Goal: Task Accomplishment & Management: Manage account settings

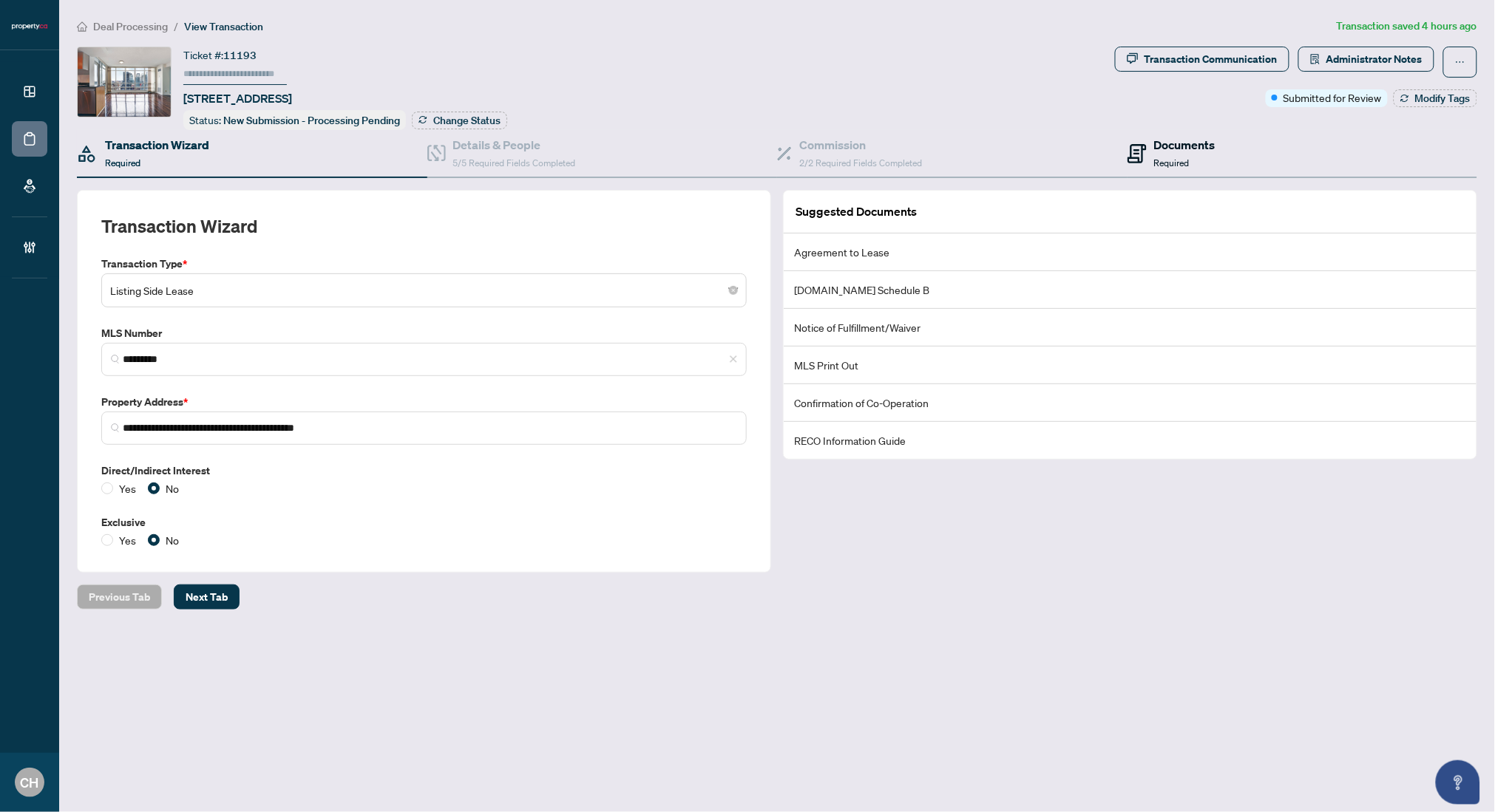
click at [1145, 156] on icon at bounding box center [1137, 153] width 19 height 19
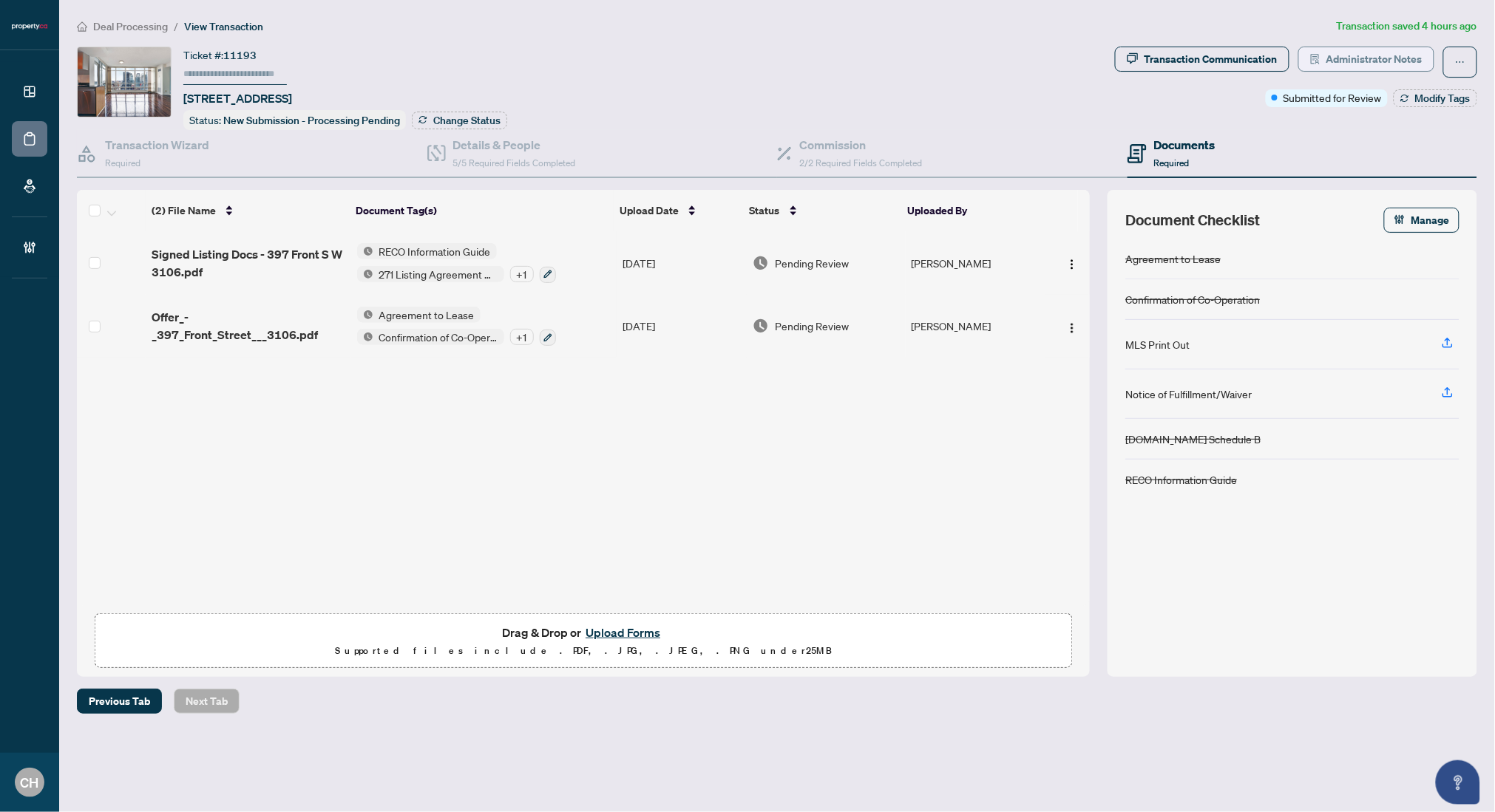
click at [1391, 65] on span "Administrator Notes" at bounding box center [1375, 59] width 96 height 24
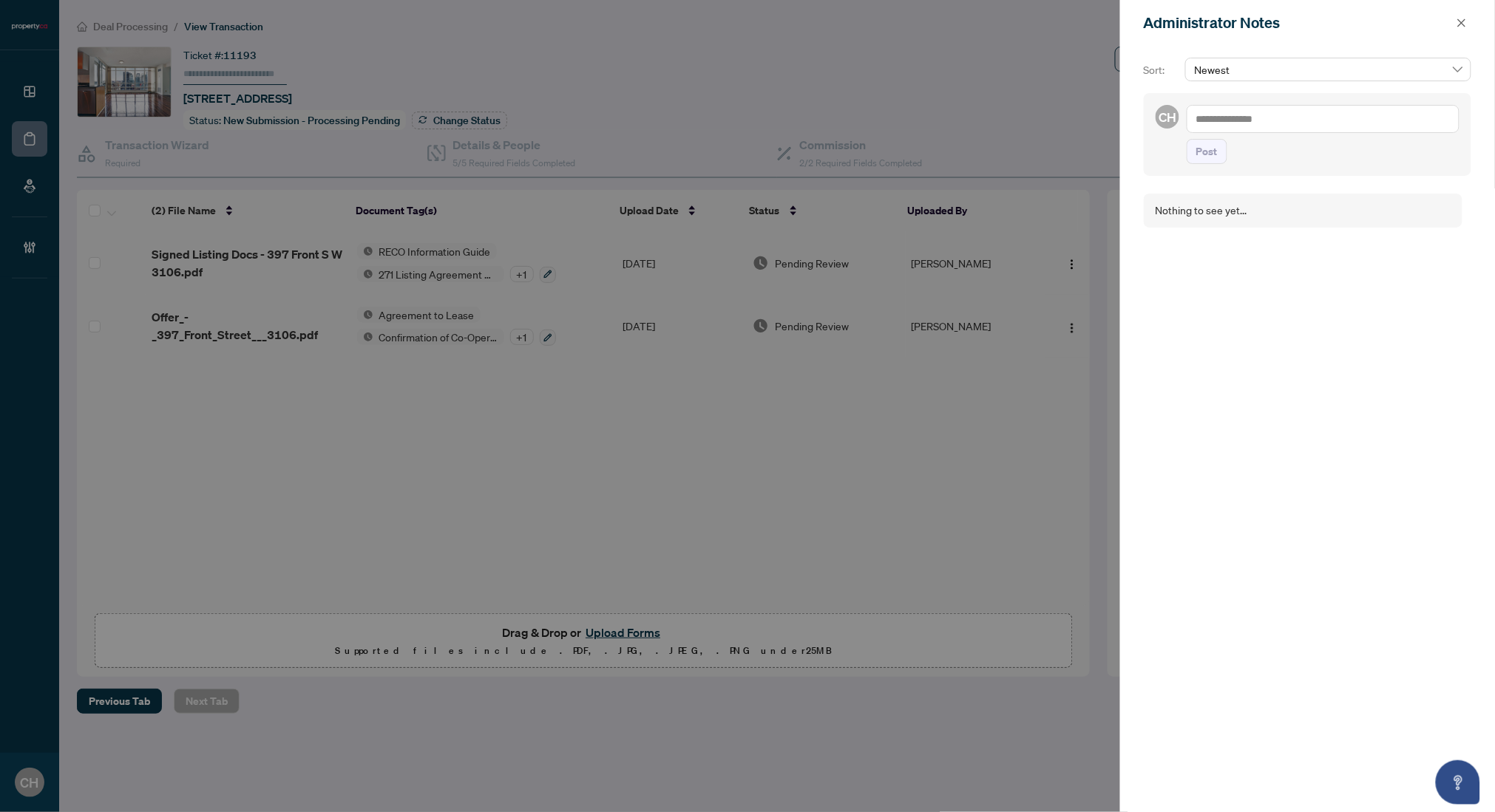
click at [1294, 126] on textarea at bounding box center [1323, 119] width 273 height 28
type textarea "**********"
click at [1187, 139] on button "Post" at bounding box center [1207, 152] width 41 height 25
click at [1458, 22] on icon "close" at bounding box center [1462, 22] width 10 height 10
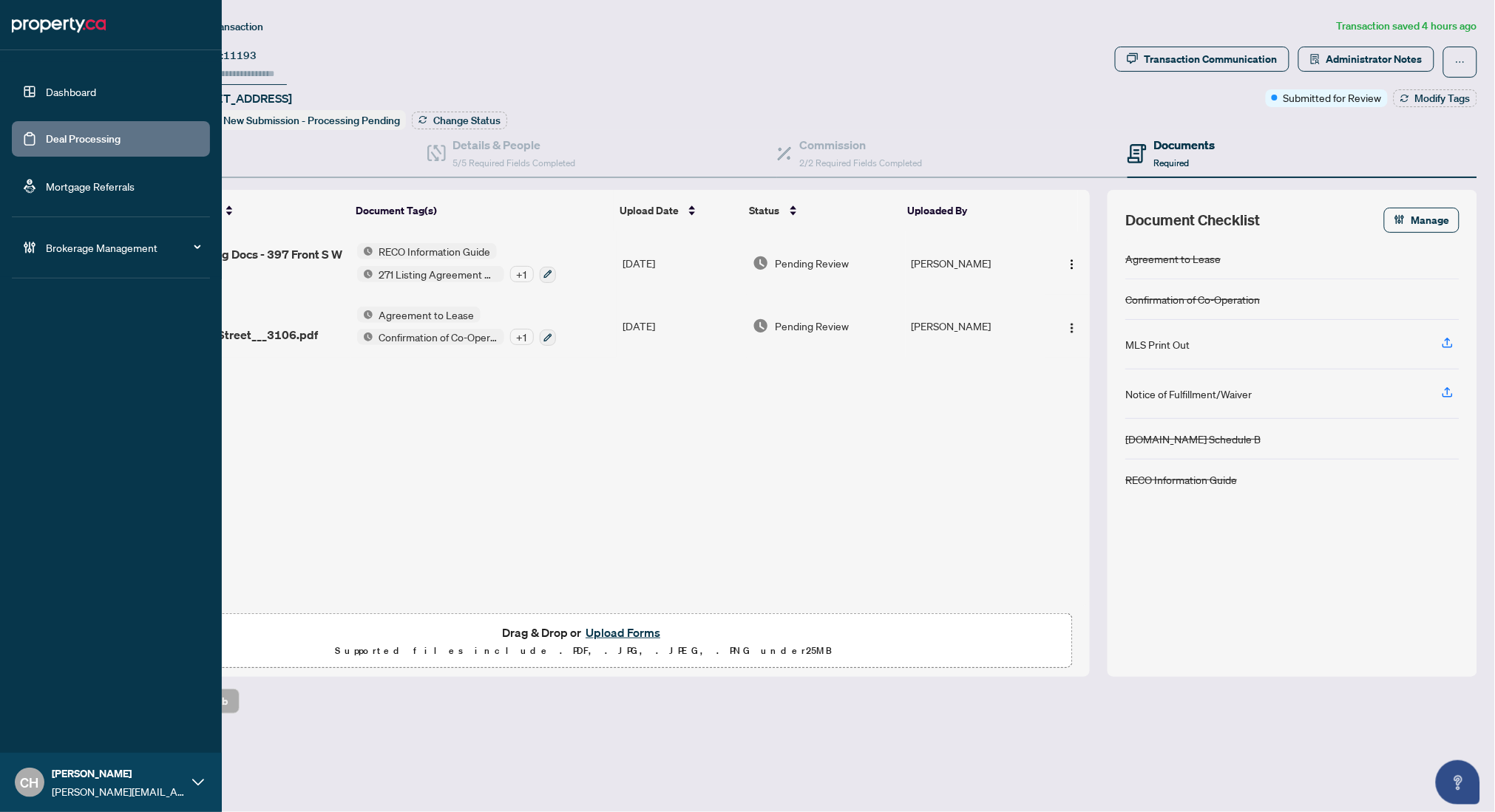
click at [83, 138] on link "Deal Processing" at bounding box center [83, 139] width 75 height 13
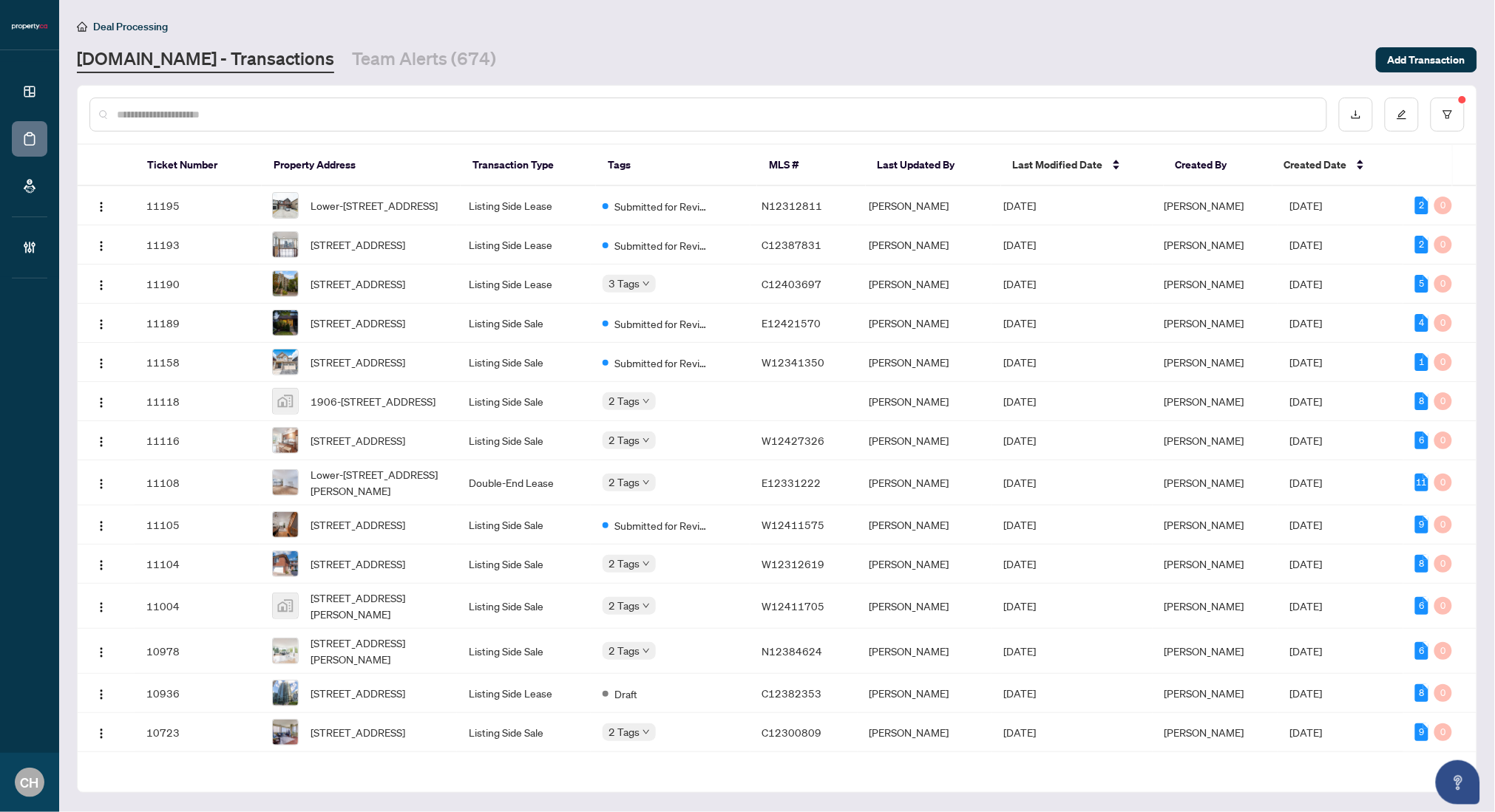
click at [326, 118] on input "text" at bounding box center [715, 114] width 1197 height 17
paste input "*********"
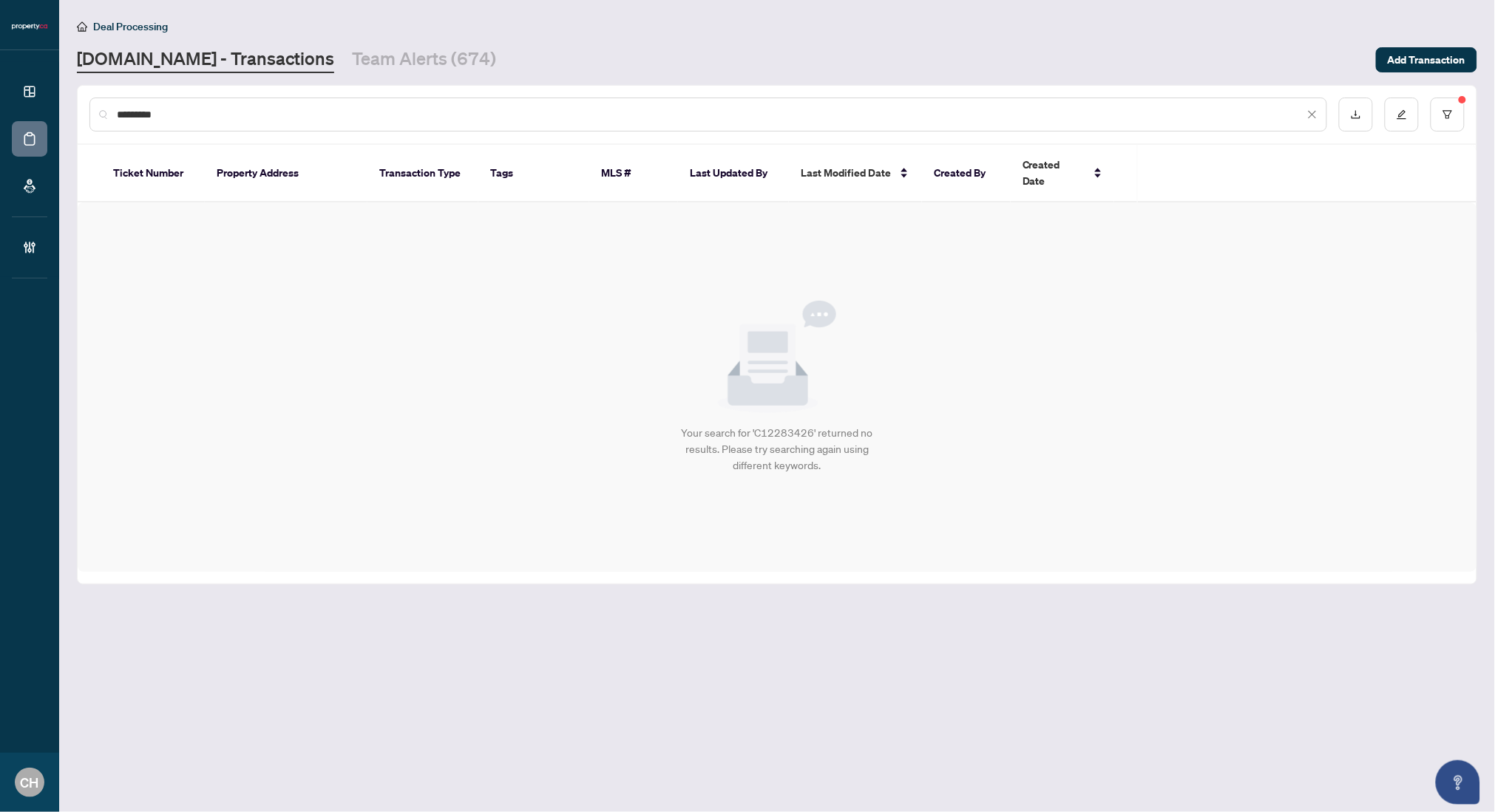
click at [326, 118] on input "*********" at bounding box center [710, 114] width 1188 height 17
type input "*********"
click at [1457, 117] on button "button" at bounding box center [1447, 114] width 34 height 34
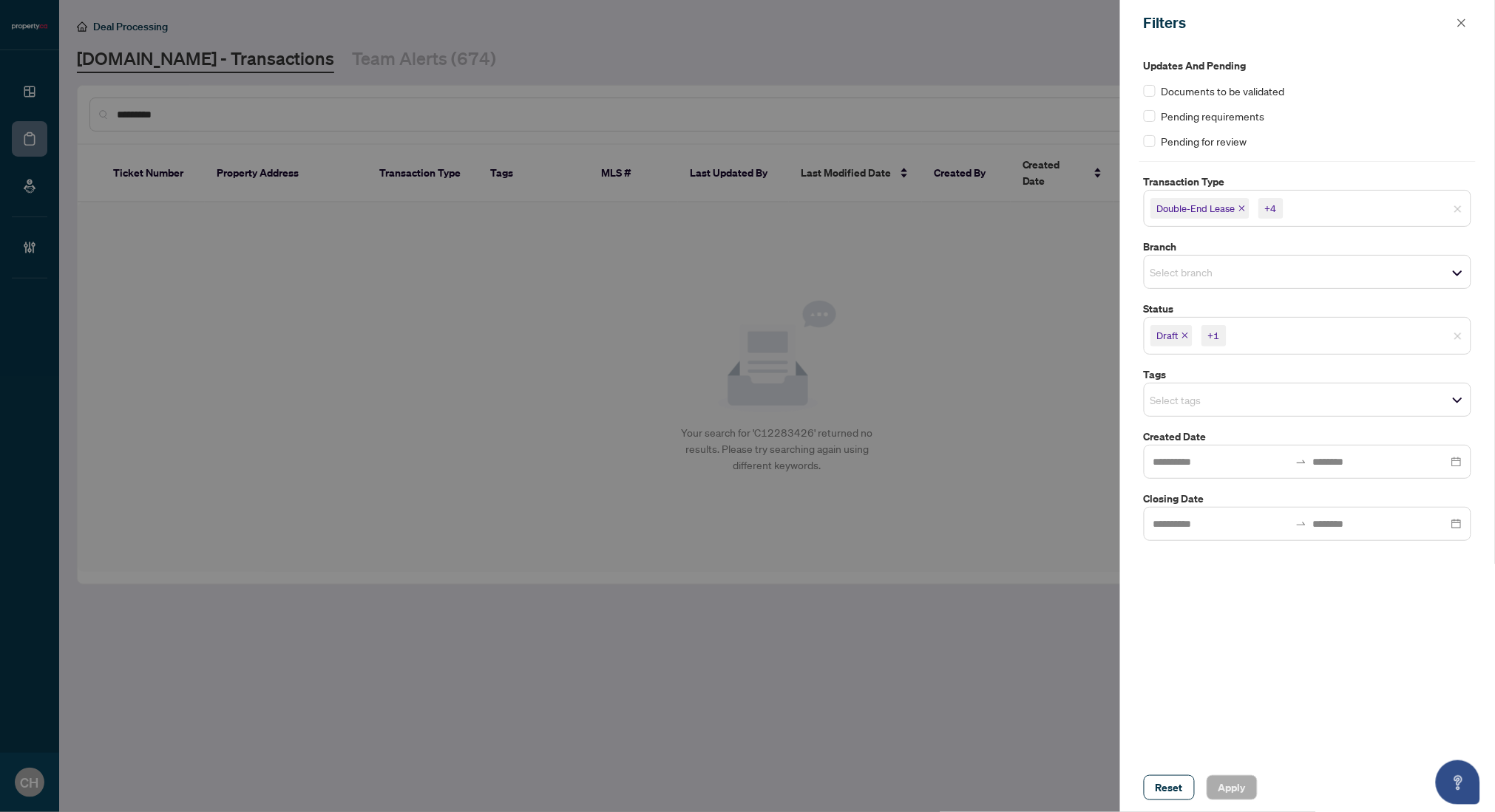
click at [1183, 340] on span "Draft" at bounding box center [1171, 336] width 42 height 21
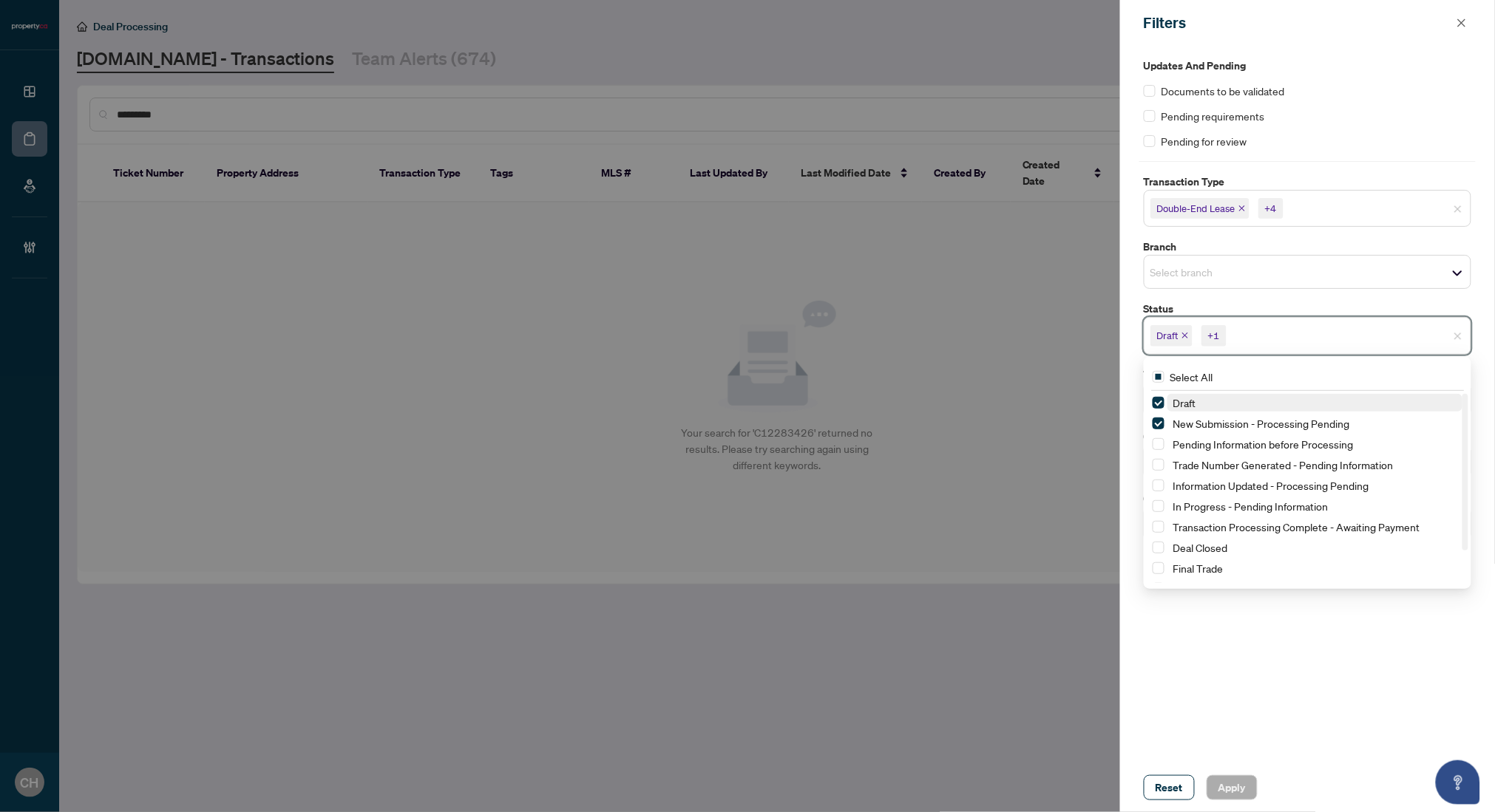
click at [1184, 338] on icon "close" at bounding box center [1185, 336] width 7 height 7
click at [1327, 333] on icon "close" at bounding box center [1326, 336] width 7 height 7
click at [1243, 801] on div "Reset Apply" at bounding box center [1308, 788] width 375 height 49
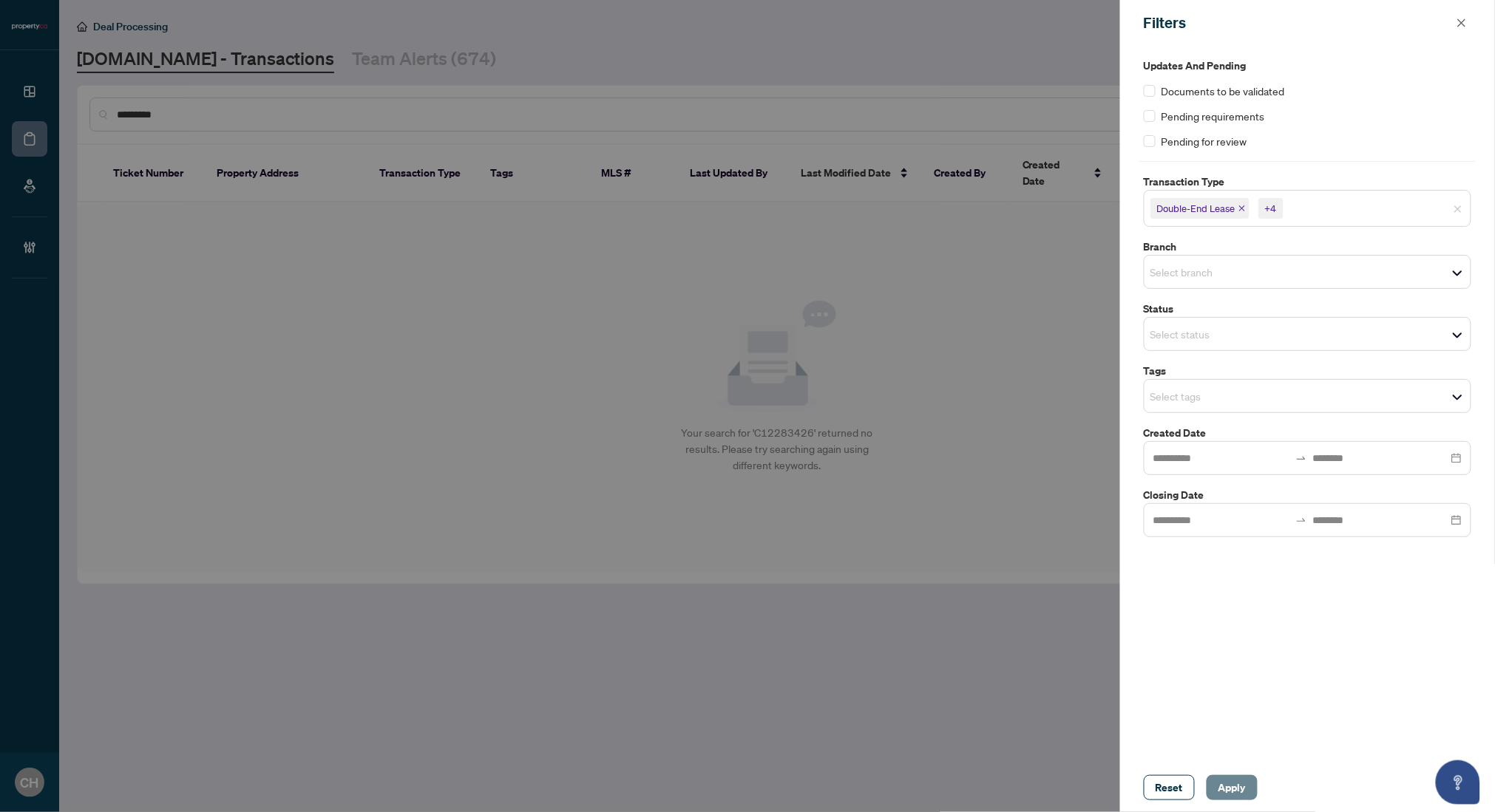
click at [1243, 793] on span "Apply" at bounding box center [1231, 788] width 27 height 24
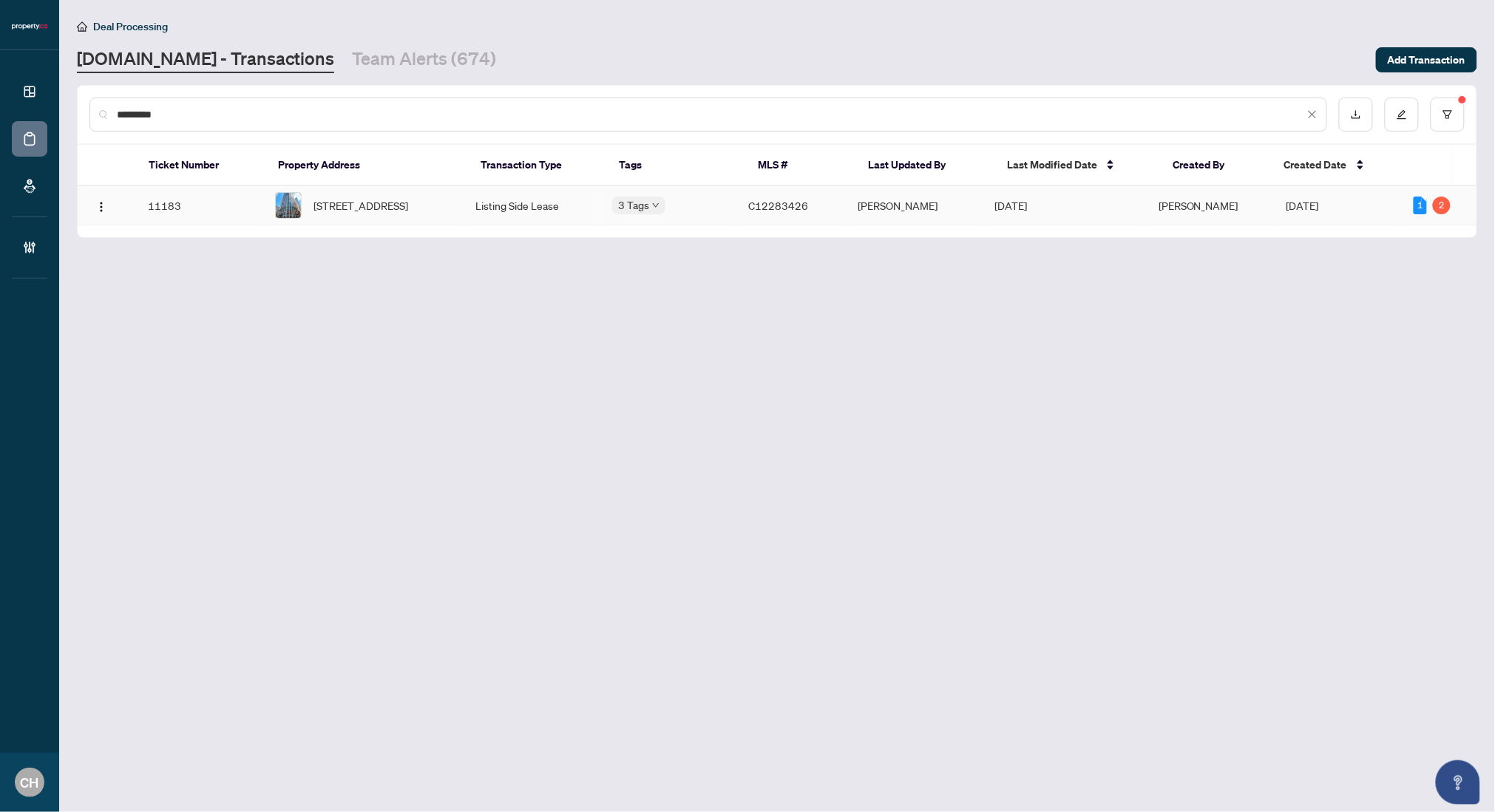
click at [1085, 223] on td "[DATE]" at bounding box center [1065, 205] width 164 height 39
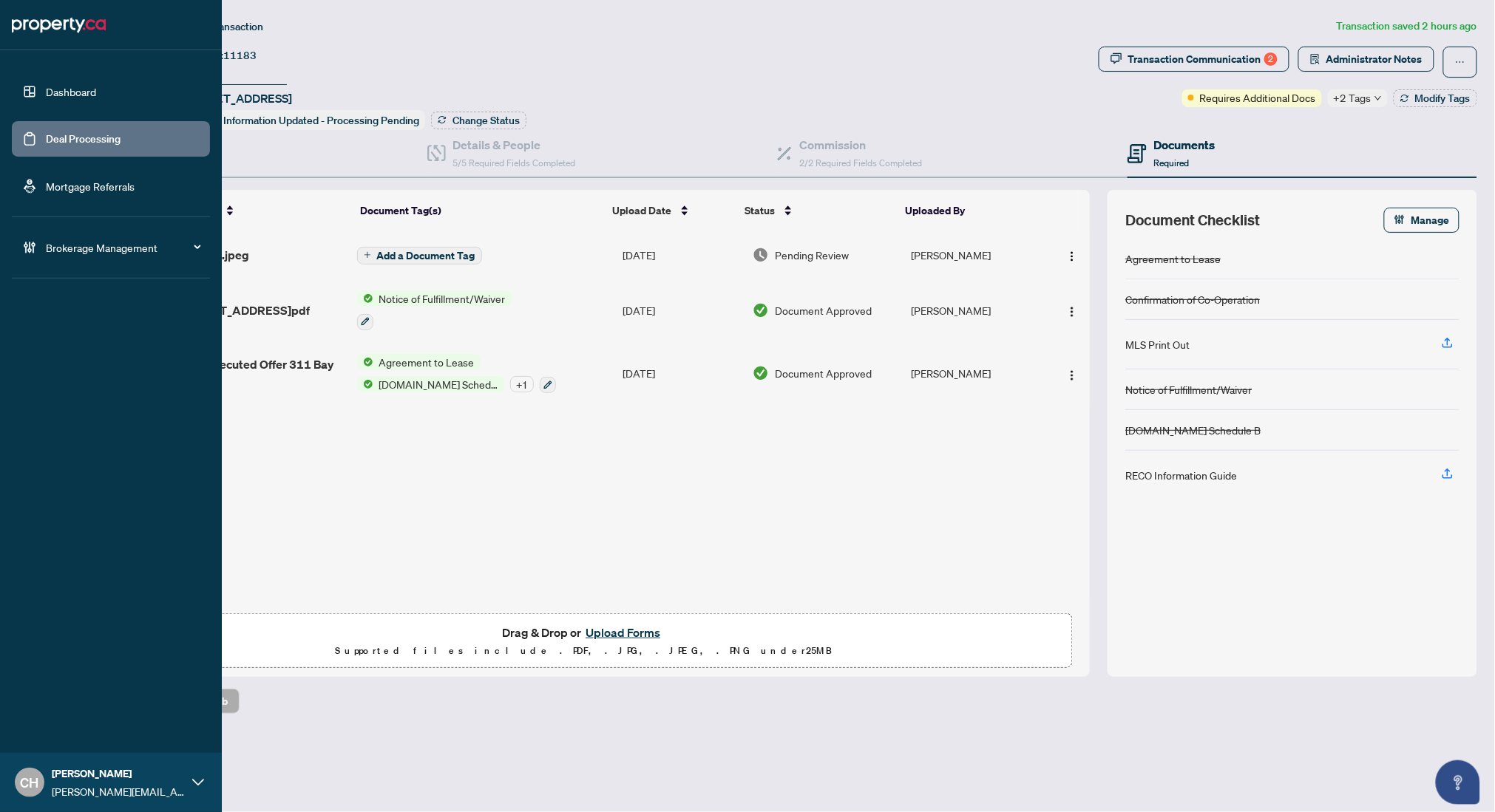
drag, startPoint x: 43, startPoint y: 137, endPoint x: 85, endPoint y: 133, distance: 42.2
click at [46, 138] on link "Deal Processing" at bounding box center [83, 139] width 75 height 13
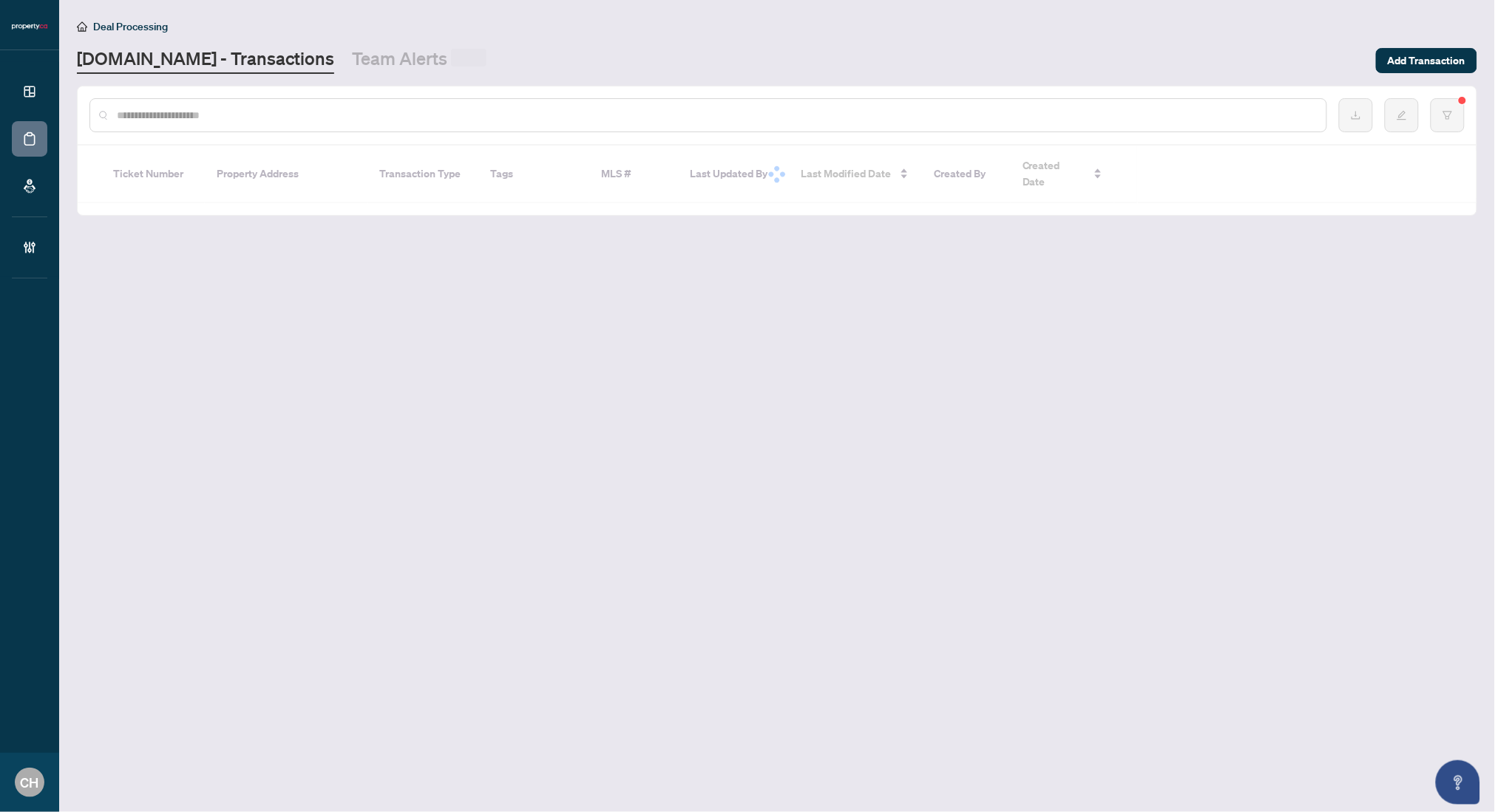
click at [260, 114] on input "text" at bounding box center [715, 115] width 1197 height 17
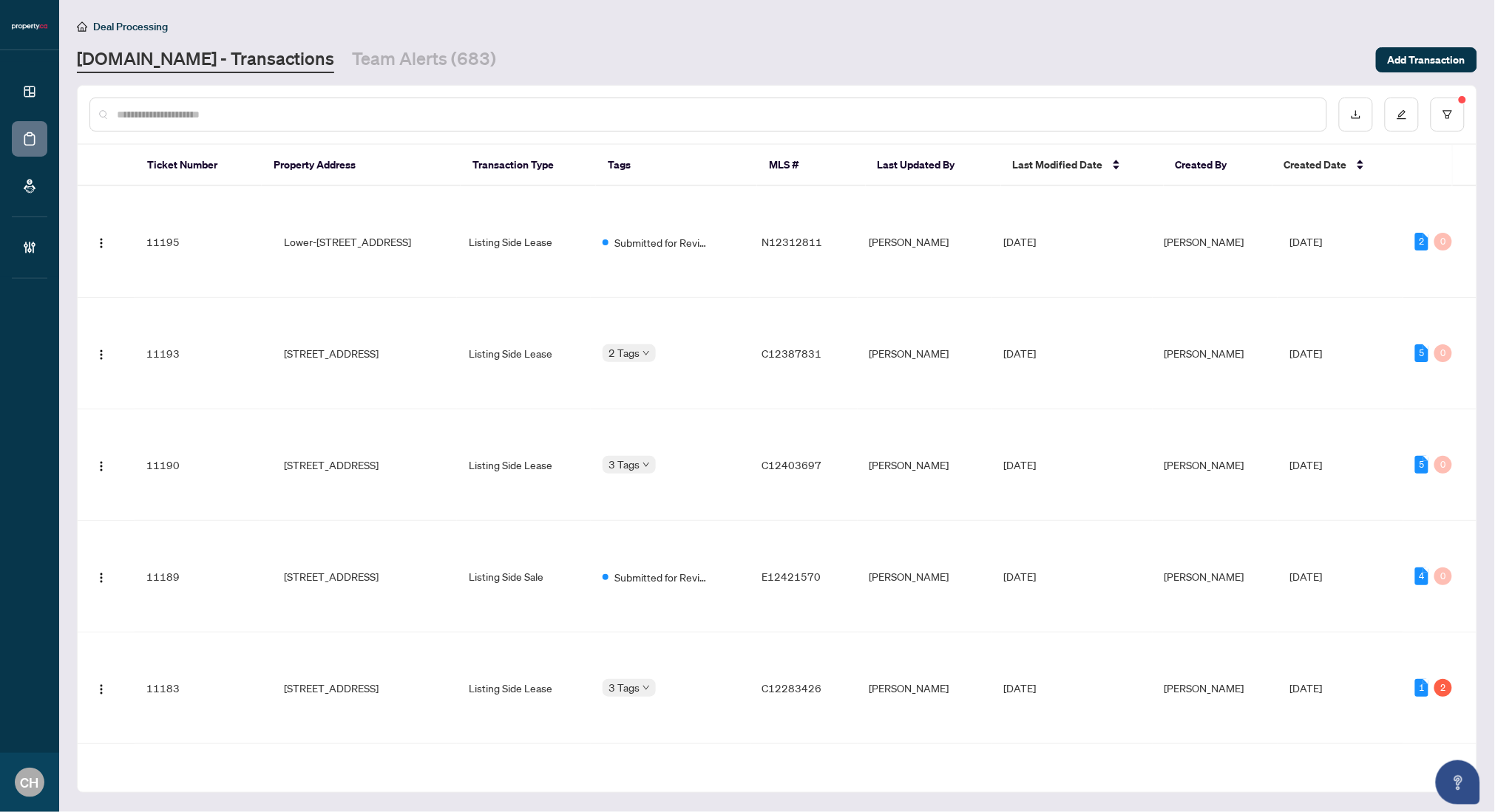
paste input "*********"
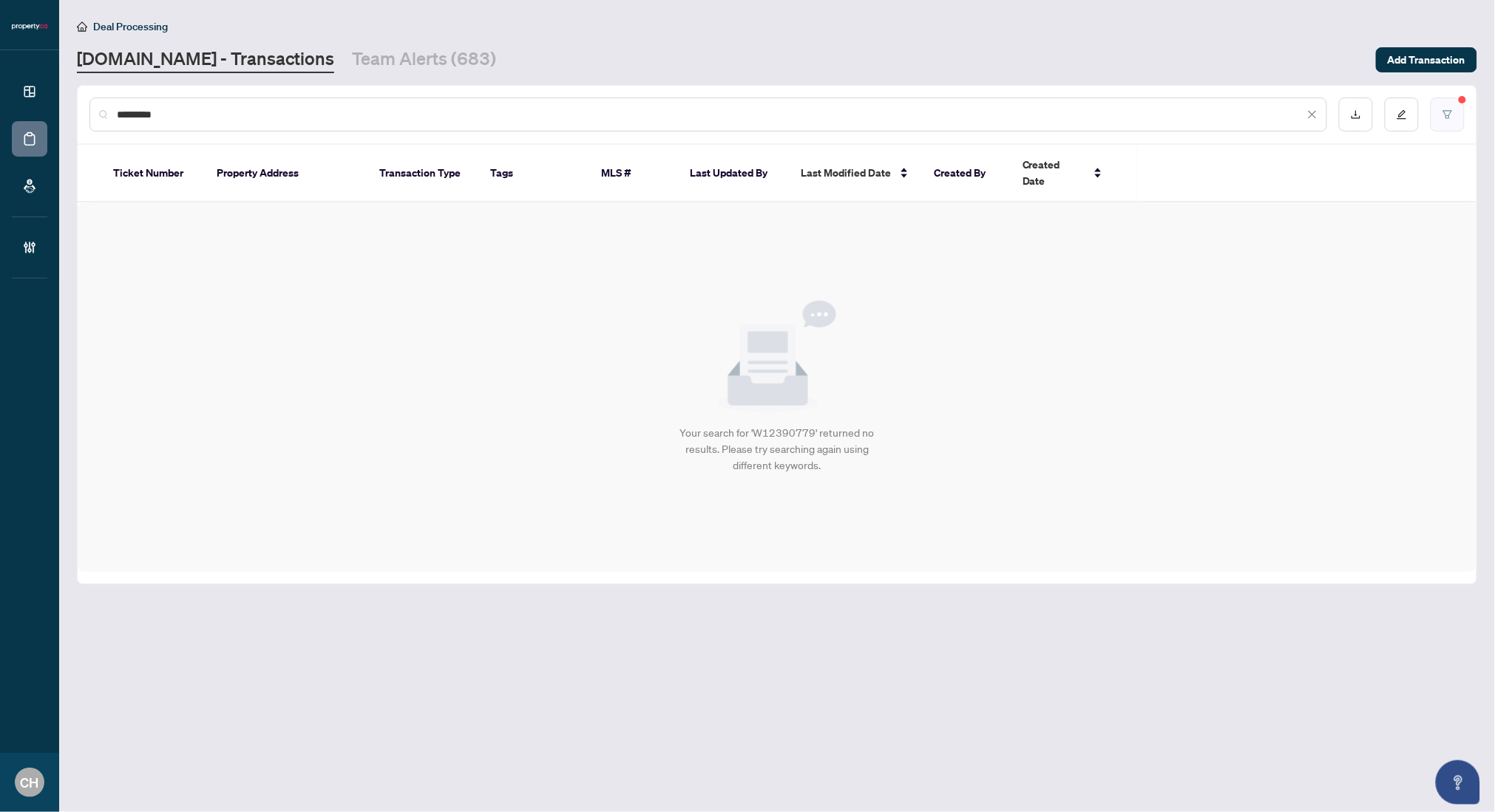
type input "*********"
click at [1450, 104] on button "button" at bounding box center [1447, 114] width 34 height 34
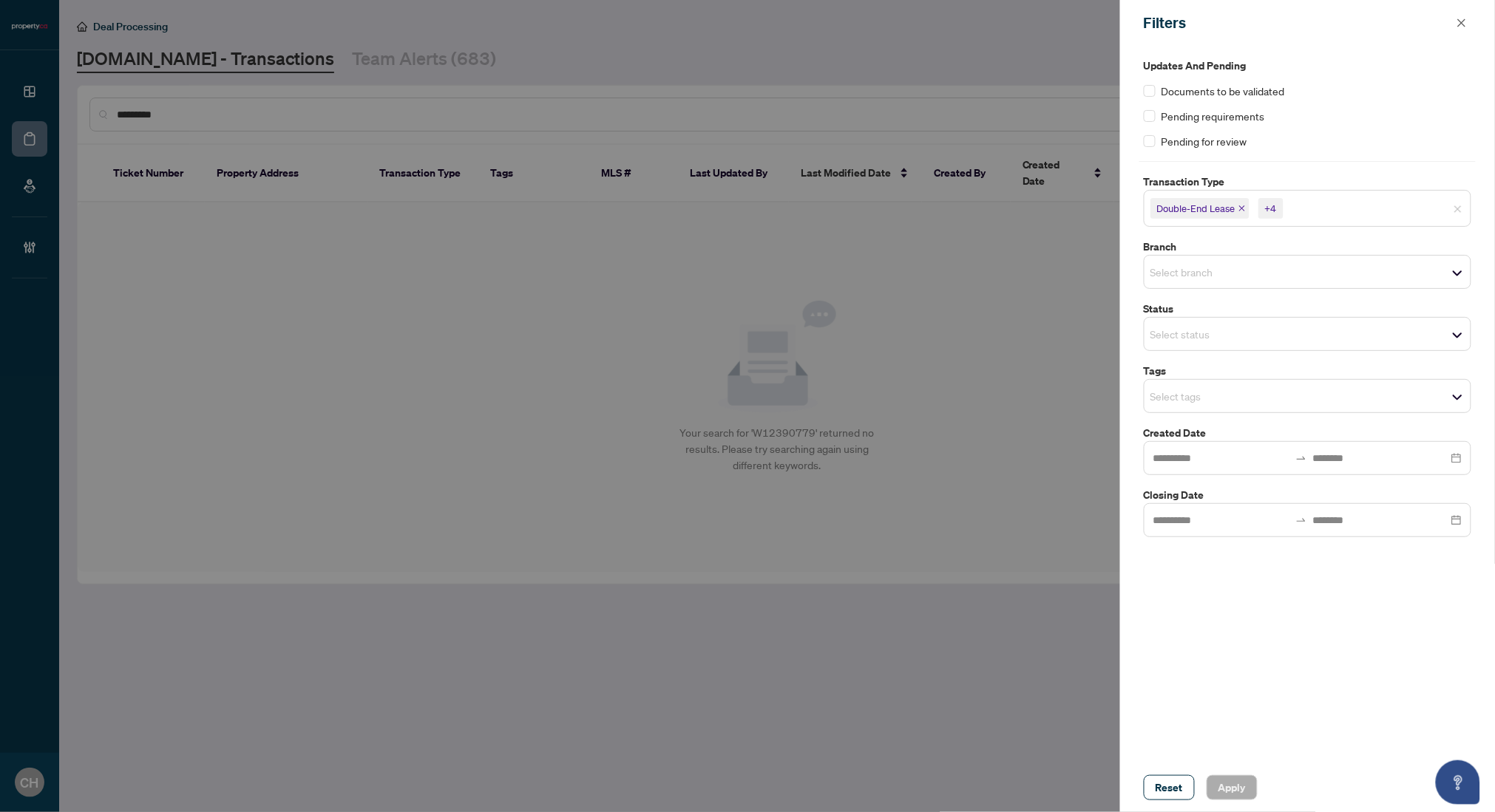
click at [825, 261] on div at bounding box center [748, 406] width 1495 height 812
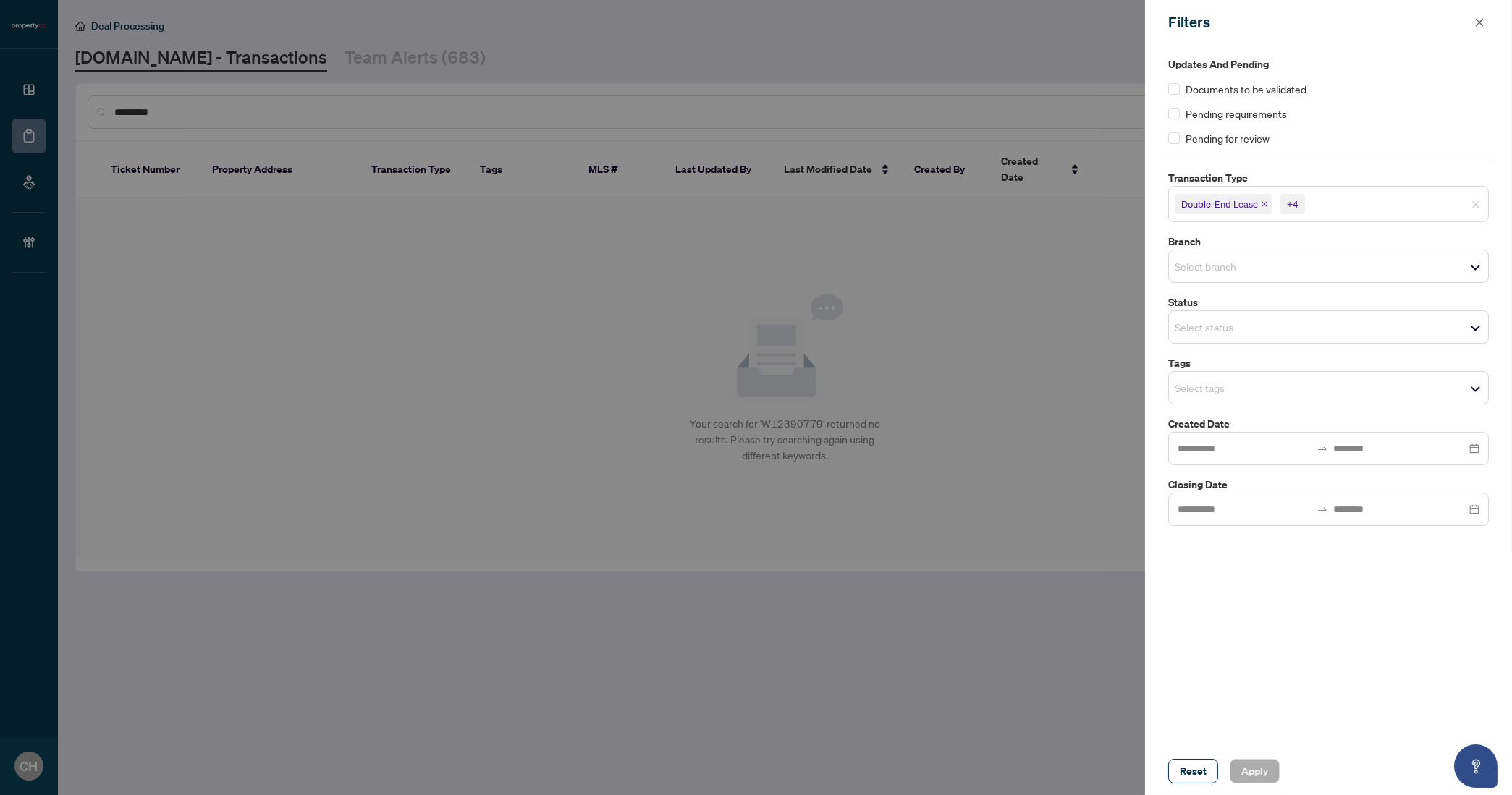
click at [1463, 14] on span at bounding box center [1479, 22] width 19 height 17
click at [1463, 17] on icon "close" at bounding box center [1479, 22] width 10 height 10
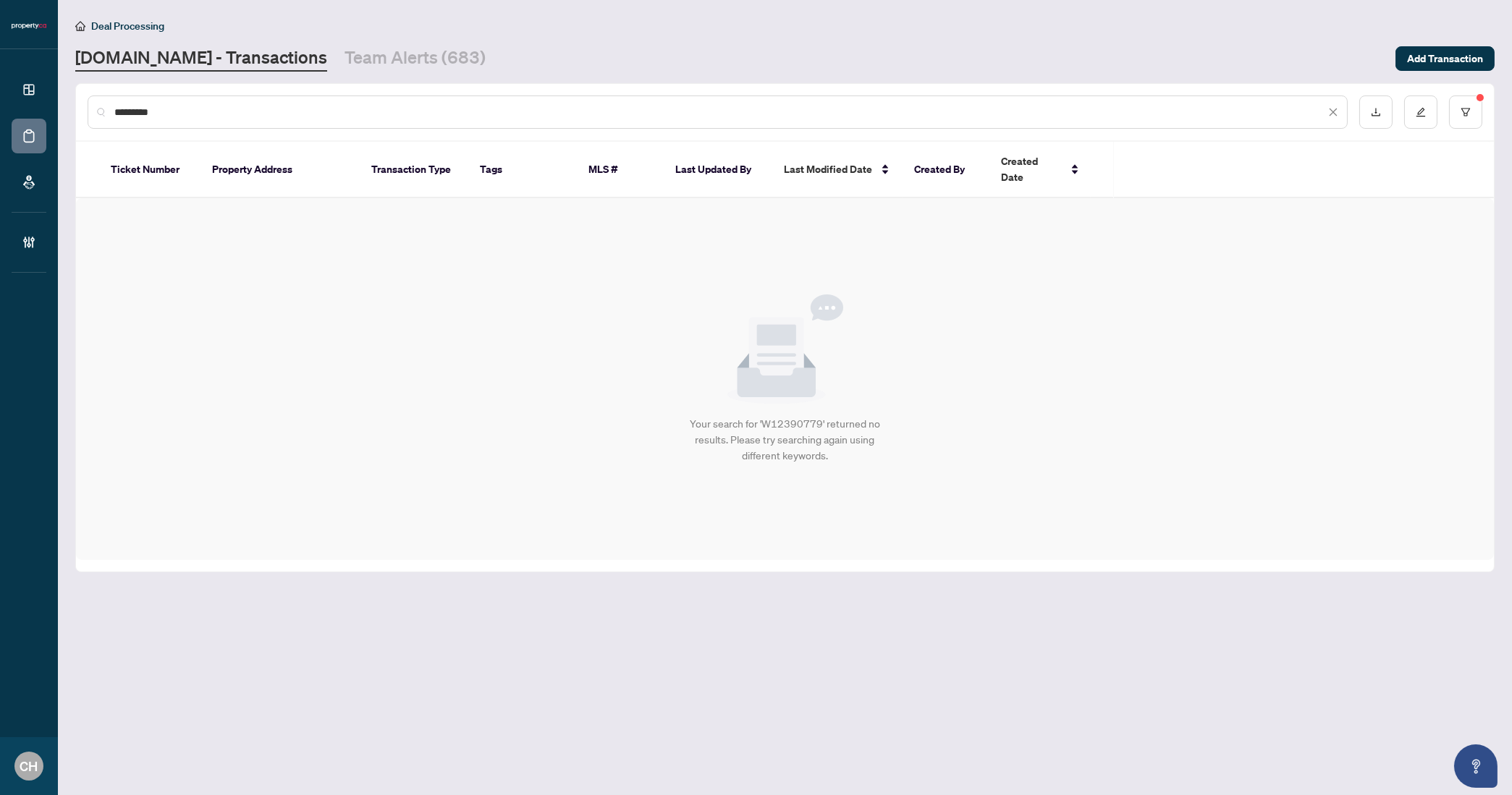
click at [171, 113] on input "*********" at bounding box center [719, 112] width 1211 height 16
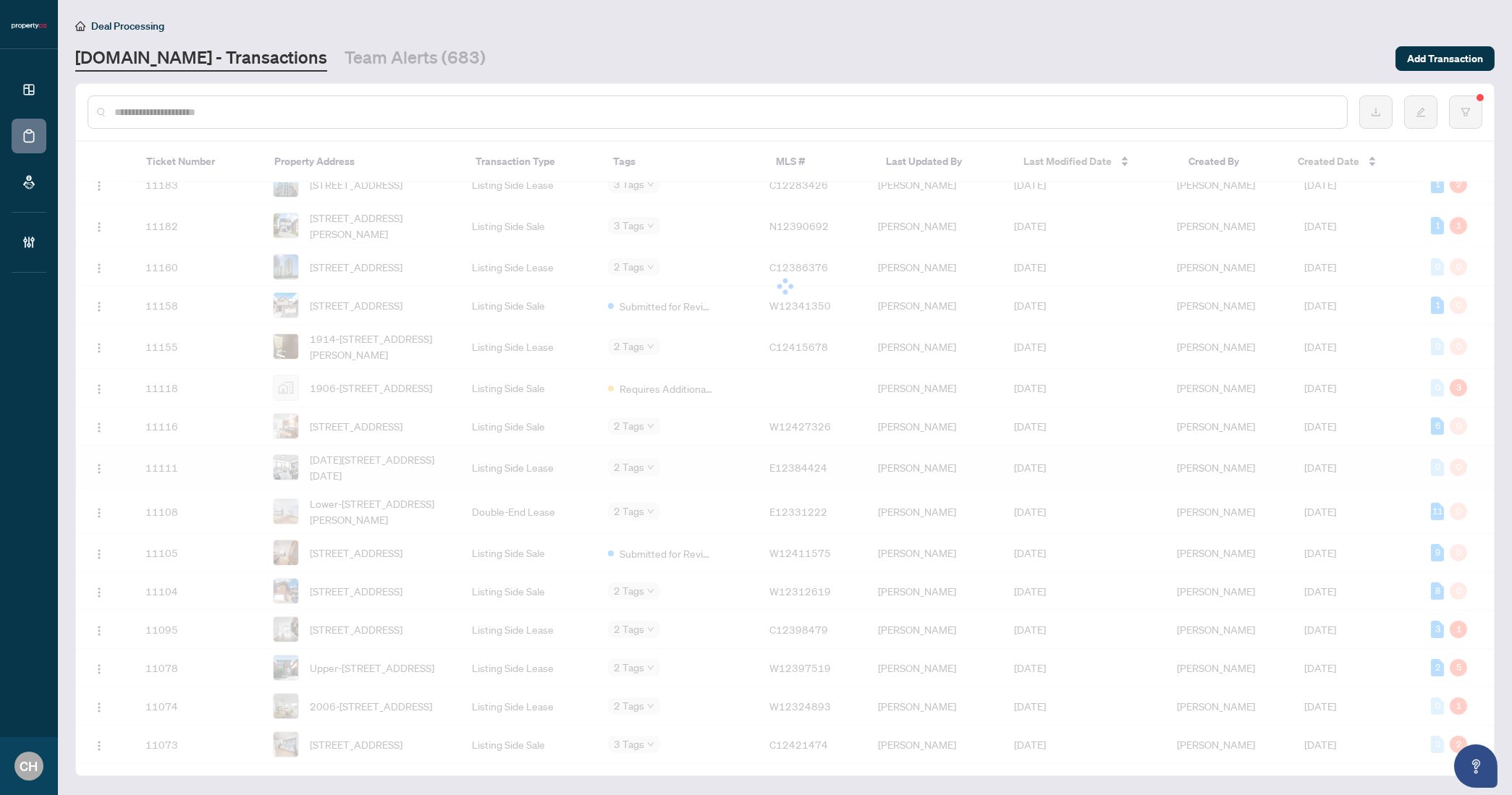
scroll to position [297, 0]
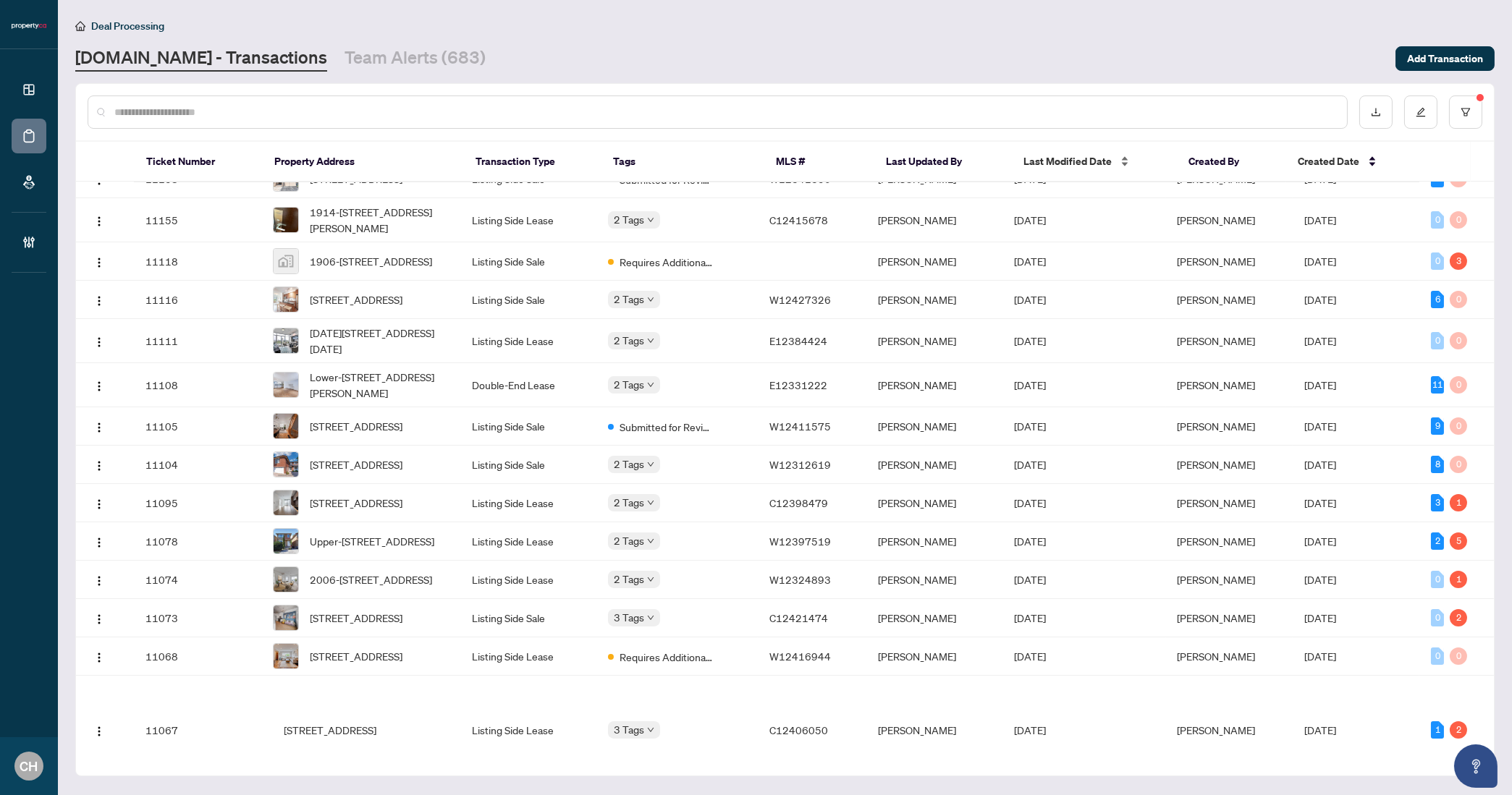
click at [1046, 163] on span "Last Modified Date" at bounding box center [1067, 161] width 88 height 16
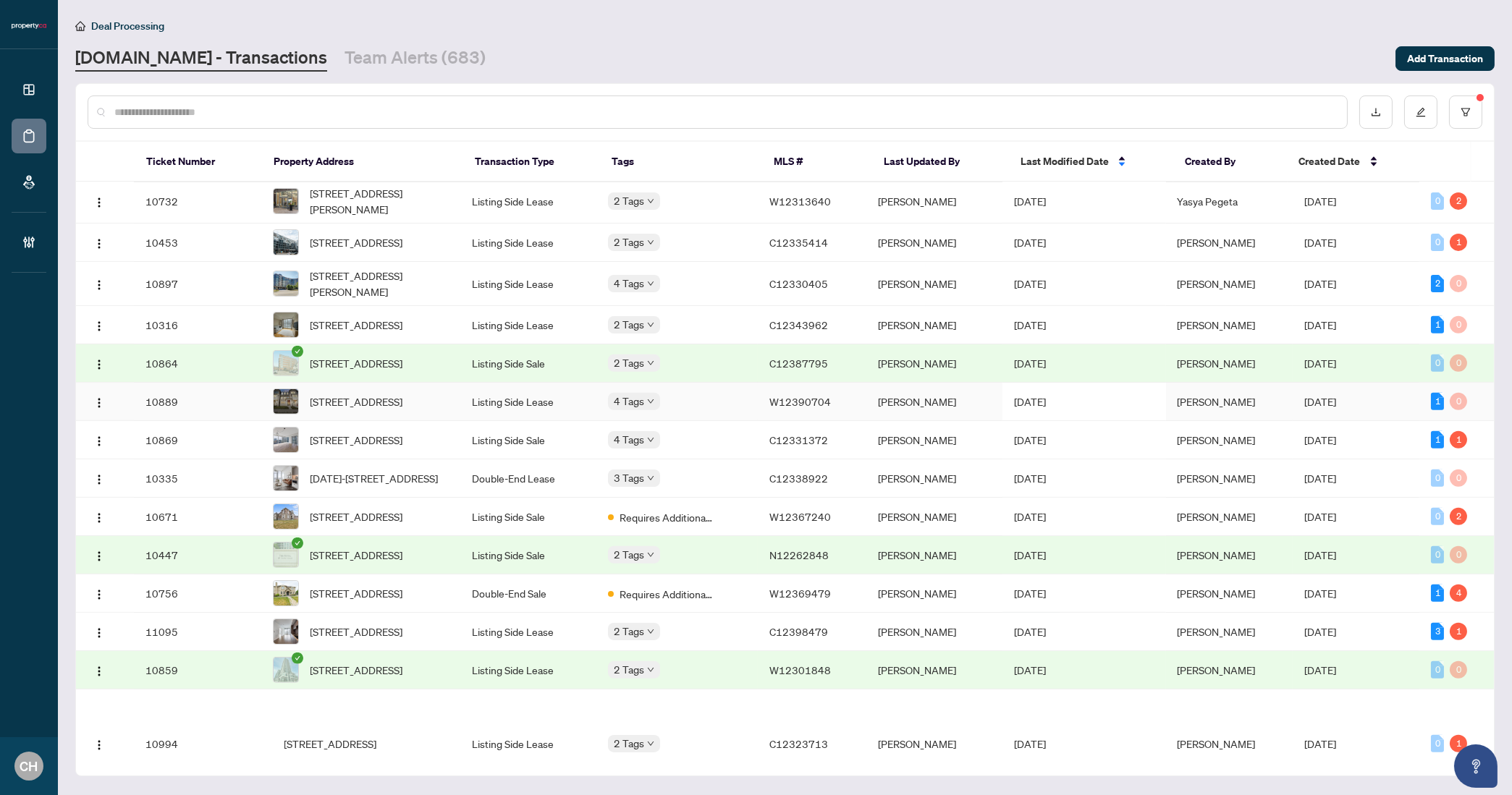
scroll to position [1953, 0]
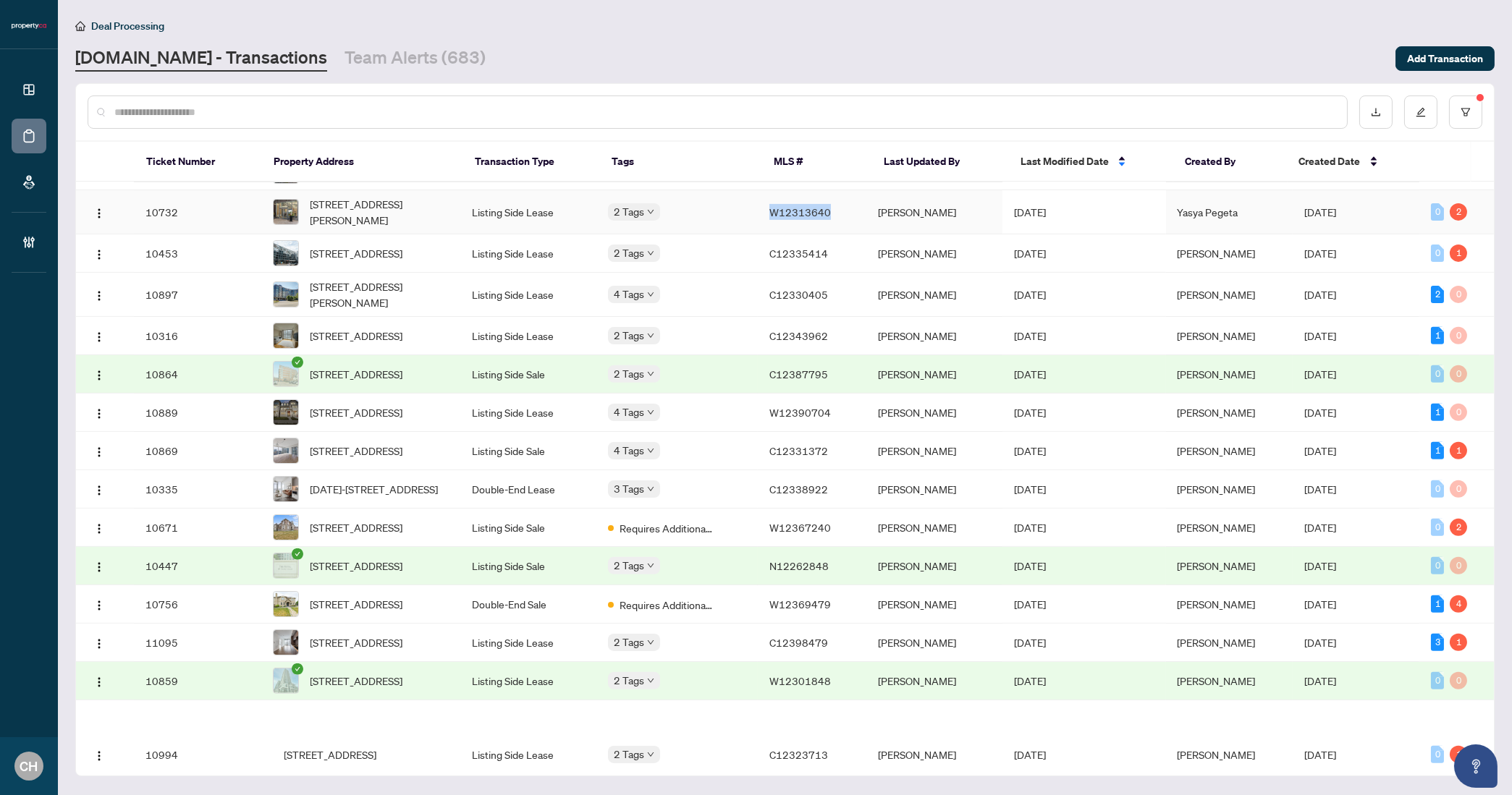
copy span "W12313640"
click at [1327, 168] on div "Created Date" at bounding box center [1351, 161] width 105 height 16
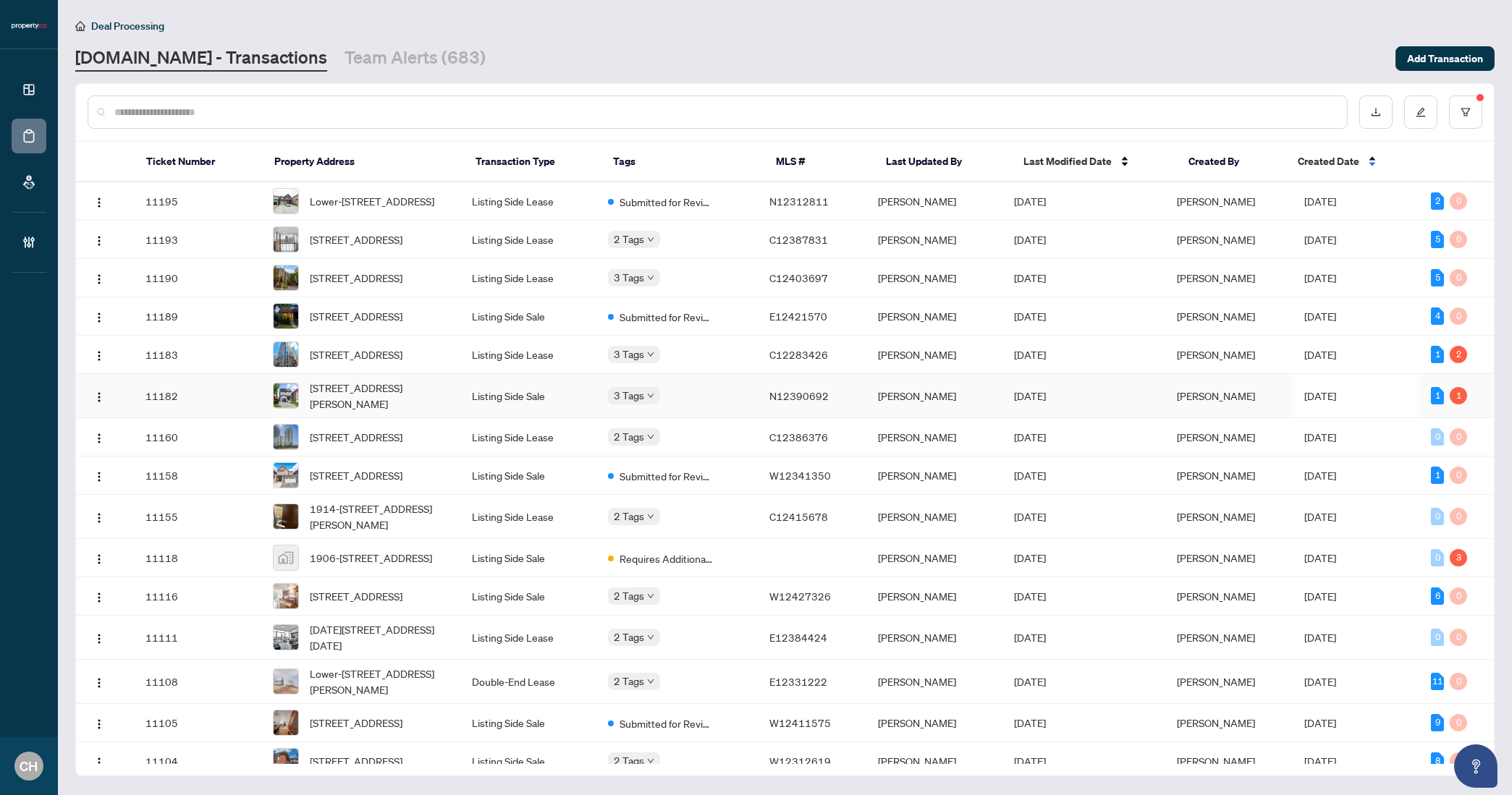
scroll to position [19, 0]
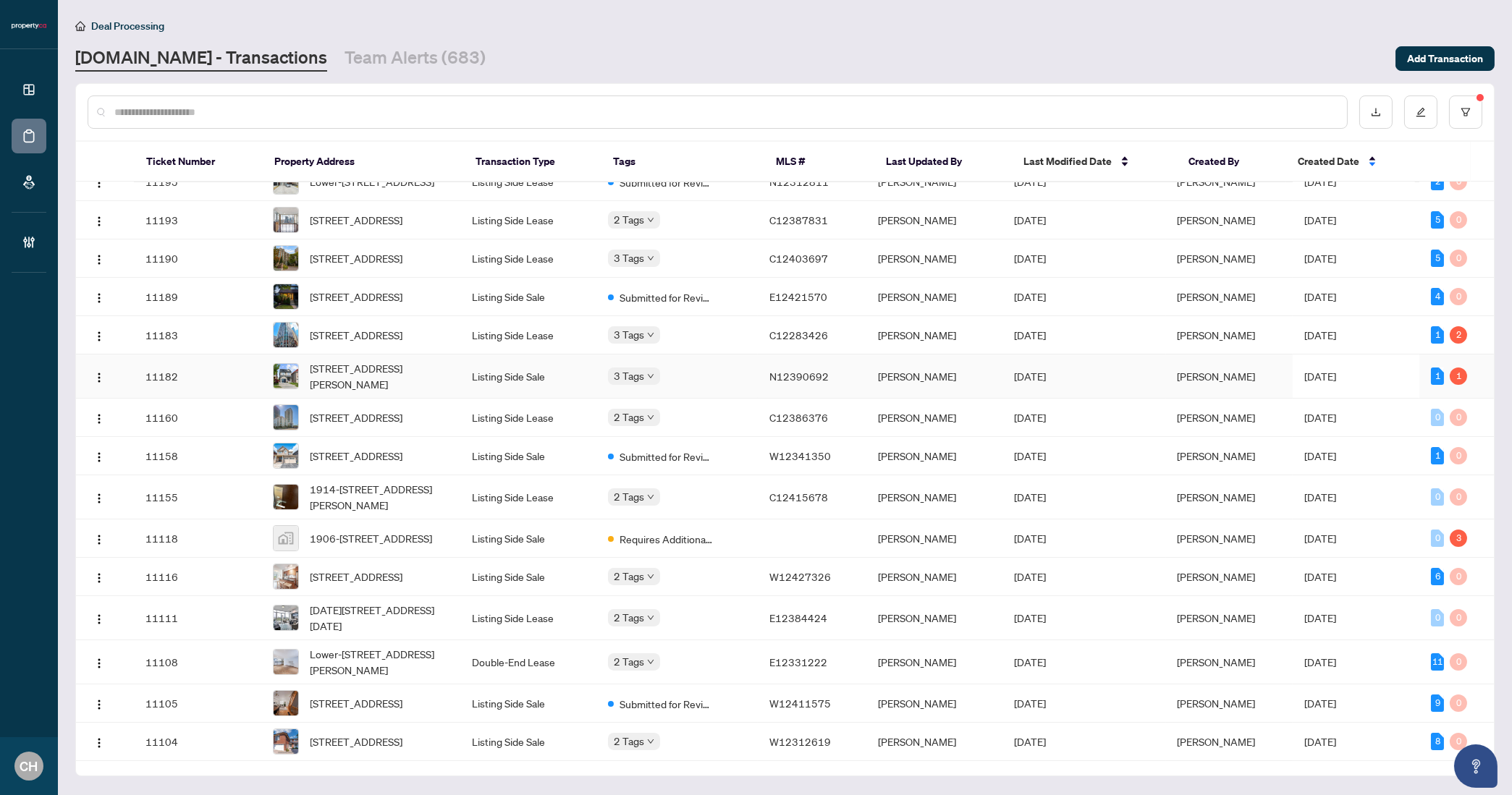
click at [1325, 383] on span "[DATE]" at bounding box center [1320, 376] width 32 height 13
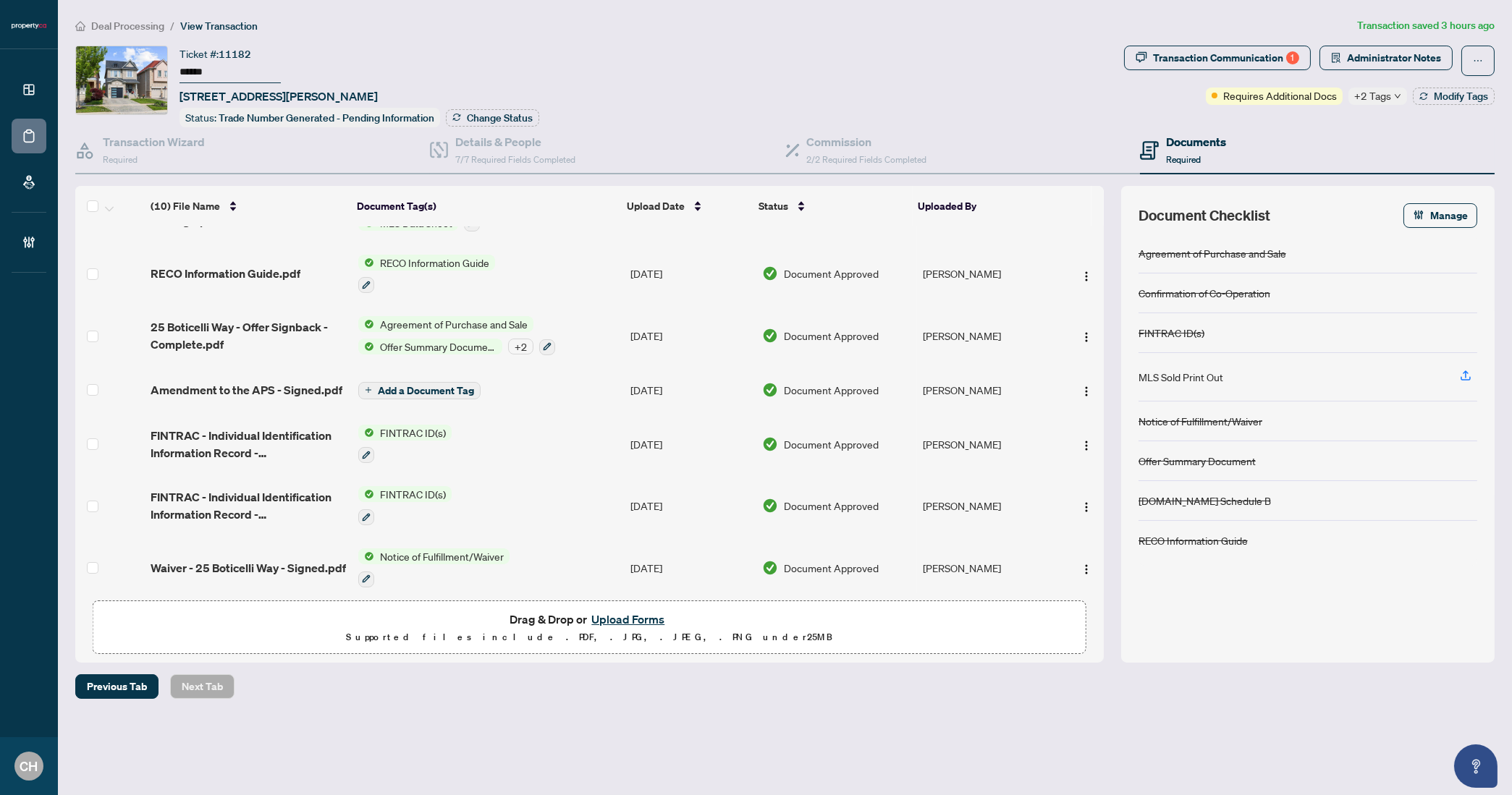
scroll to position [235, 0]
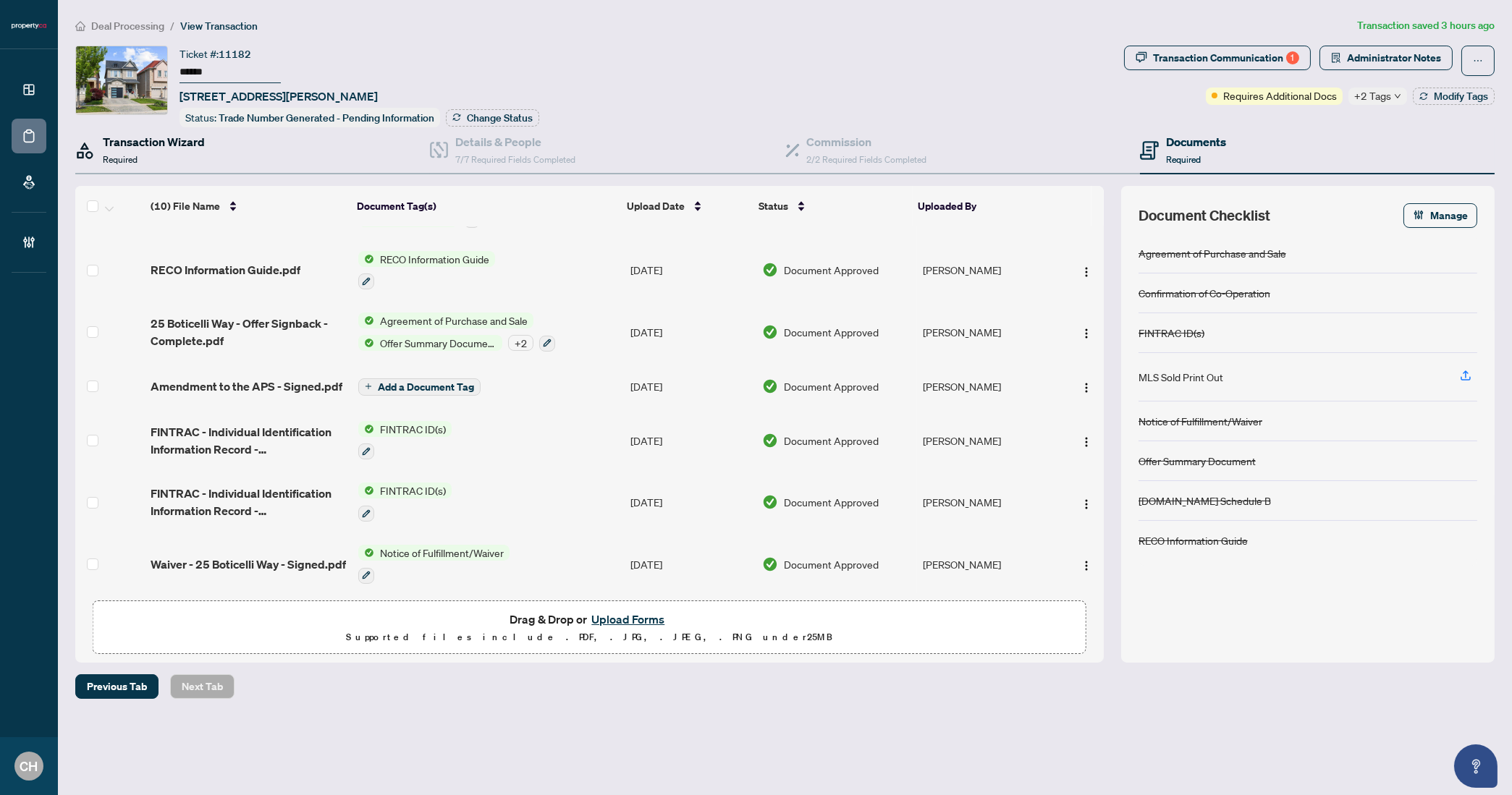
click at [194, 148] on div "Transaction Wizard Required" at bounding box center [154, 150] width 102 height 34
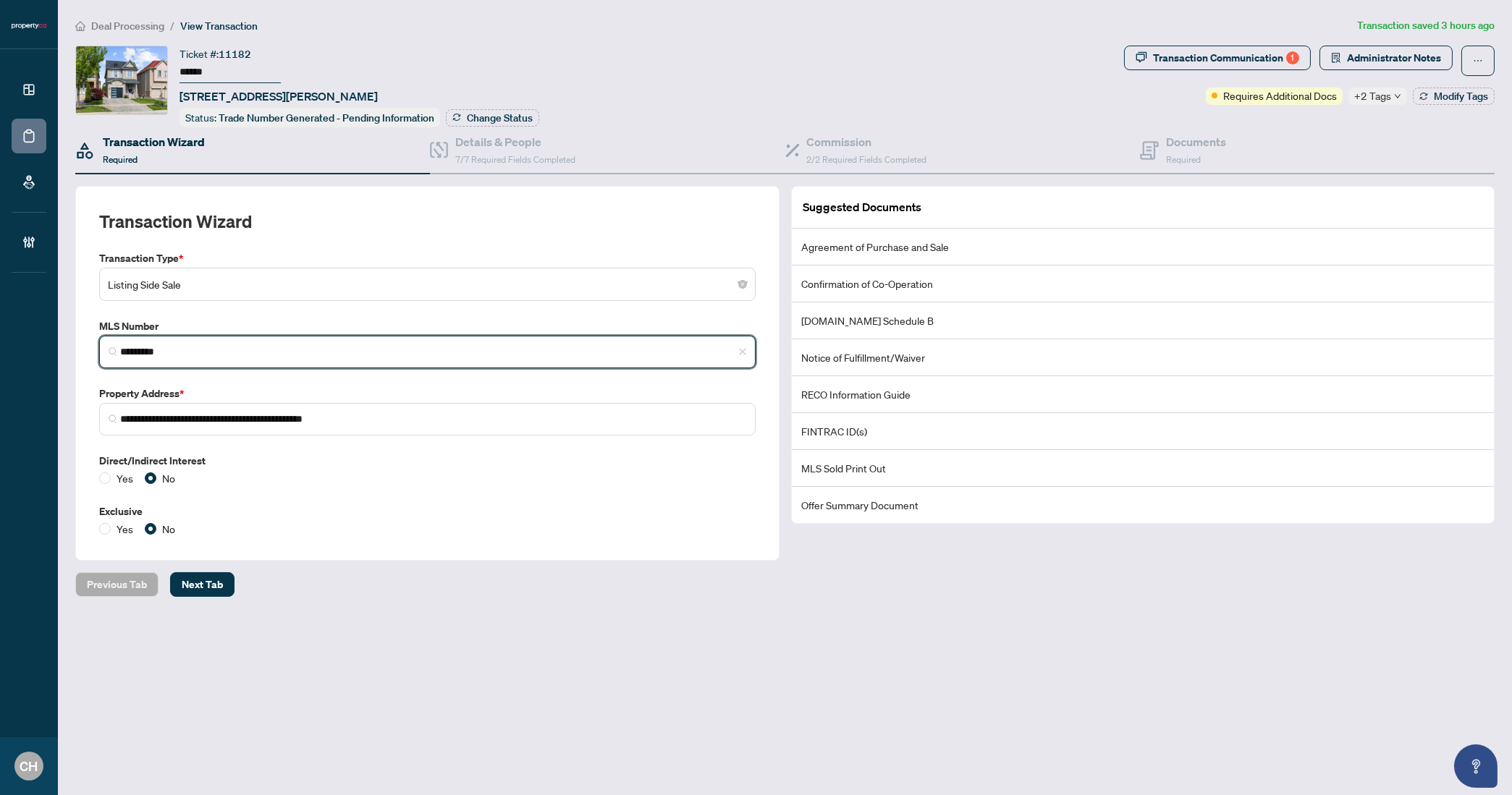
click at [155, 354] on input "*********" at bounding box center [433, 352] width 626 height 15
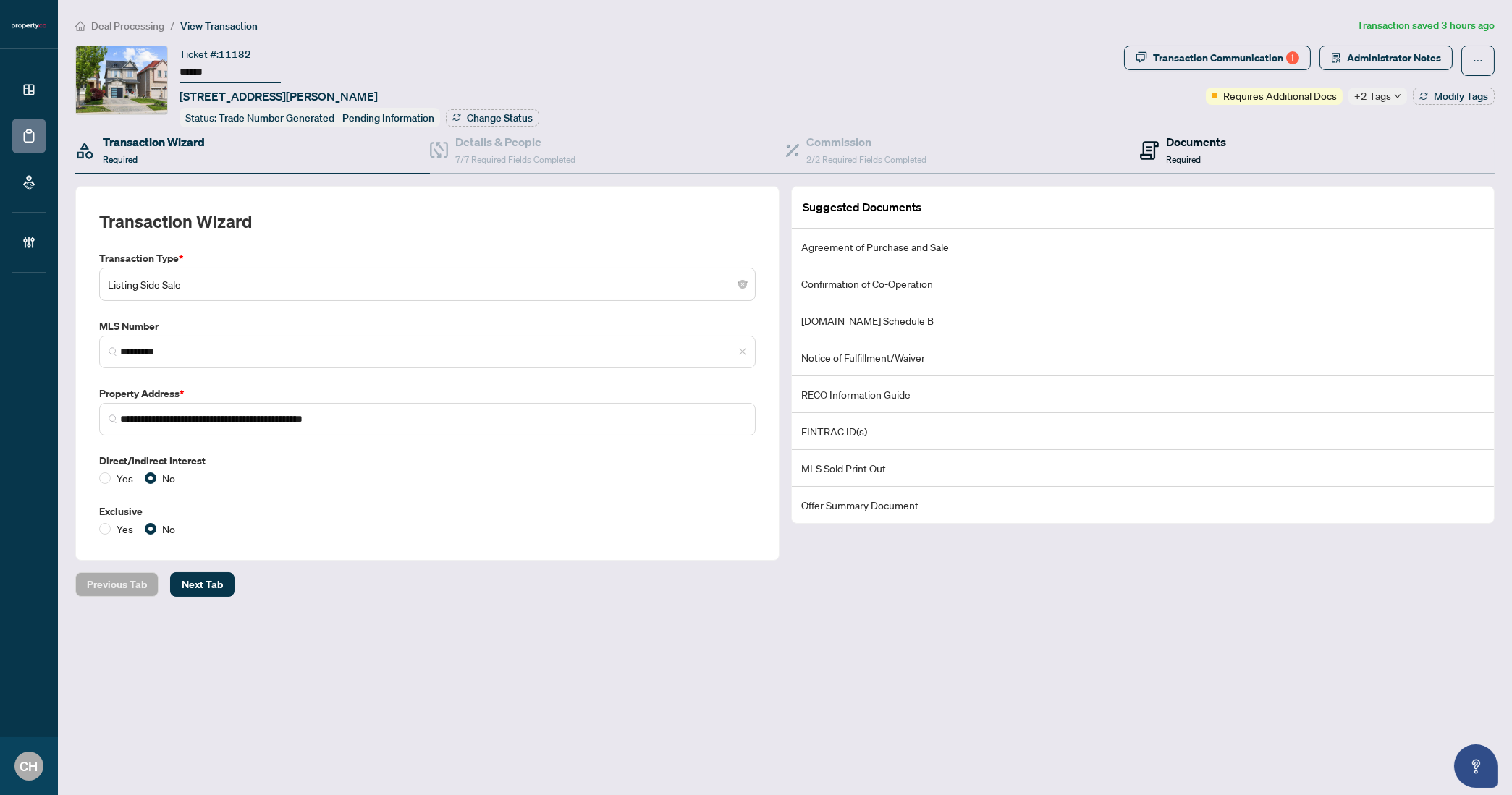
click at [1192, 159] on span "Required" at bounding box center [1183, 159] width 35 height 11
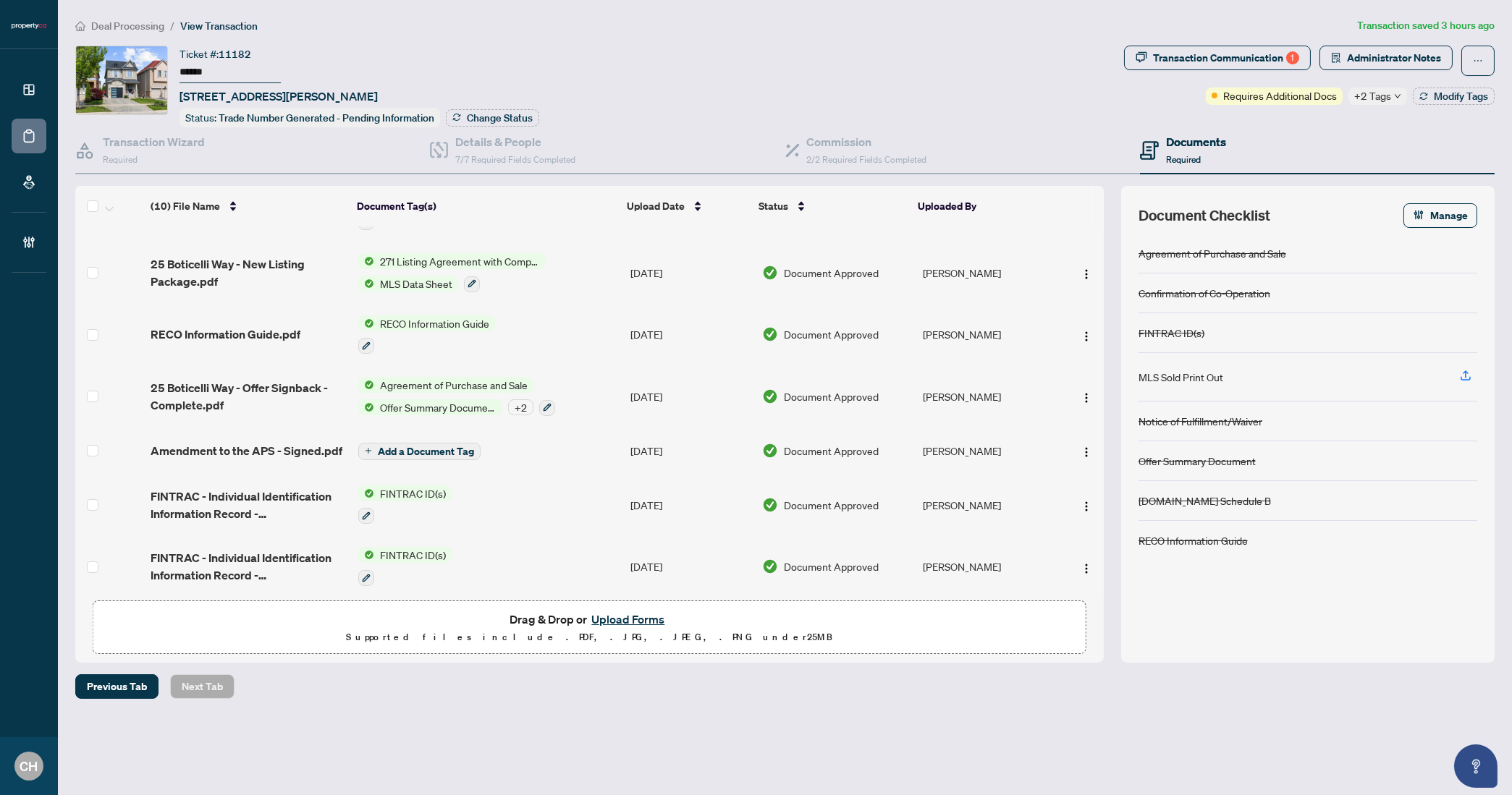
scroll to position [171, 0]
click at [270, 388] on span "25 Boticelli Way - Offer Signback - Complete.pdf" at bounding box center [249, 396] width 196 height 35
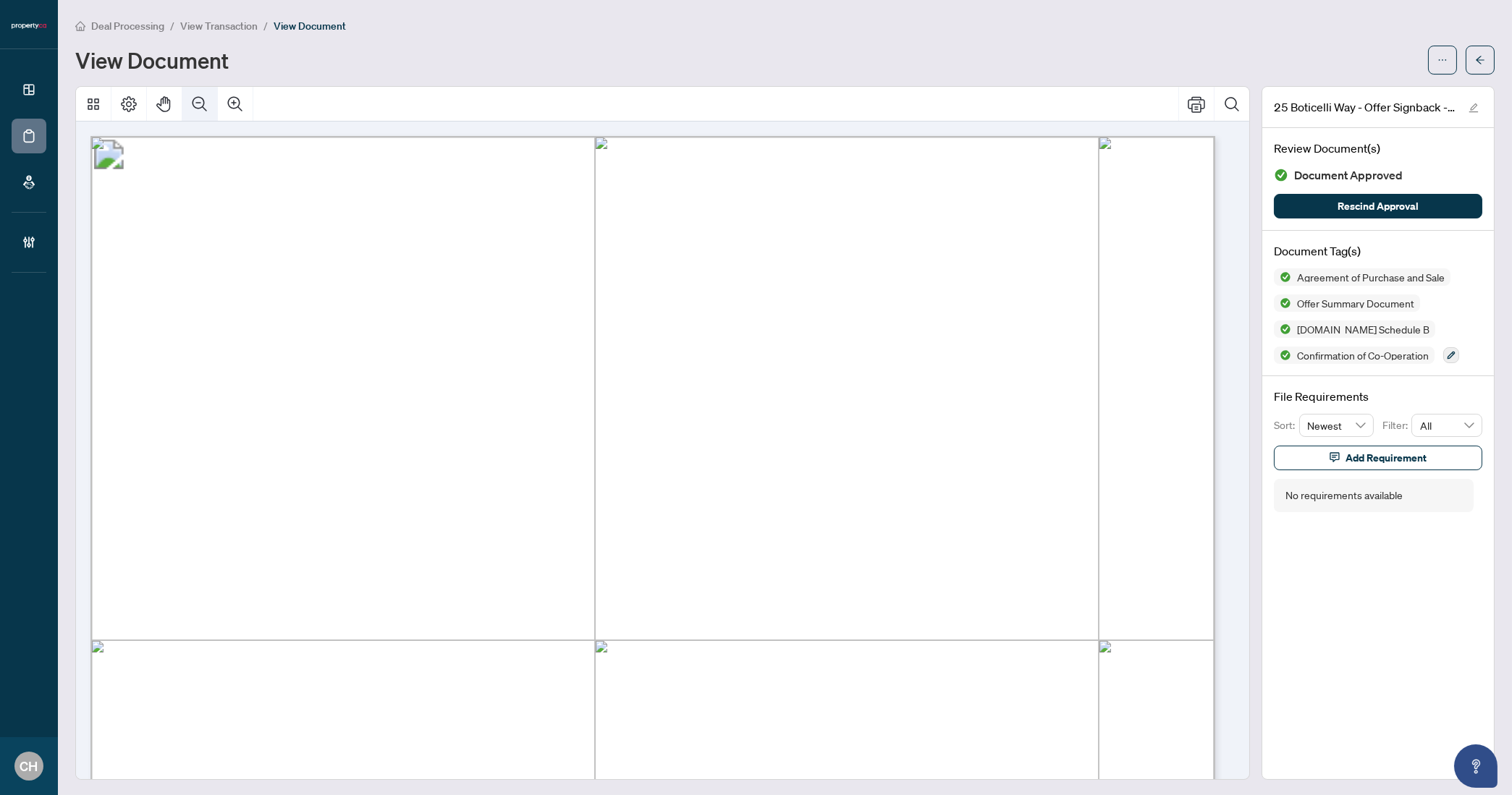
click at [198, 93] on button "Zoom Out" at bounding box center [200, 104] width 35 height 35
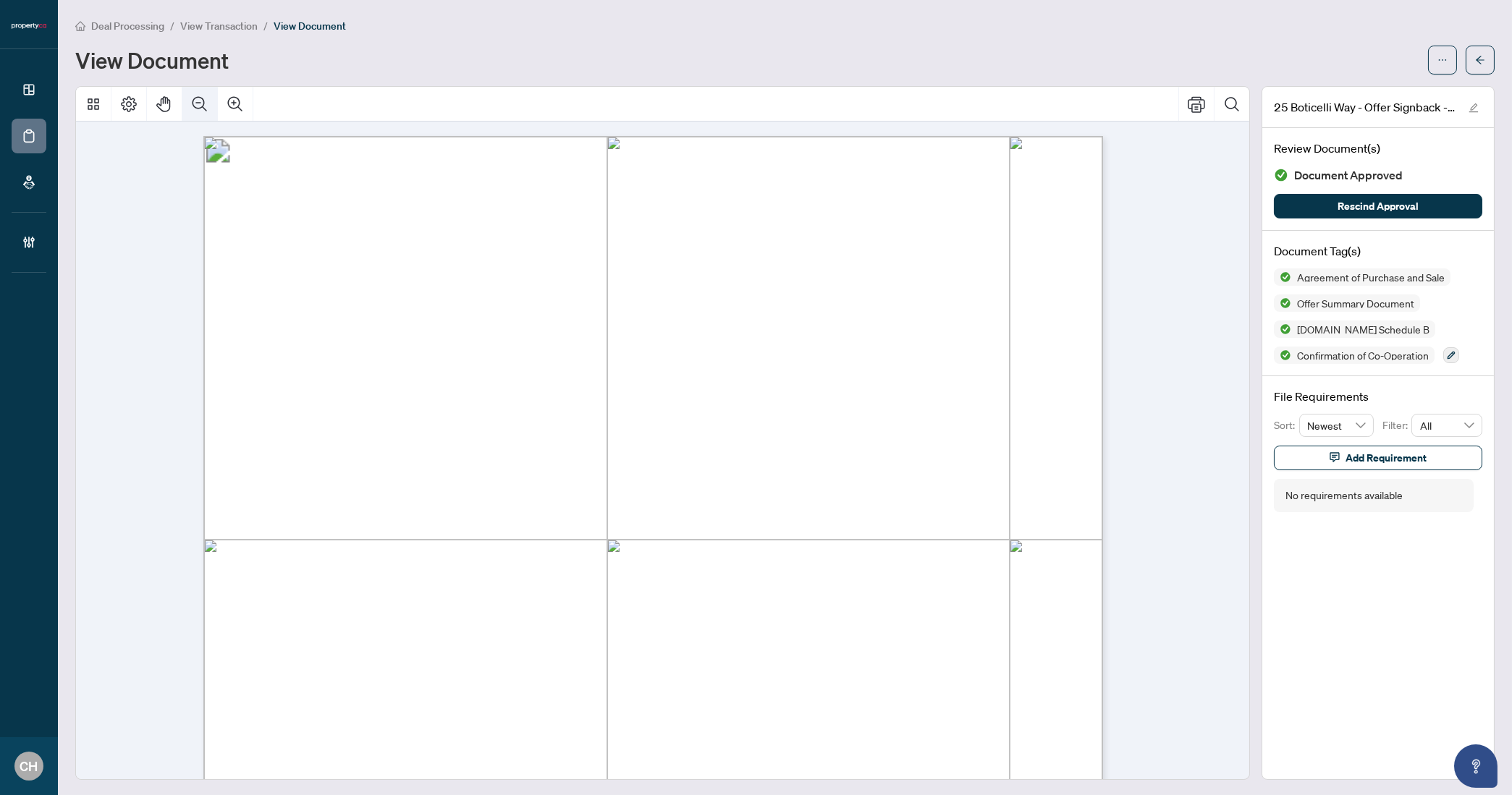
click at [198, 93] on button "Zoom Out" at bounding box center [200, 104] width 35 height 35
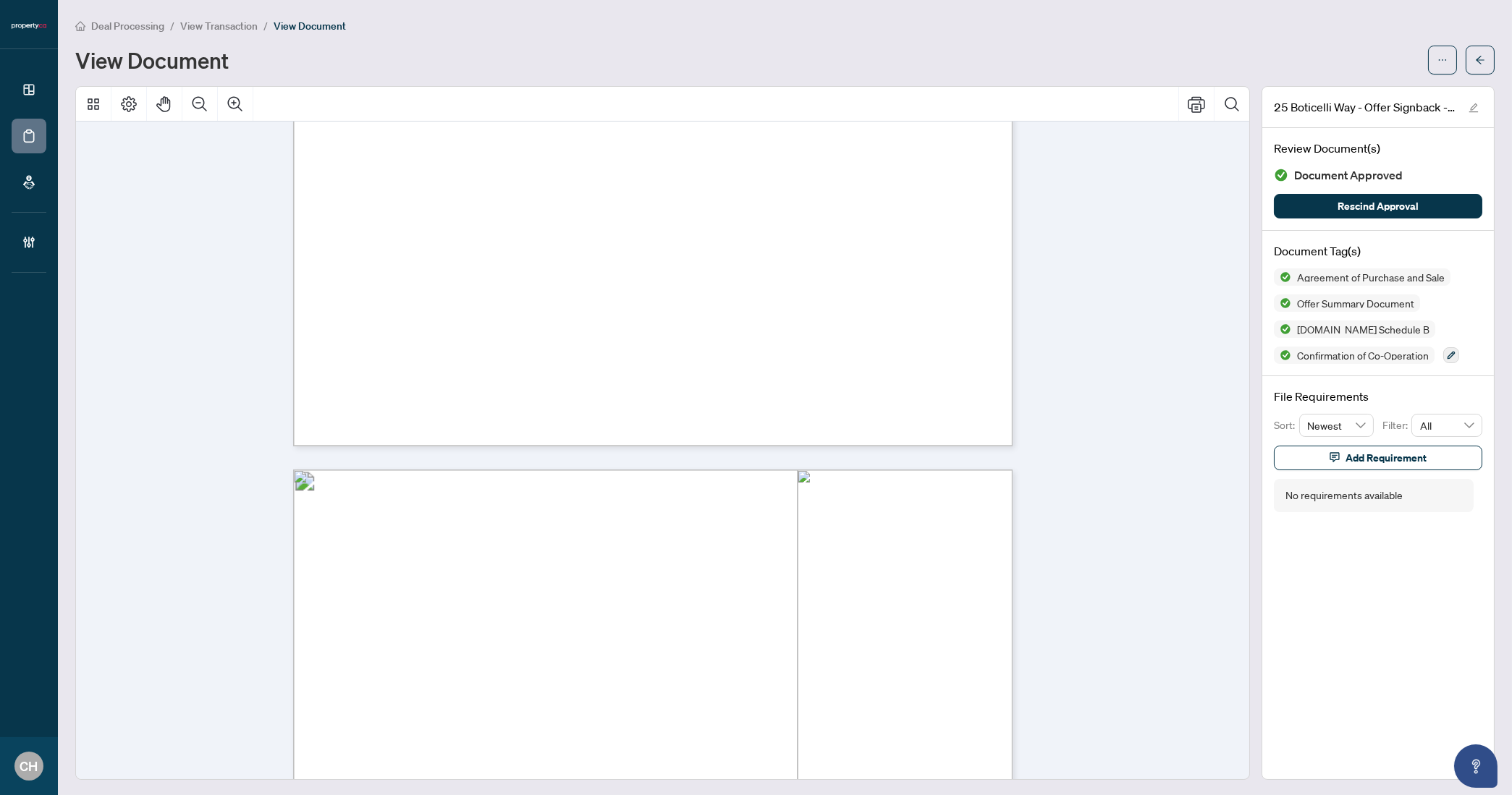
scroll to position [2485, 0]
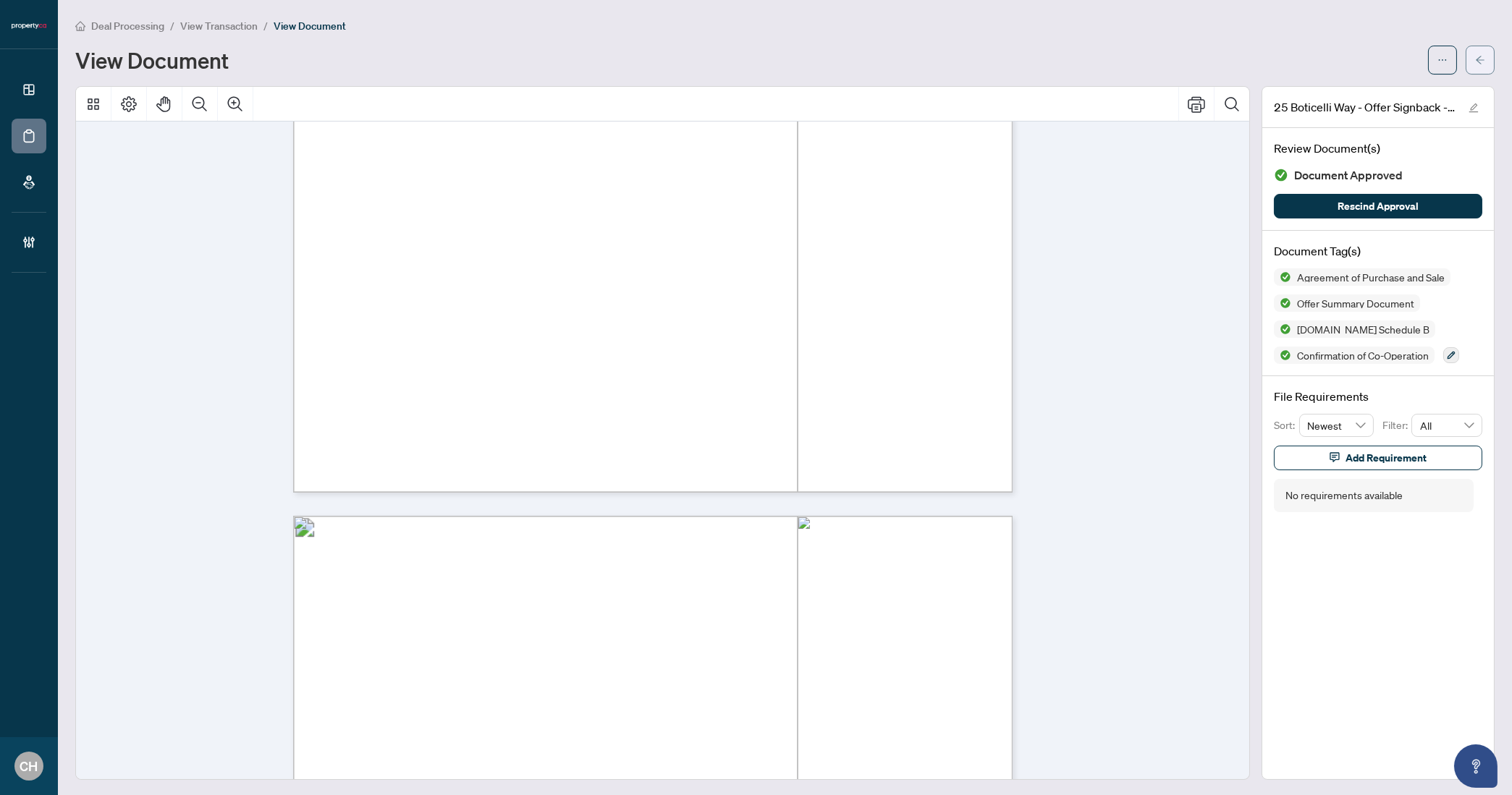
click at [1463, 64] on button "button" at bounding box center [1480, 60] width 29 height 29
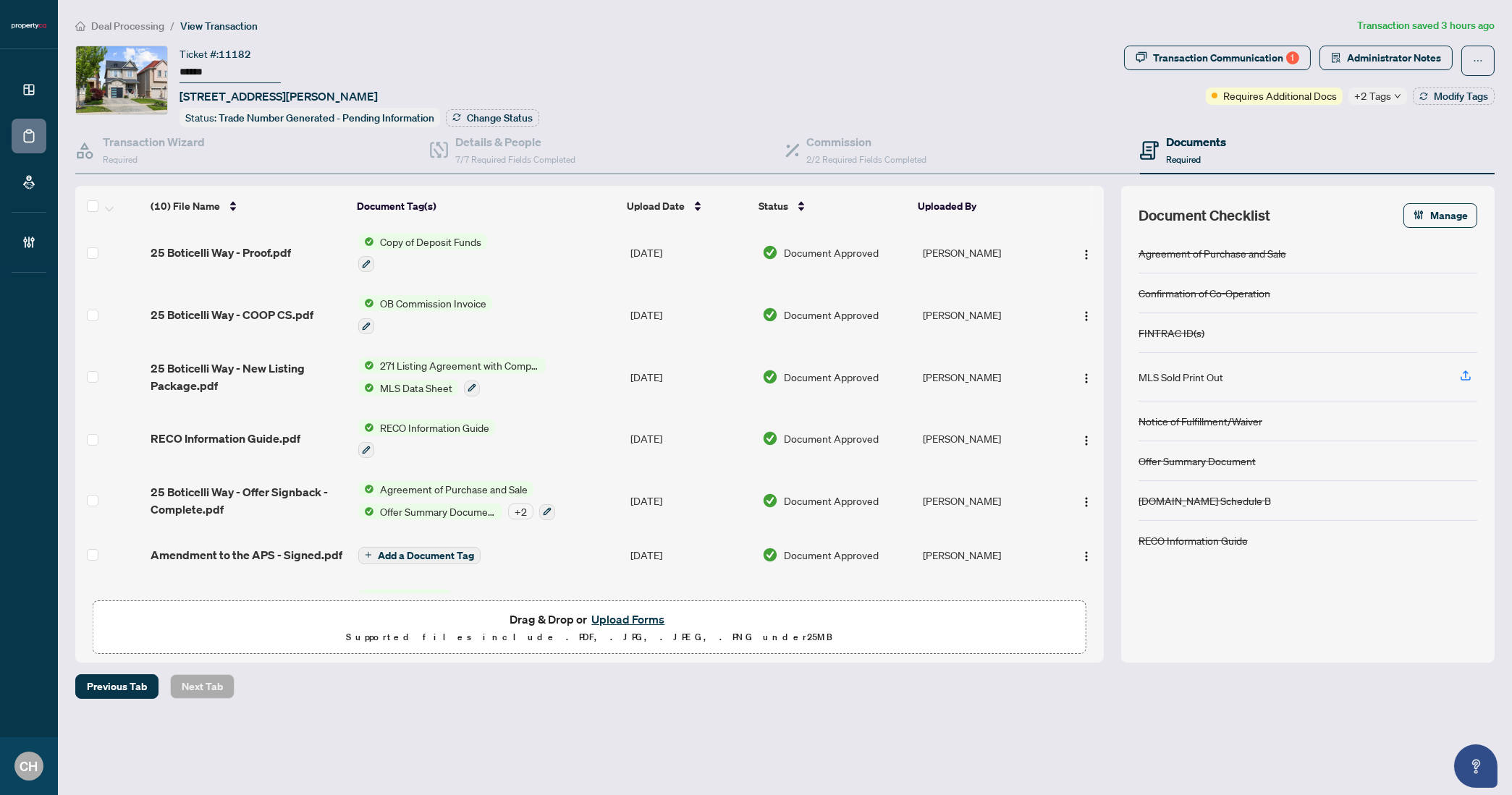
scroll to position [228, 0]
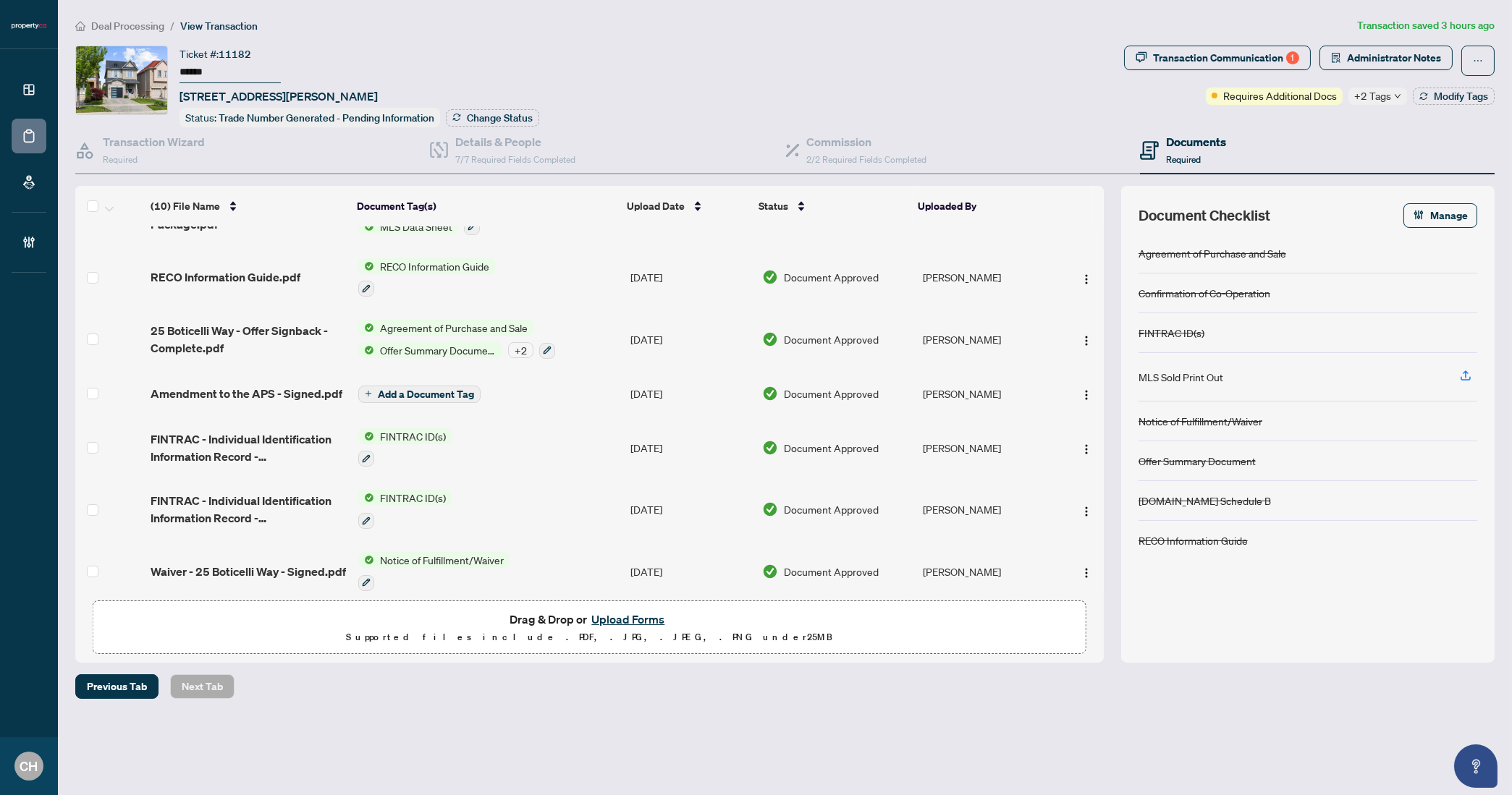
click at [591, 561] on td "Notice of Fulfillment/Waiver" at bounding box center [488, 571] width 272 height 62
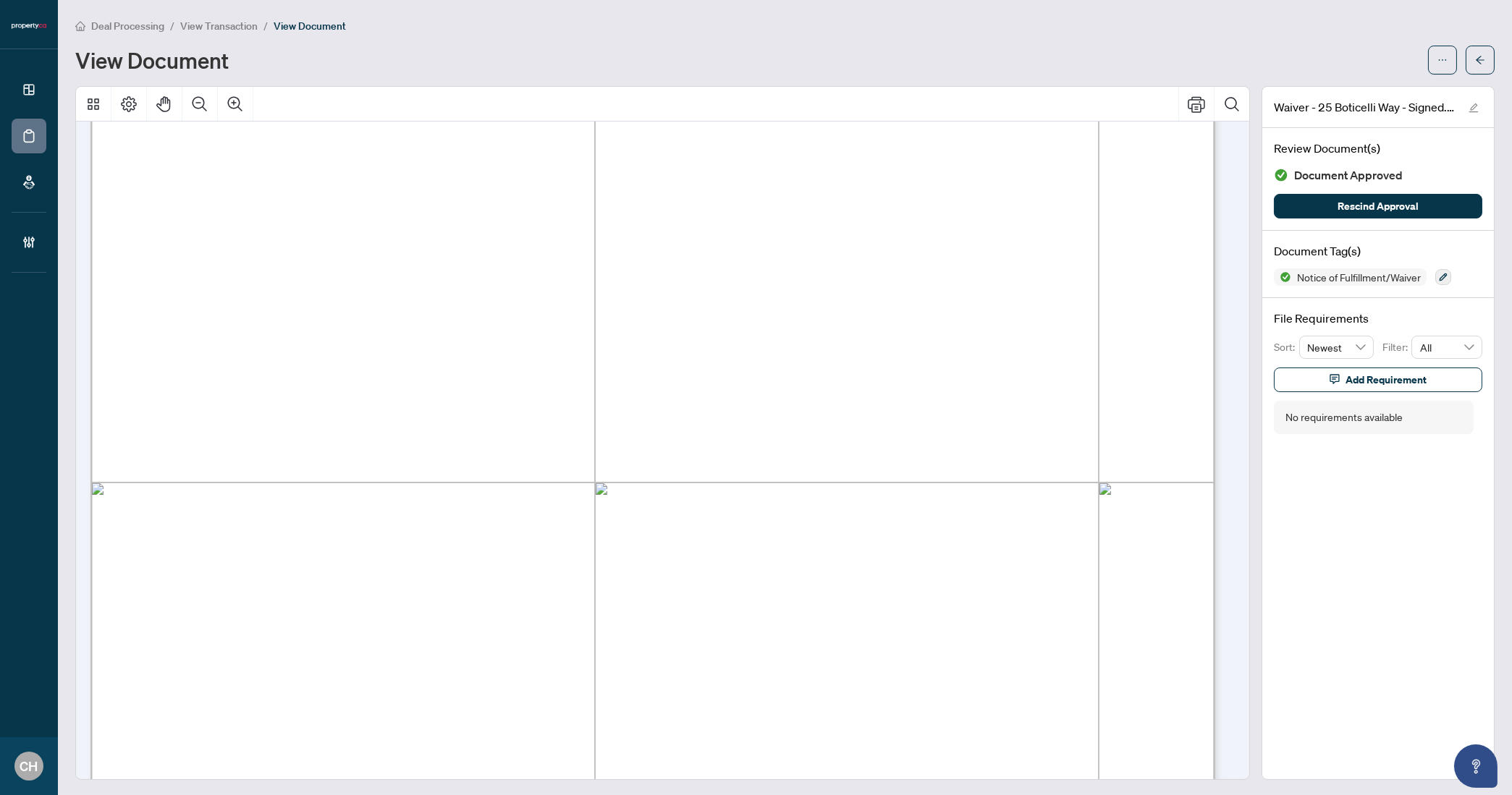
scroll to position [826, 0]
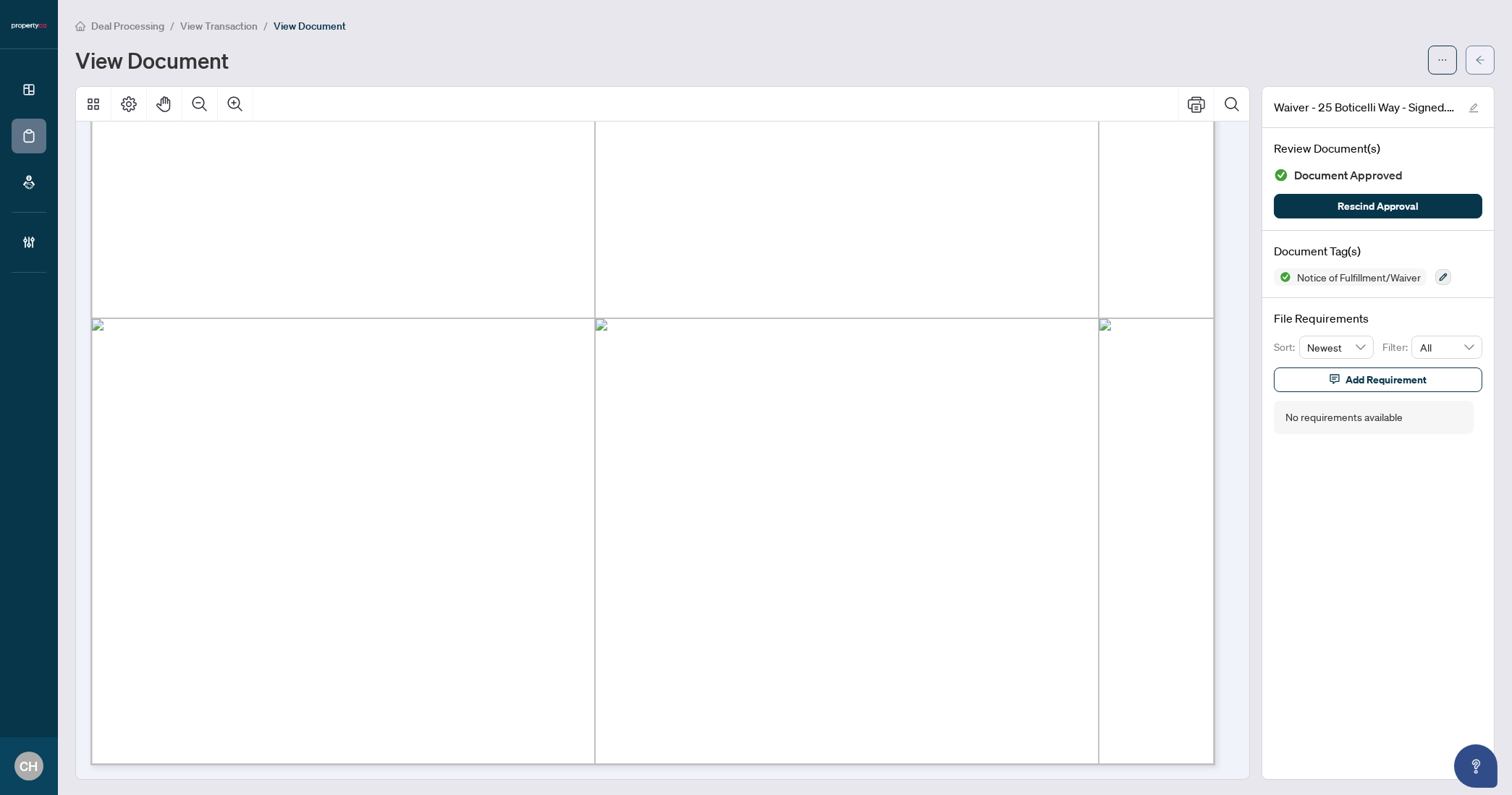
click at [1463, 57] on icon "arrow-left" at bounding box center [1480, 60] width 10 height 10
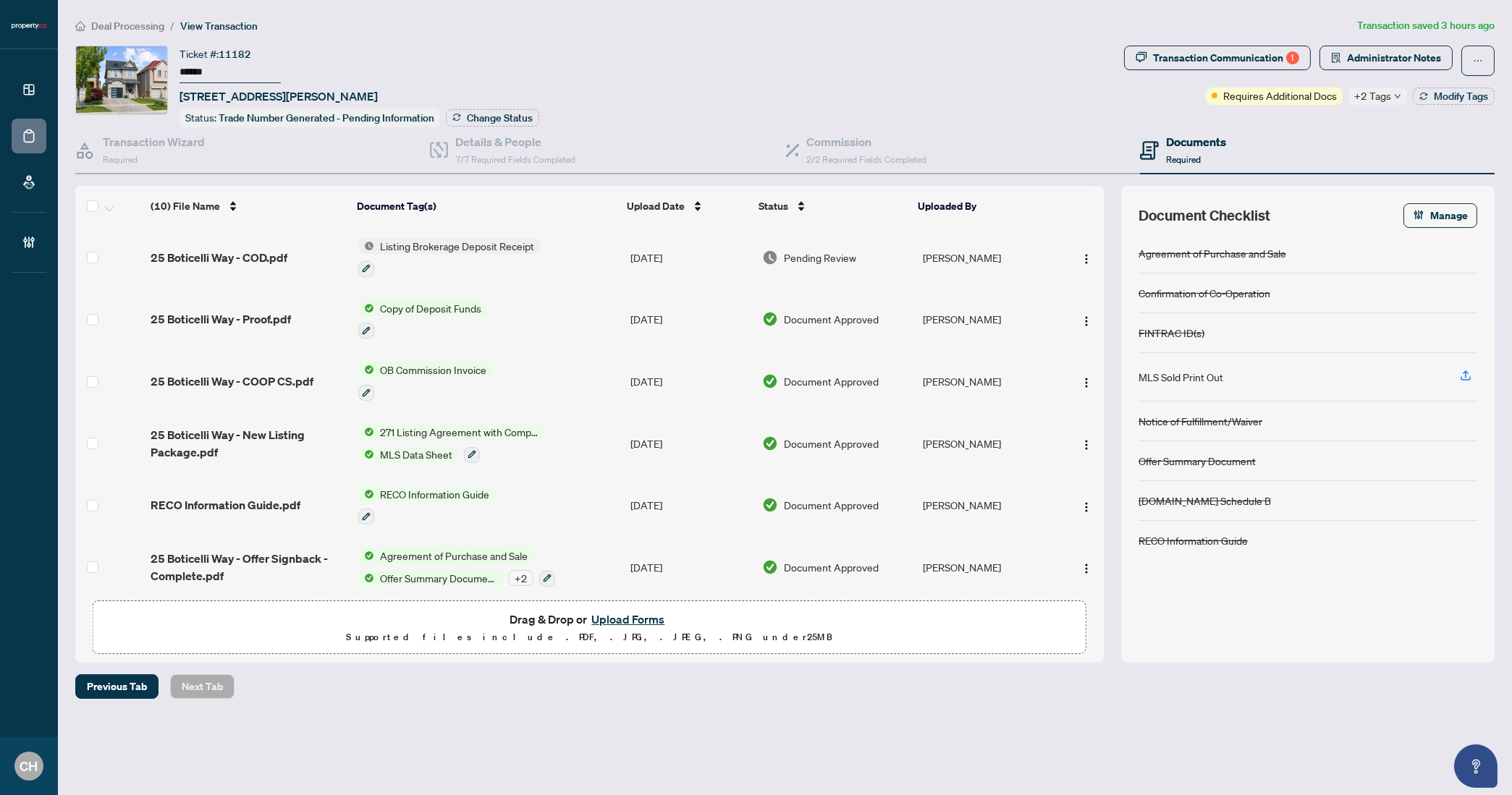
click at [431, 553] on span "Agreement of Purchase and Sale" at bounding box center [453, 556] width 159 height 16
click at [596, 551] on td "Agreement of Purchase and Sale Offer Summary Document + 2" at bounding box center [488, 567] width 272 height 62
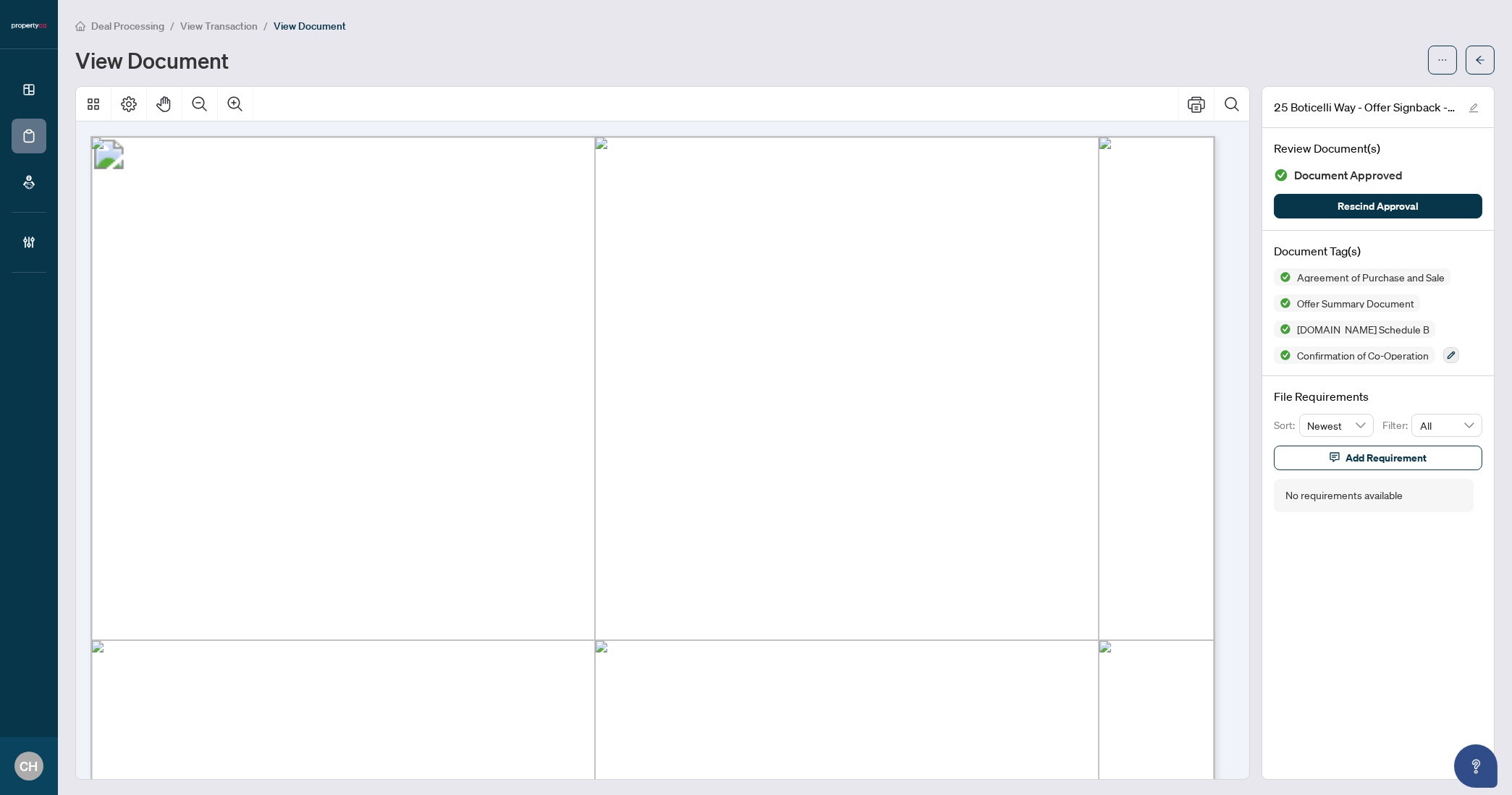
click at [184, 103] on button "Zoom Out" at bounding box center [200, 104] width 35 height 35
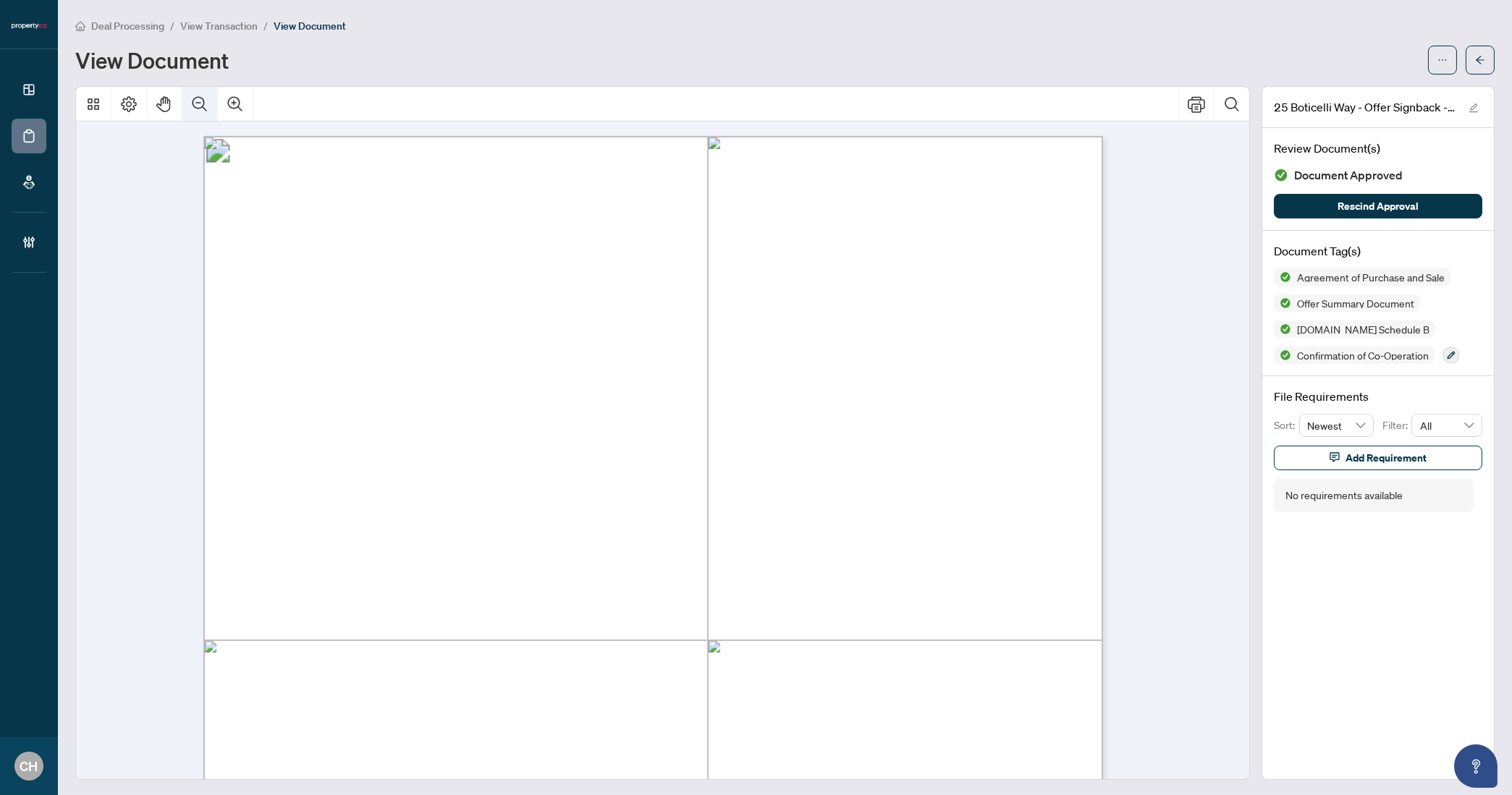
click at [188, 102] on button "Zoom Out" at bounding box center [200, 104] width 35 height 35
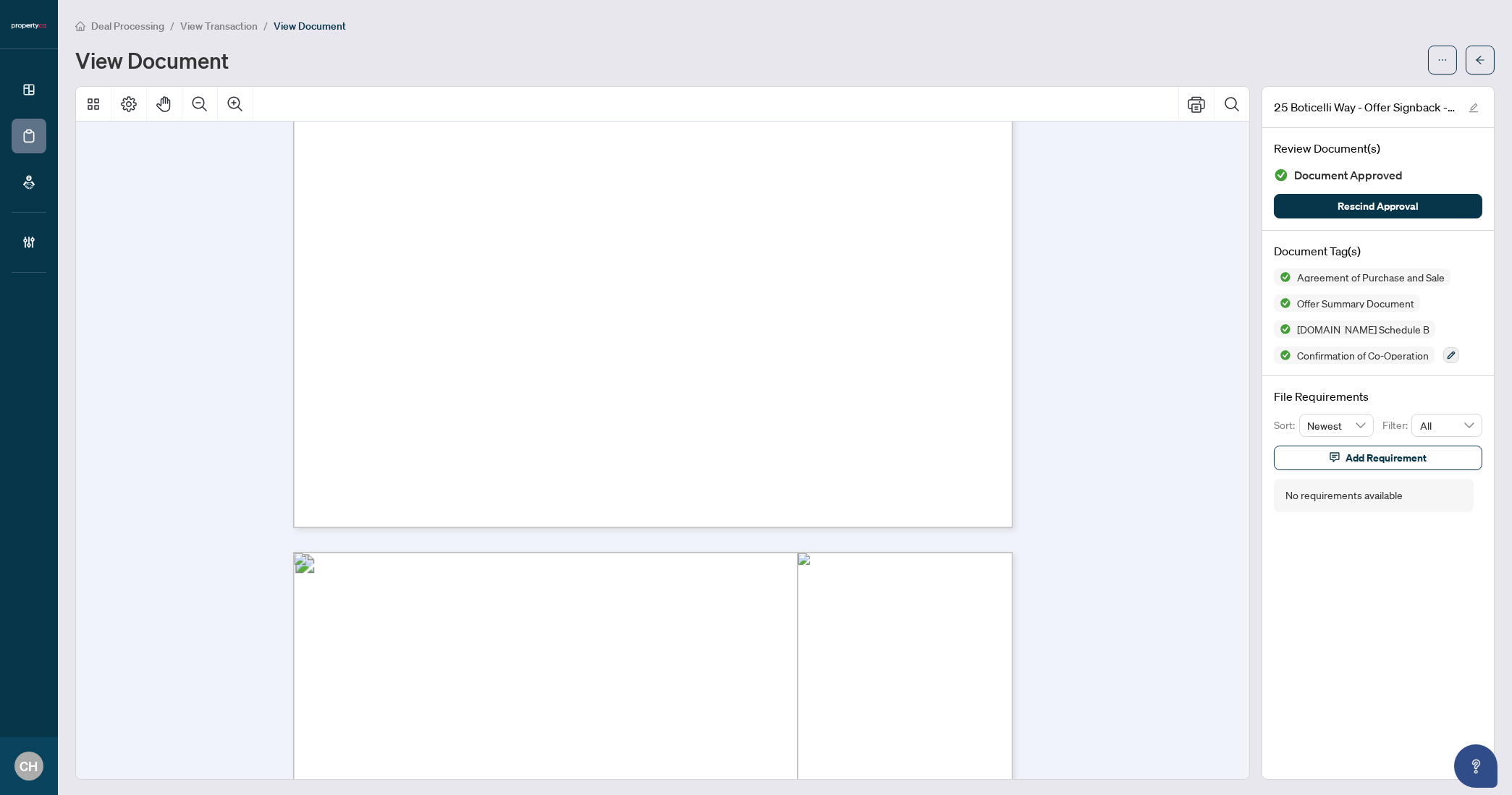
scroll to position [5161, 0]
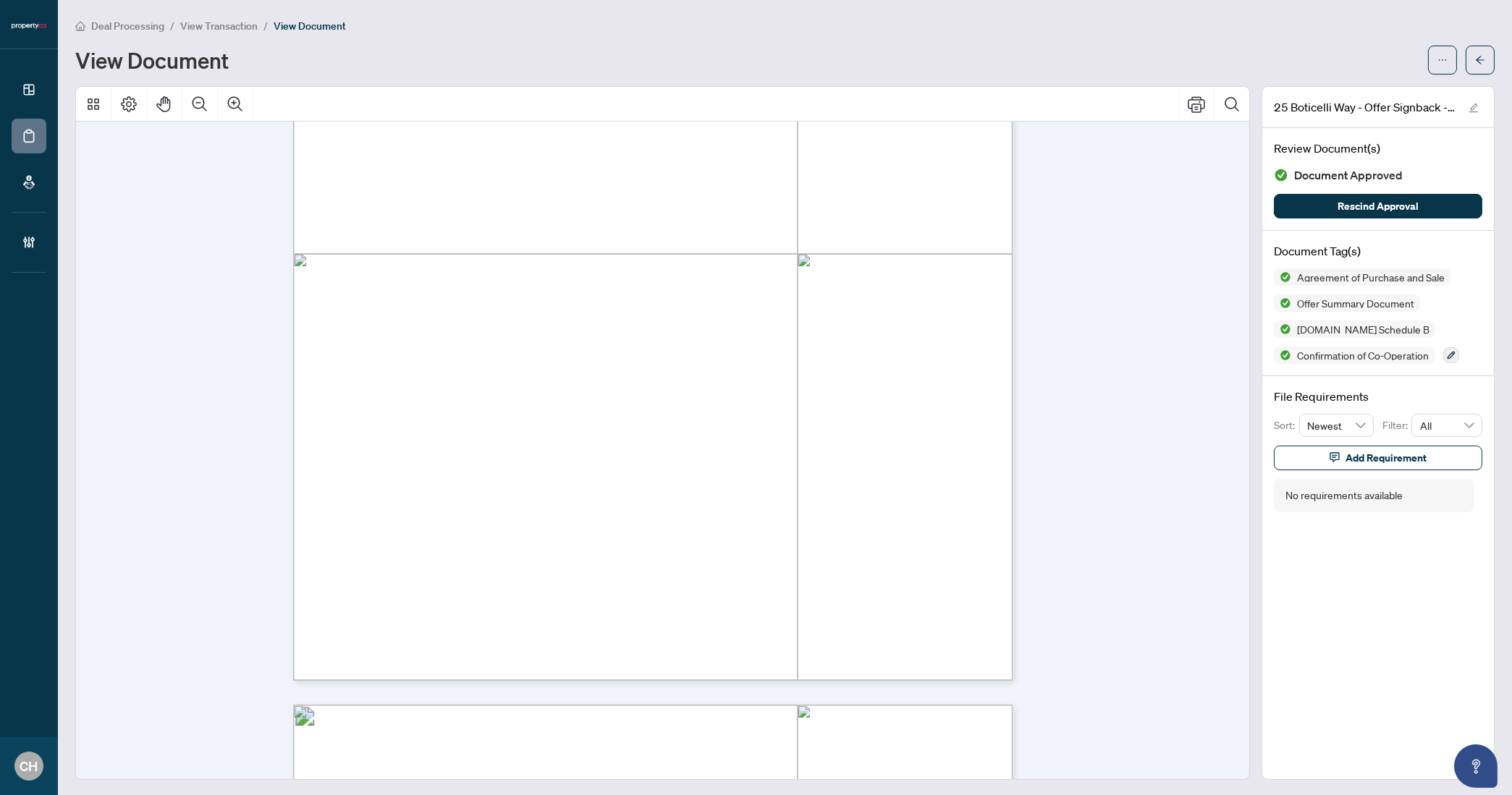
click at [458, 243] on div "Page 6" at bounding box center [878, 505] width 1170 height 1513
drag, startPoint x: 465, startPoint y: 251, endPoint x: 553, endPoint y: 251, distance: 88.0
click at [553, 251] on div "Page 6" at bounding box center [878, 505] width 1170 height 1513
click at [523, 253] on div "Page 6" at bounding box center [878, 505] width 1170 height 1513
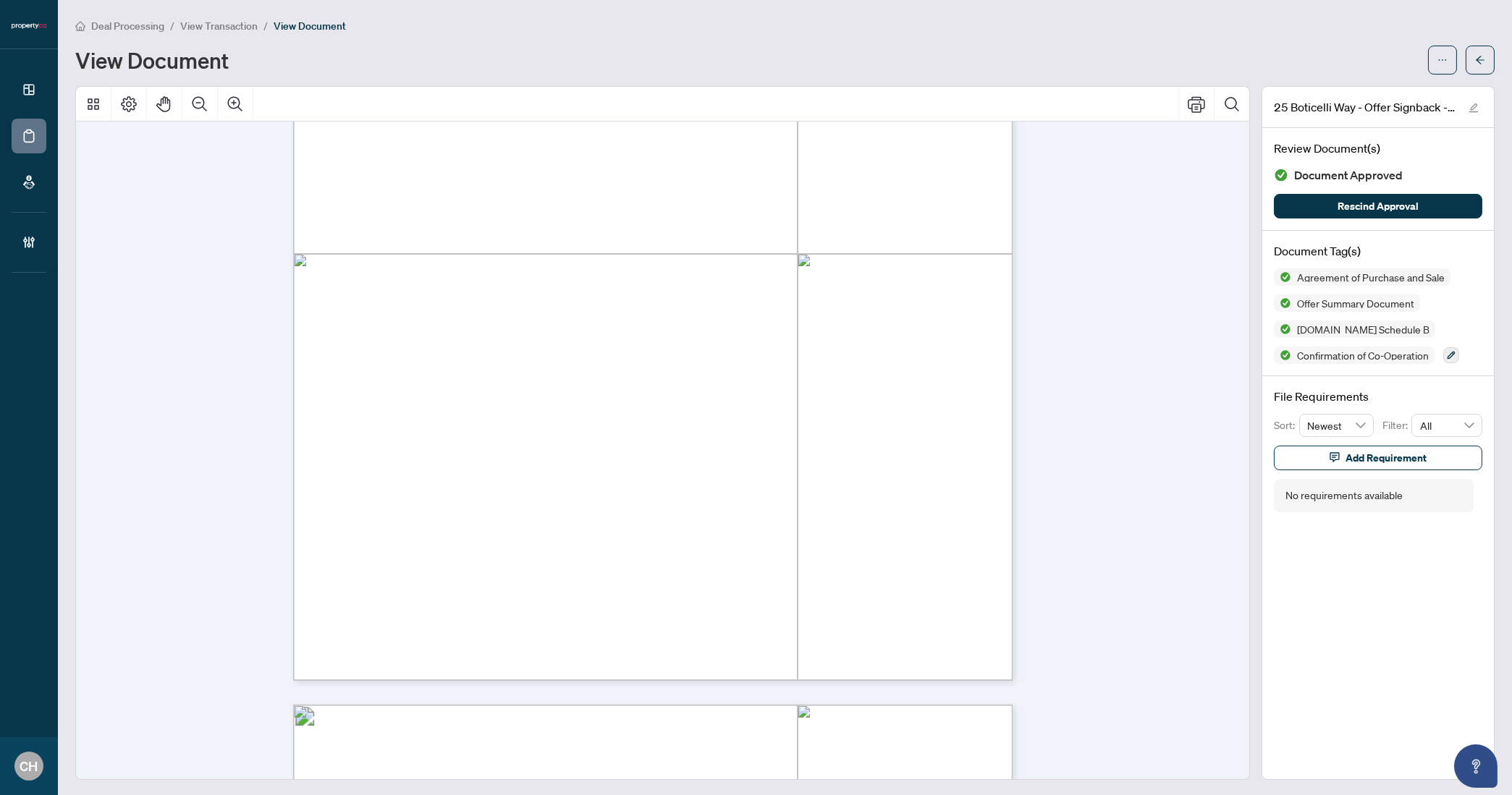
click at [523, 253] on div "Page 6" at bounding box center [878, 505] width 1170 height 1513
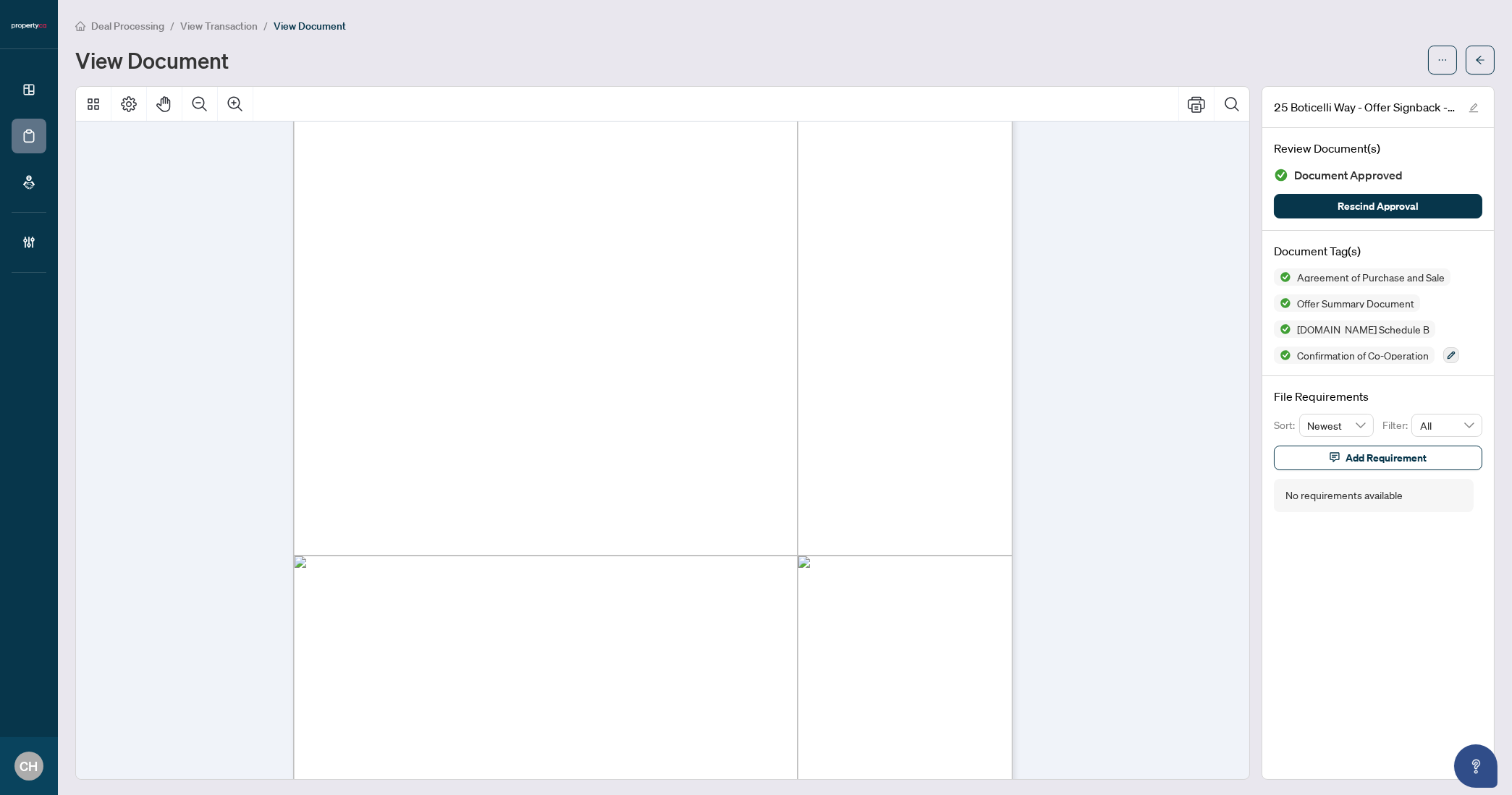
scroll to position [7828, 0]
click at [249, 104] on button "Zoom In" at bounding box center [235, 104] width 35 height 35
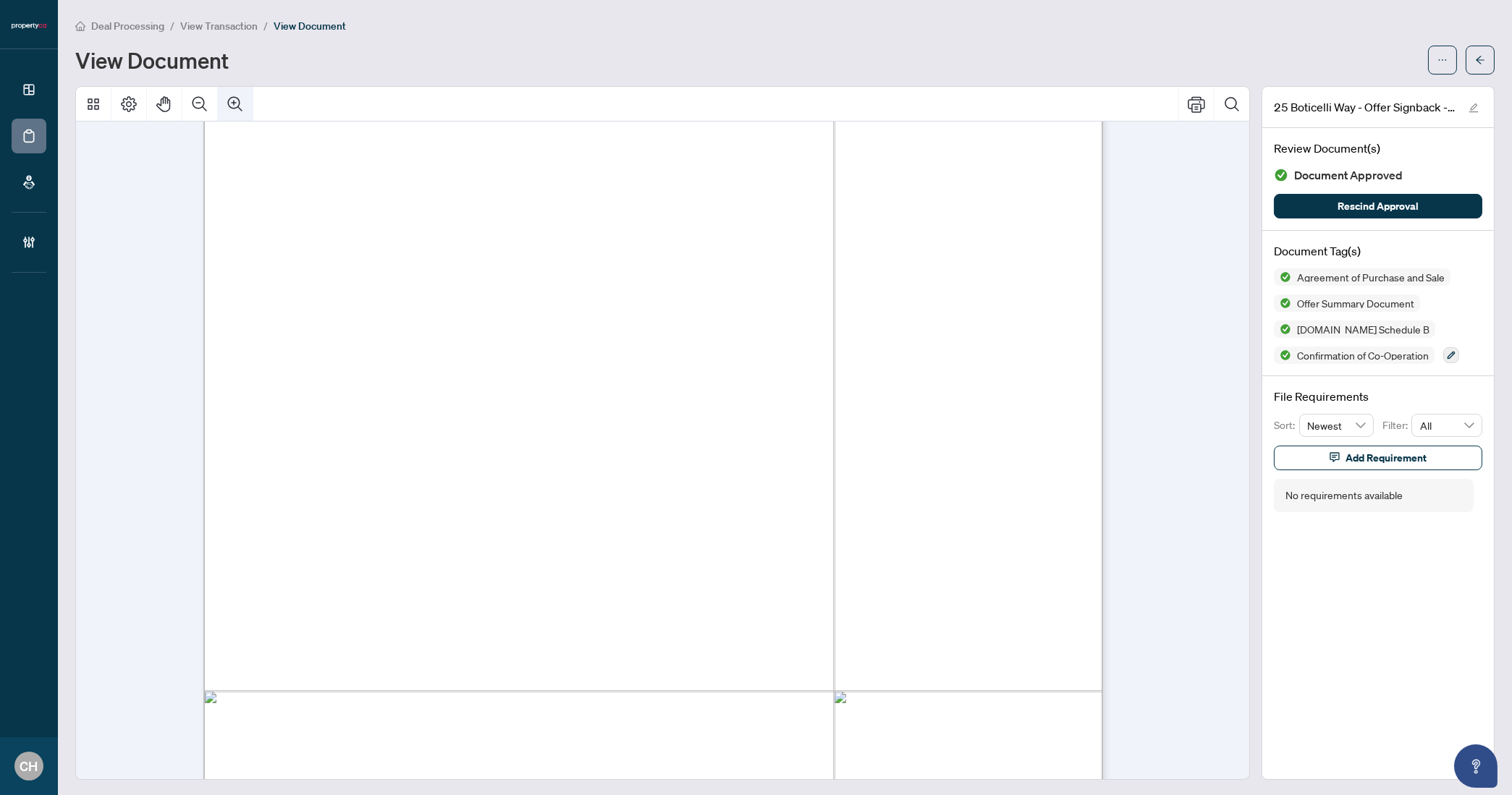
click at [249, 104] on button "Zoom In" at bounding box center [235, 104] width 35 height 35
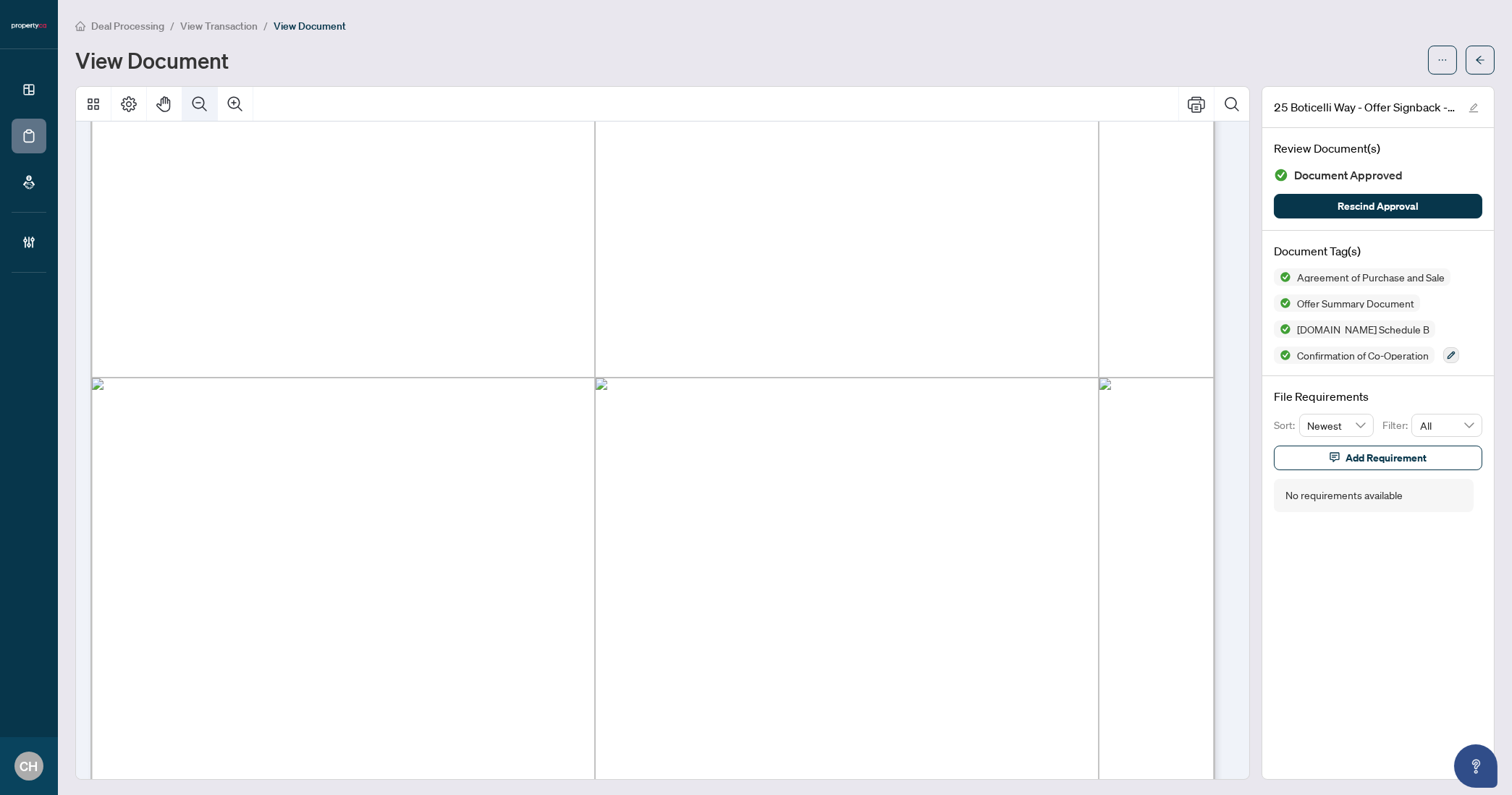
click at [212, 101] on button "Zoom Out" at bounding box center [200, 104] width 35 height 35
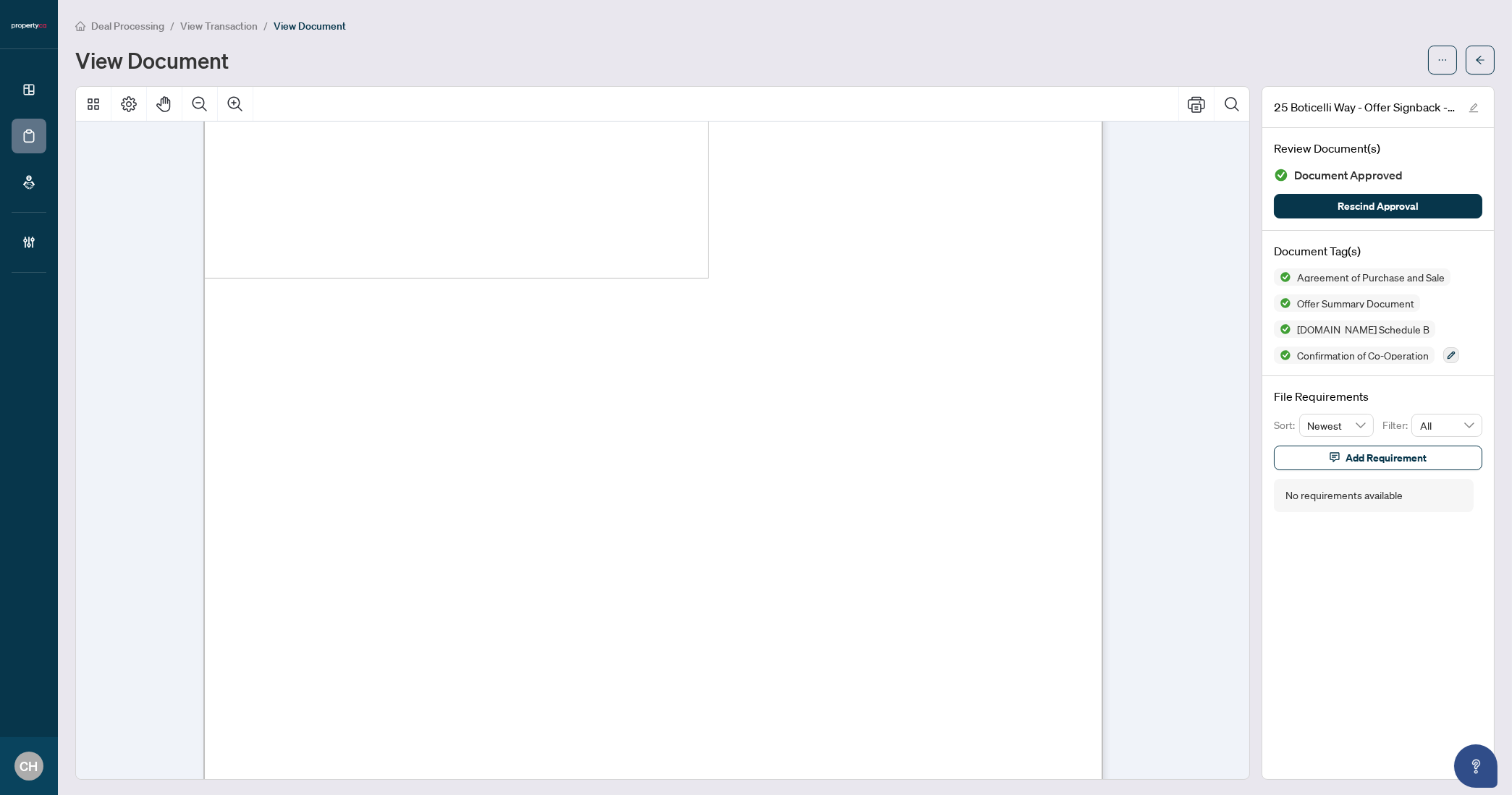
scroll to position [12472, 0]
click at [1463, 74] on div "Deal Processing / View Transaction / View Document View Document 25 Boticelli W…" at bounding box center [785, 398] width 1420 height 763
click at [1463, 59] on icon "arrow-left" at bounding box center [1480, 60] width 10 height 10
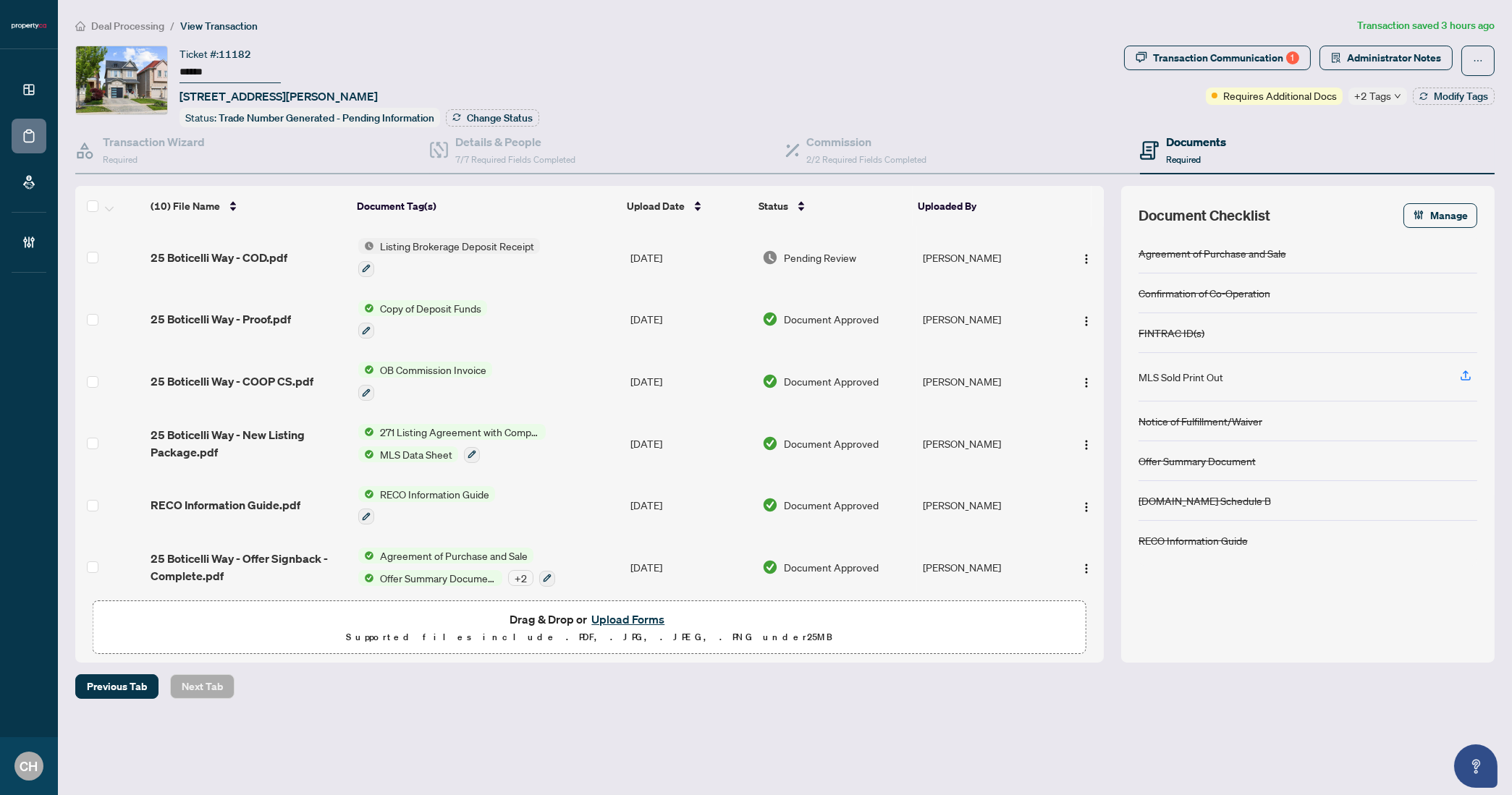
scroll to position [235, 0]
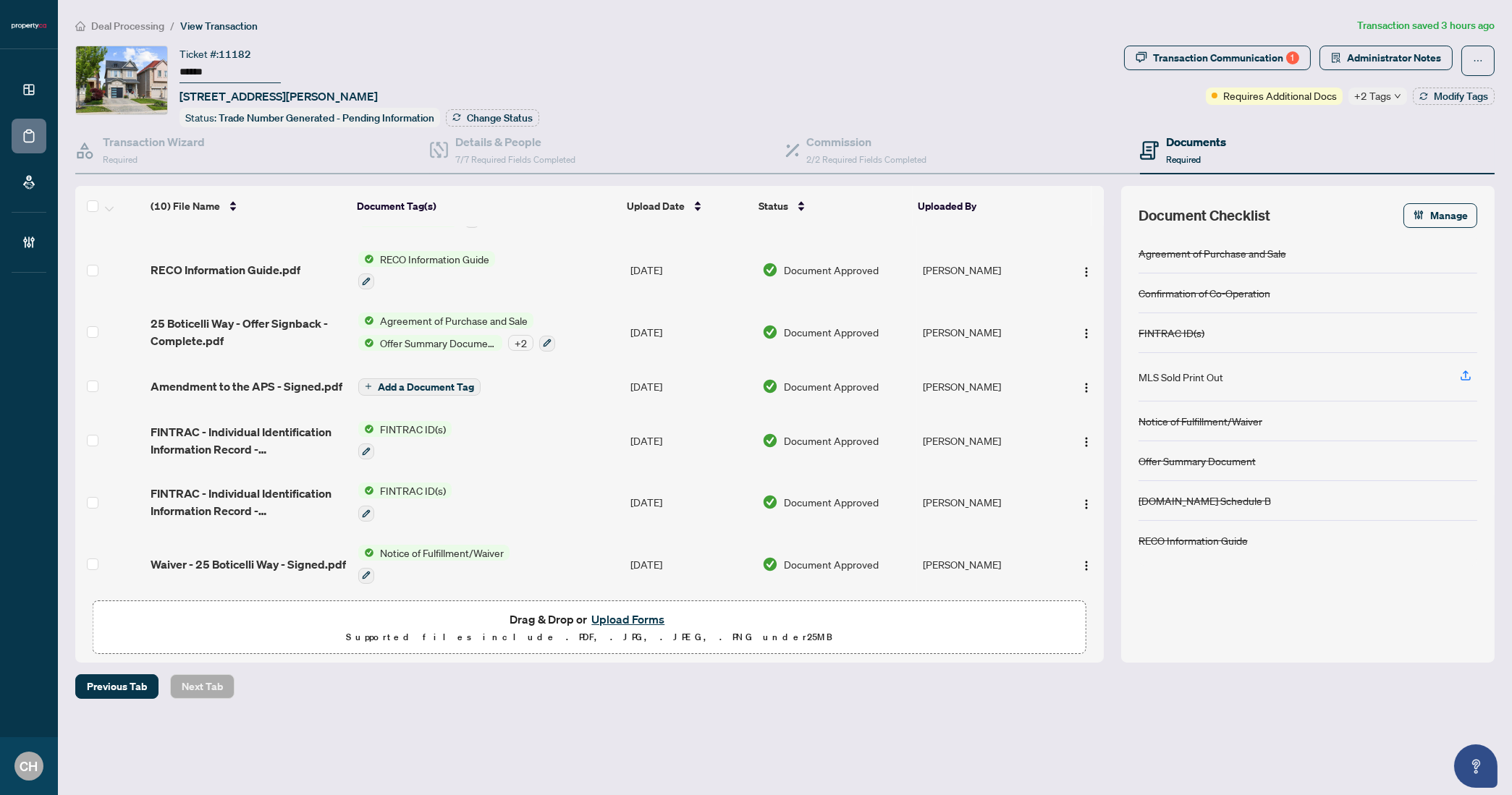
click at [482, 567] on div at bounding box center [434, 575] width 151 height 17
click at [552, 554] on td "Notice of Fulfillment/Waiver" at bounding box center [488, 565] width 272 height 62
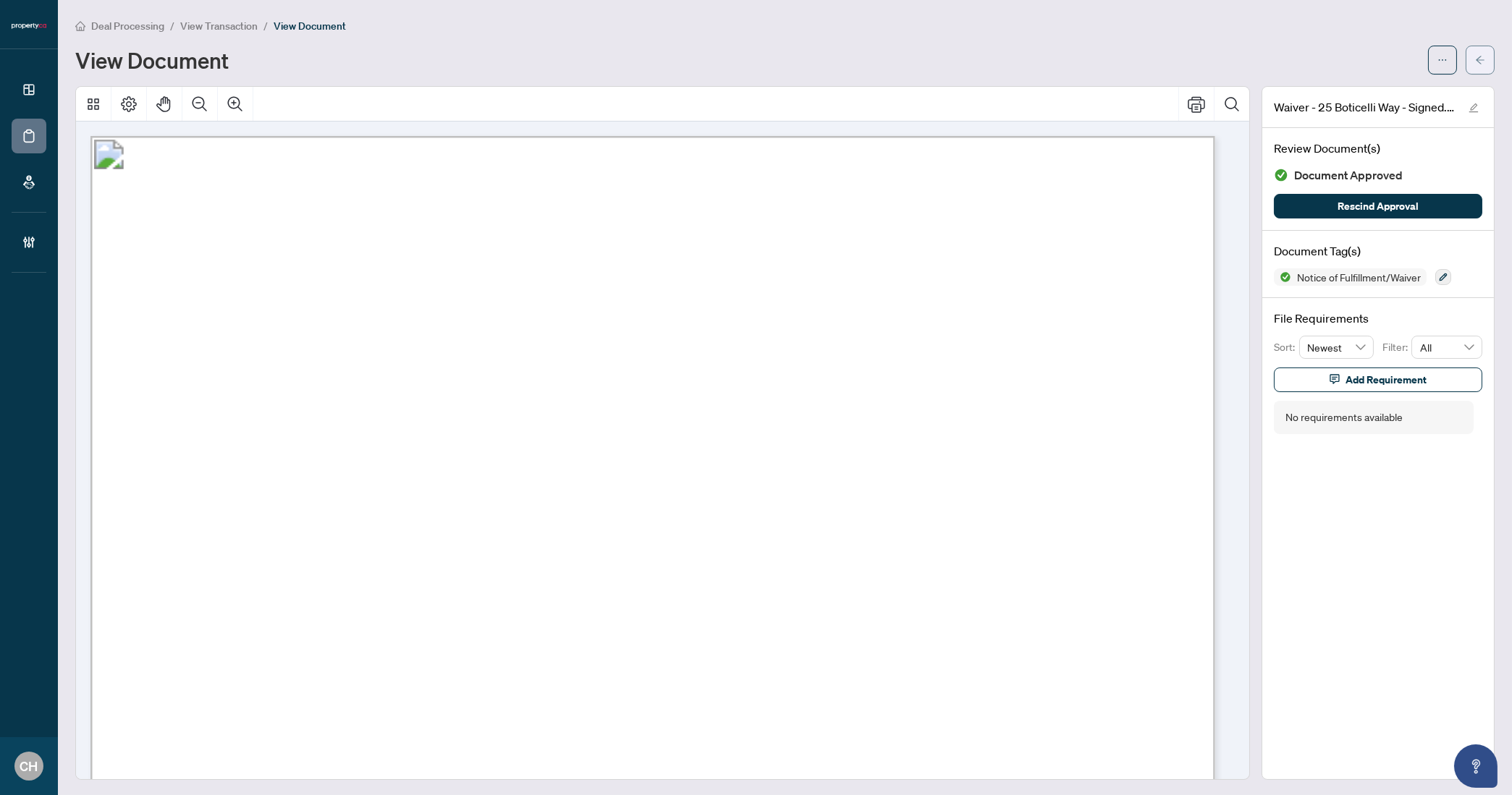
click at [1463, 64] on icon "arrow-left" at bounding box center [1480, 60] width 10 height 10
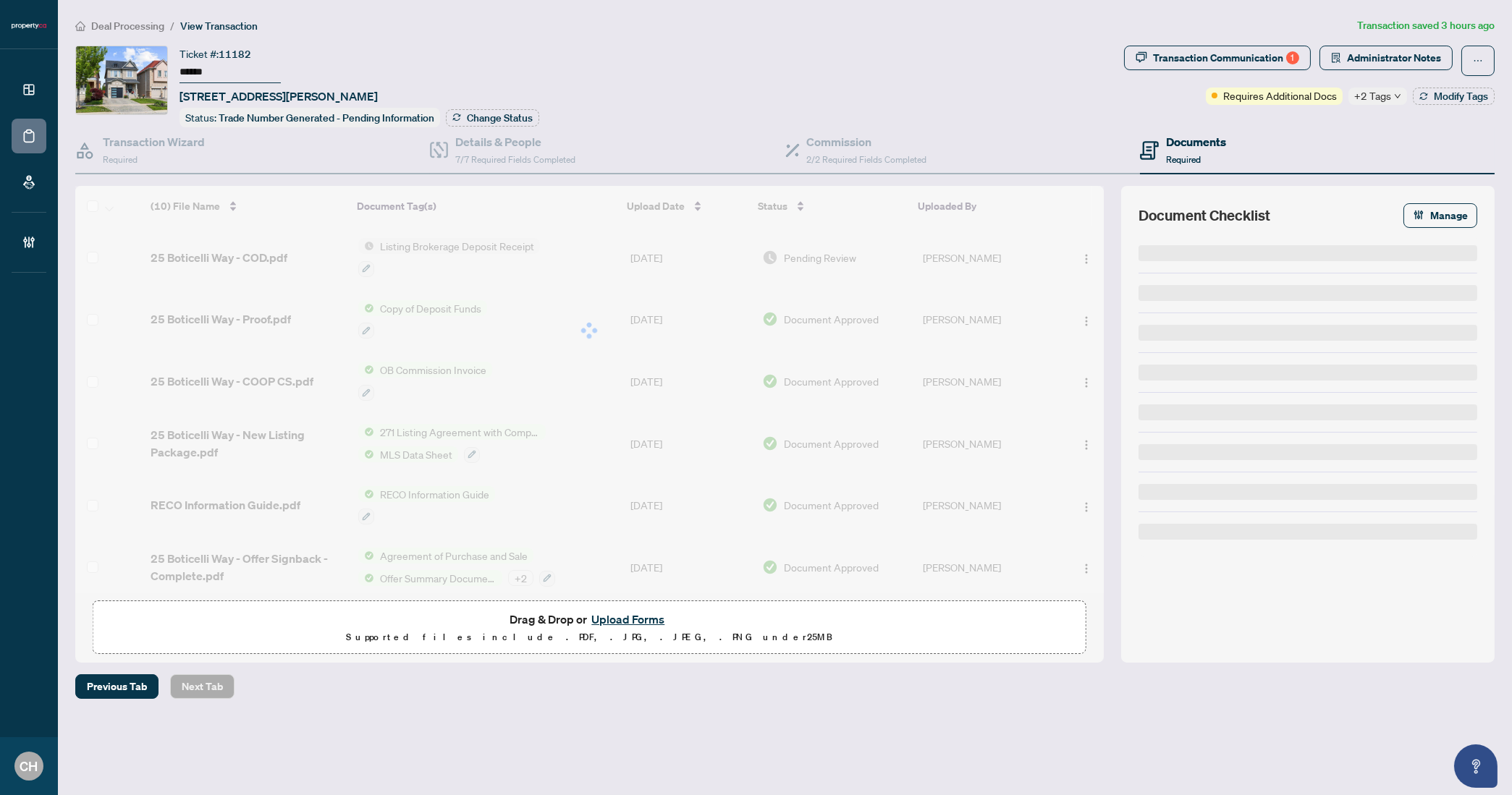
type input "******"
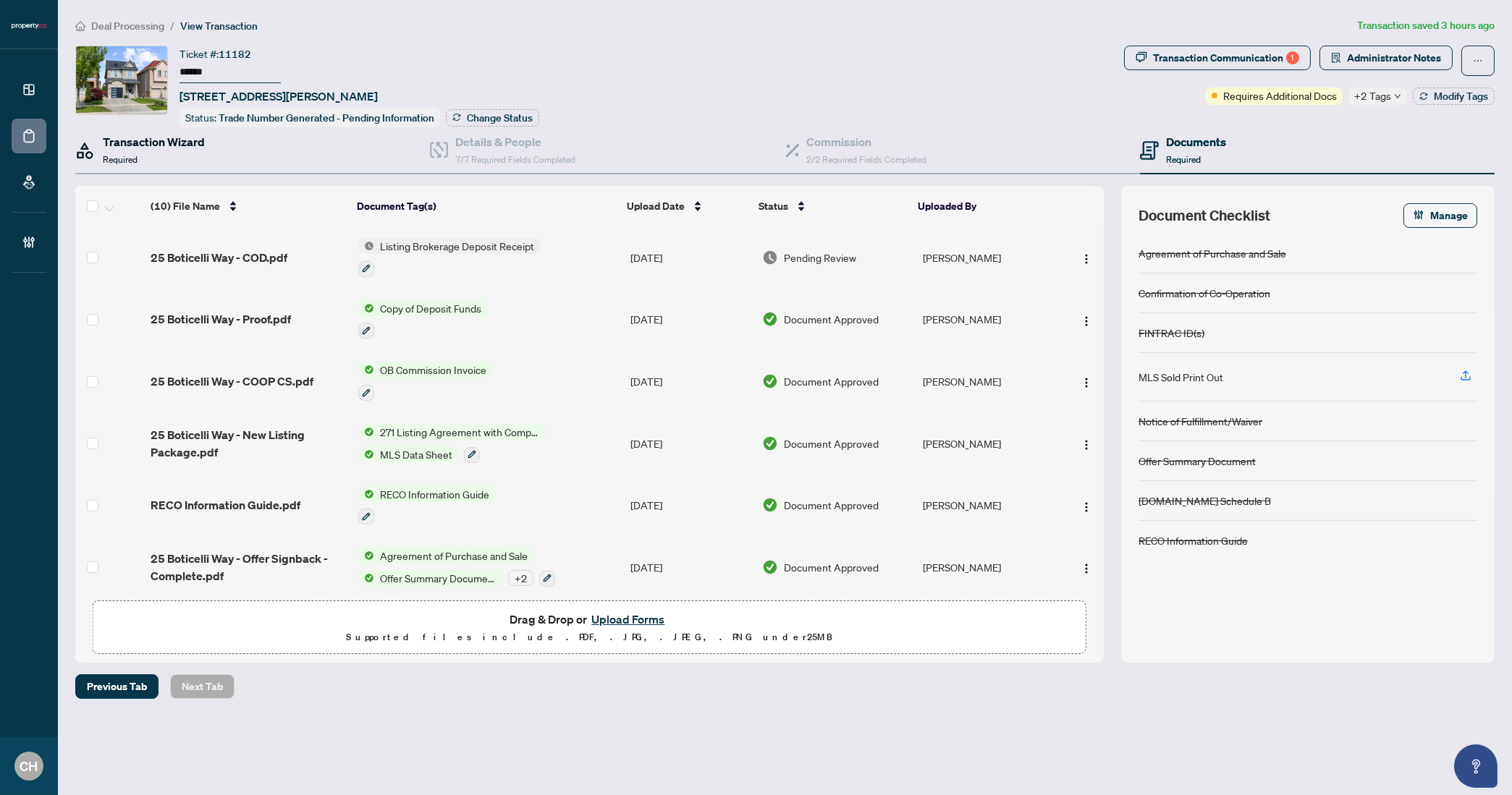
click at [187, 146] on h4 "Transaction Wizard" at bounding box center [154, 141] width 102 height 17
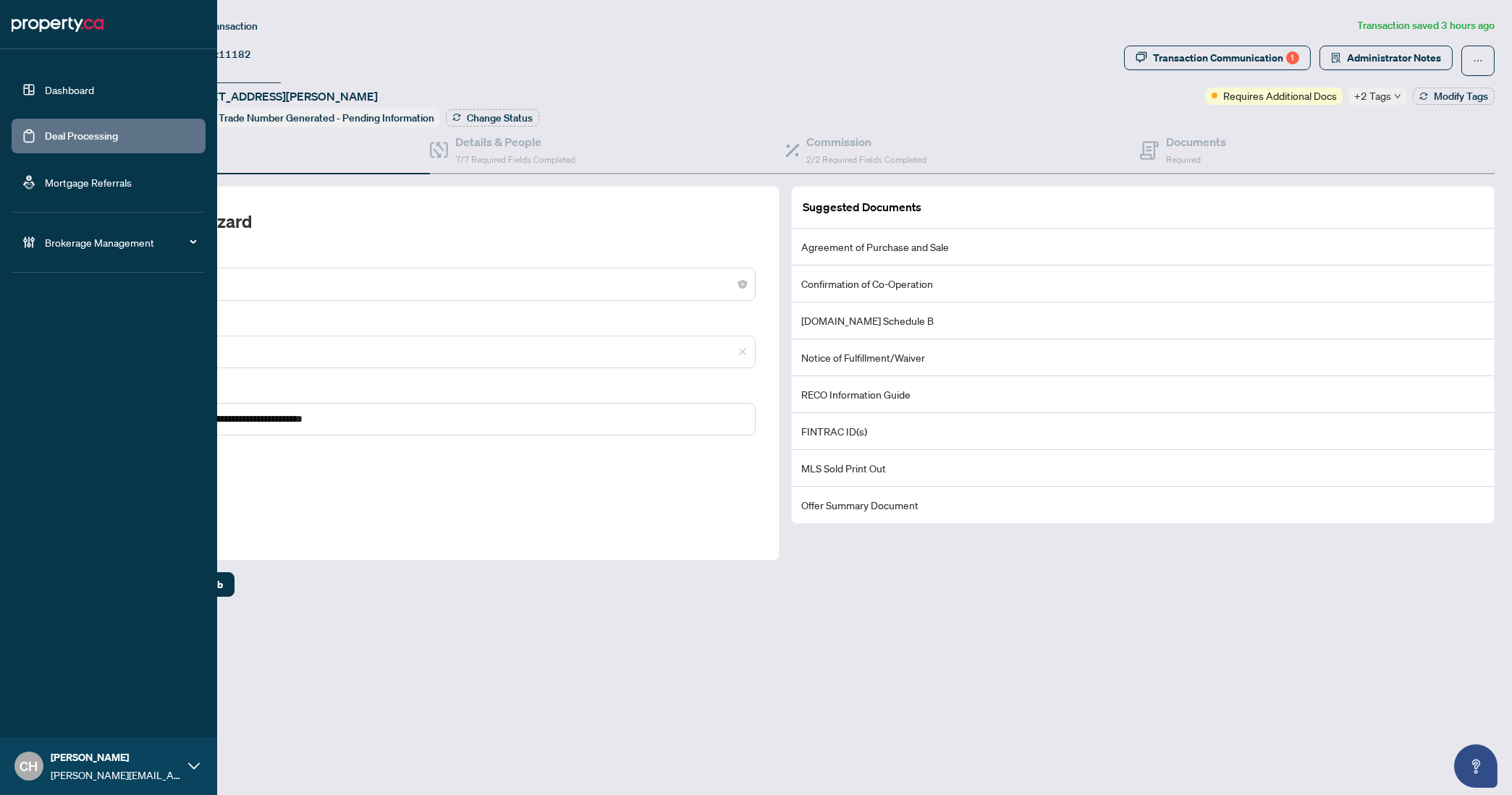
click at [49, 132] on link "Deal Processing" at bounding box center [81, 136] width 73 height 13
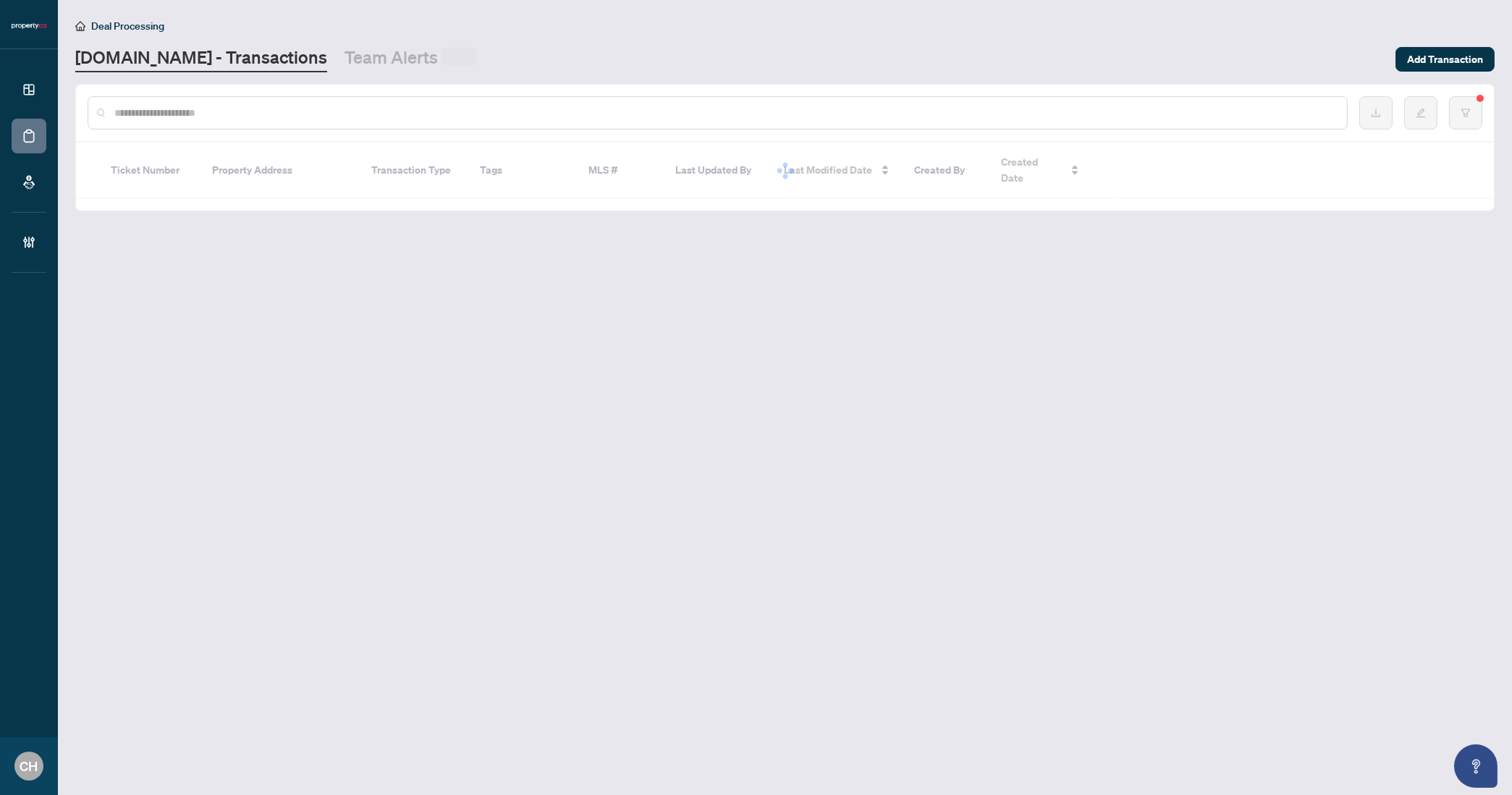
click at [303, 114] on input "text" at bounding box center [724, 113] width 1221 height 16
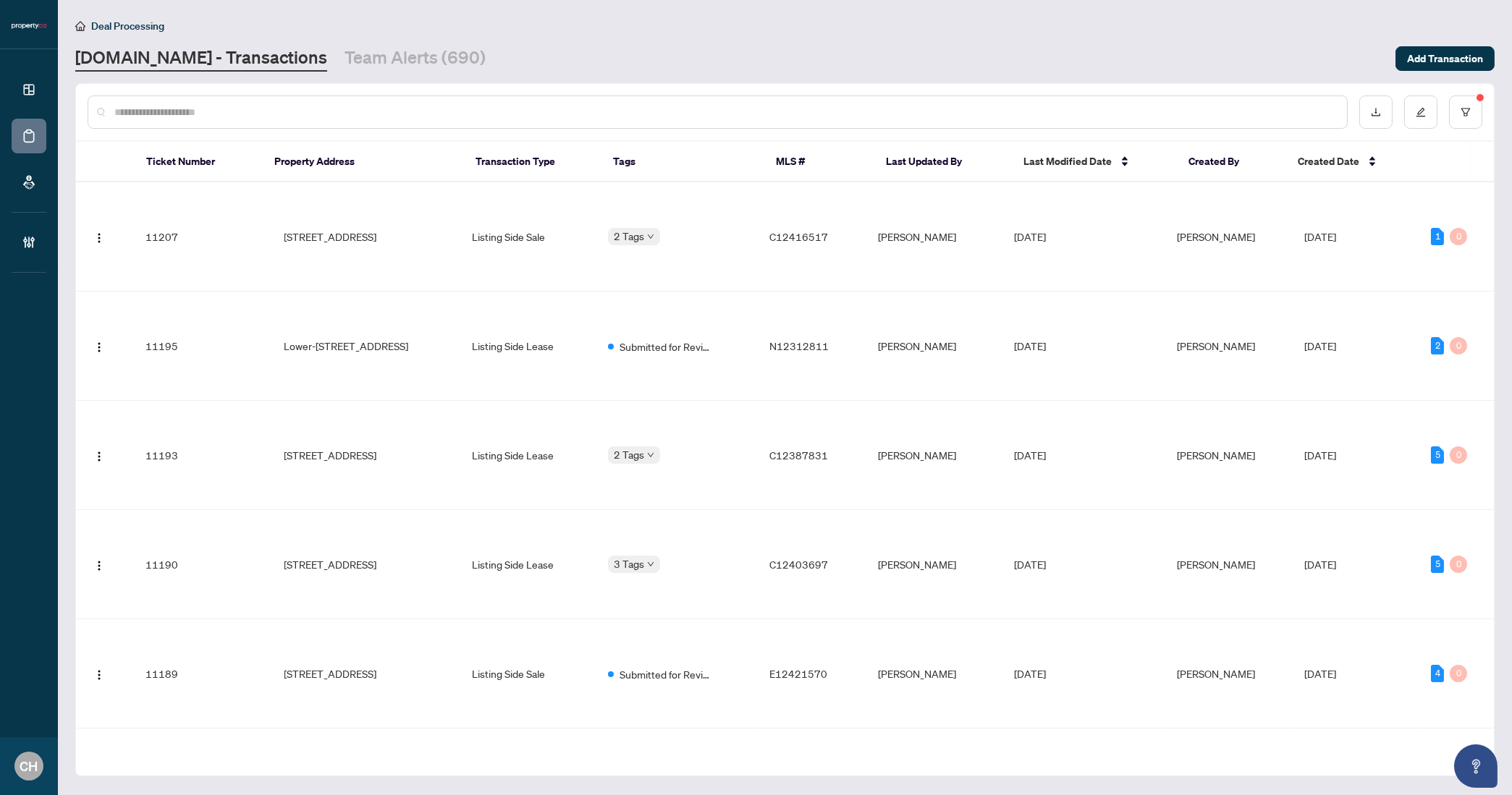
paste input "*********"
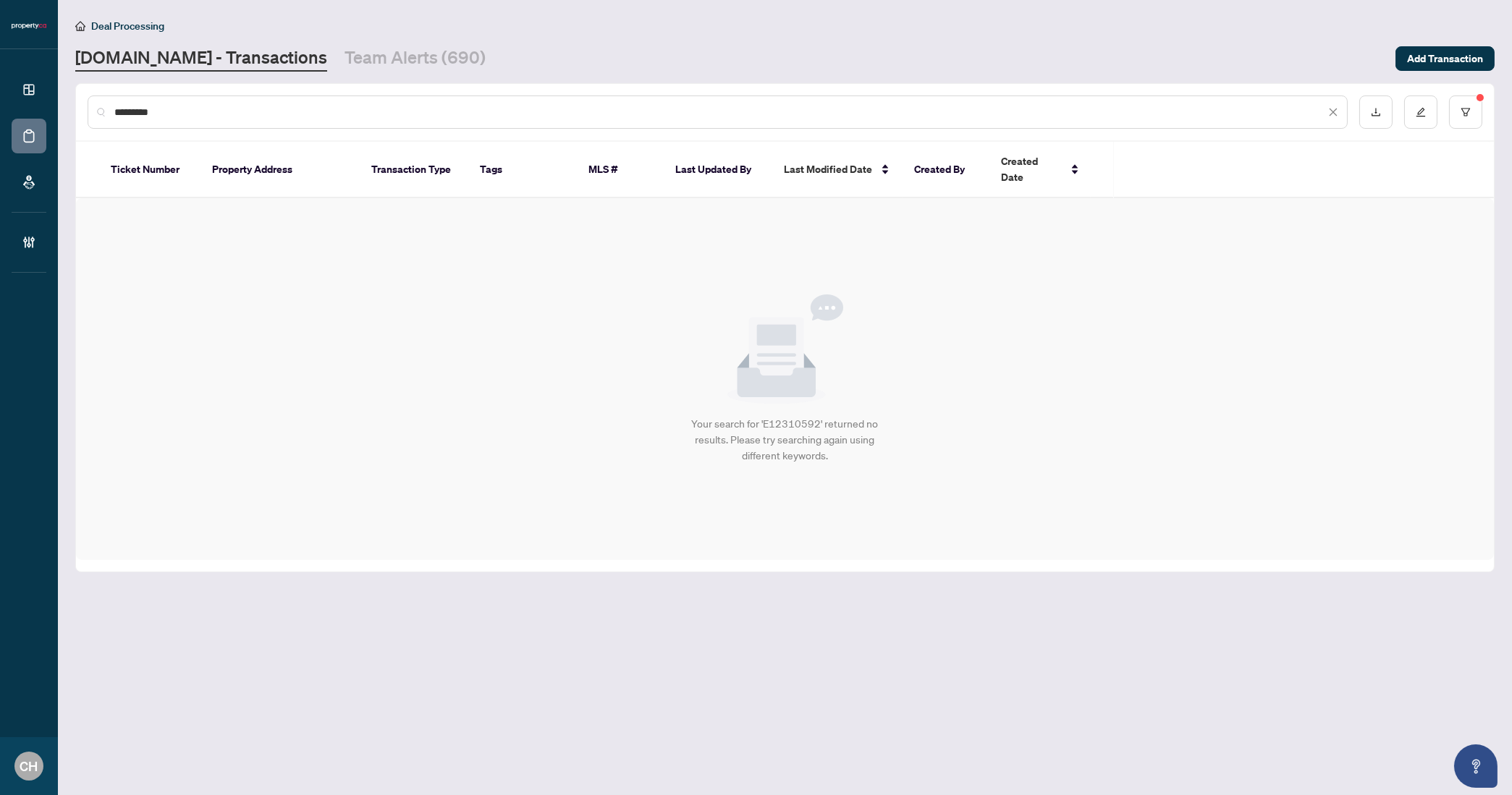
click at [329, 106] on input "*********" at bounding box center [719, 112] width 1211 height 16
paste input "text"
click at [329, 106] on input "*********" at bounding box center [719, 112] width 1211 height 16
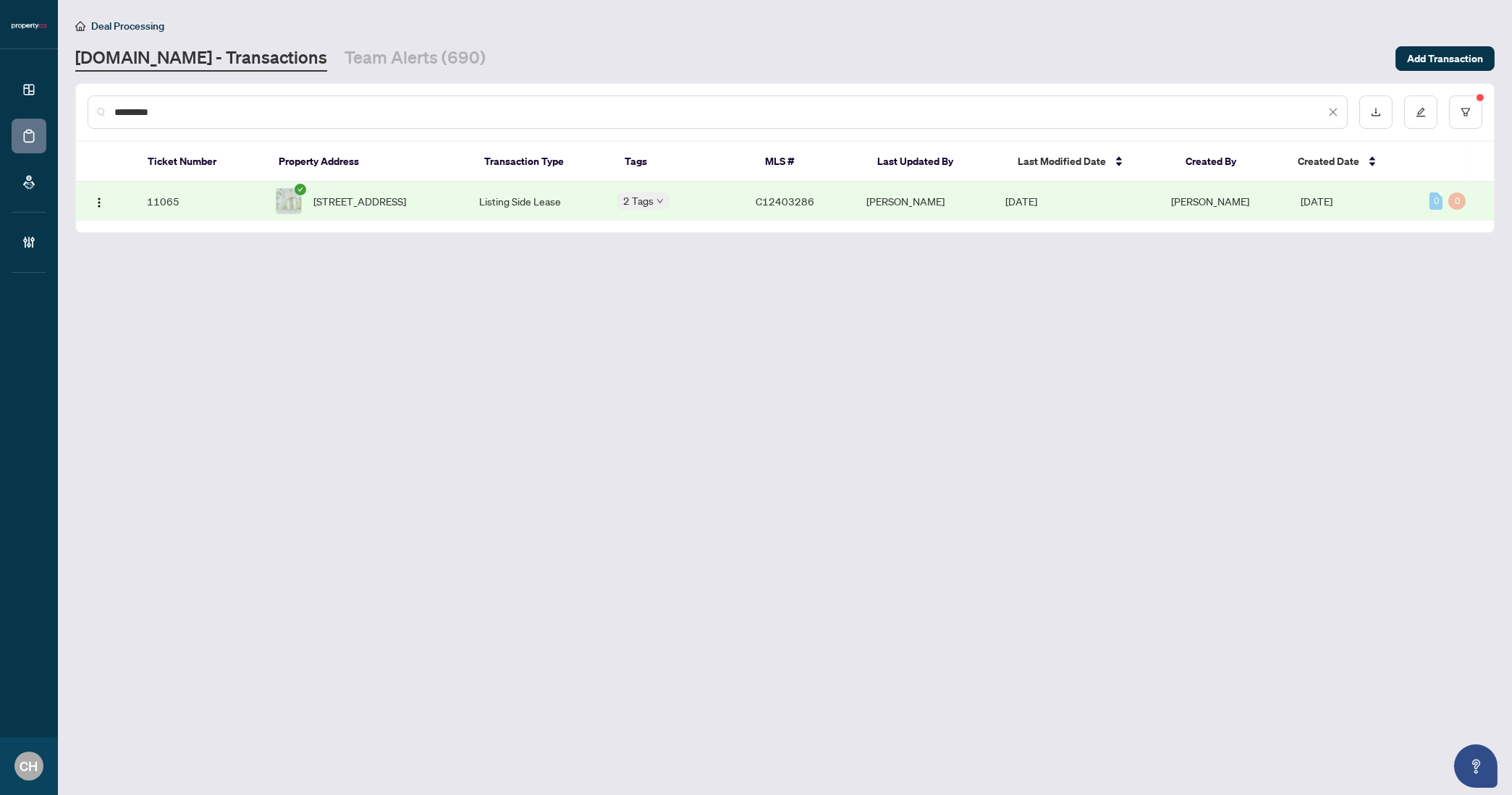
type input "*********"
click at [345, 122] on div "*********" at bounding box center [717, 112] width 1260 height 33
click at [277, 121] on div "*********" at bounding box center [717, 112] width 1260 height 33
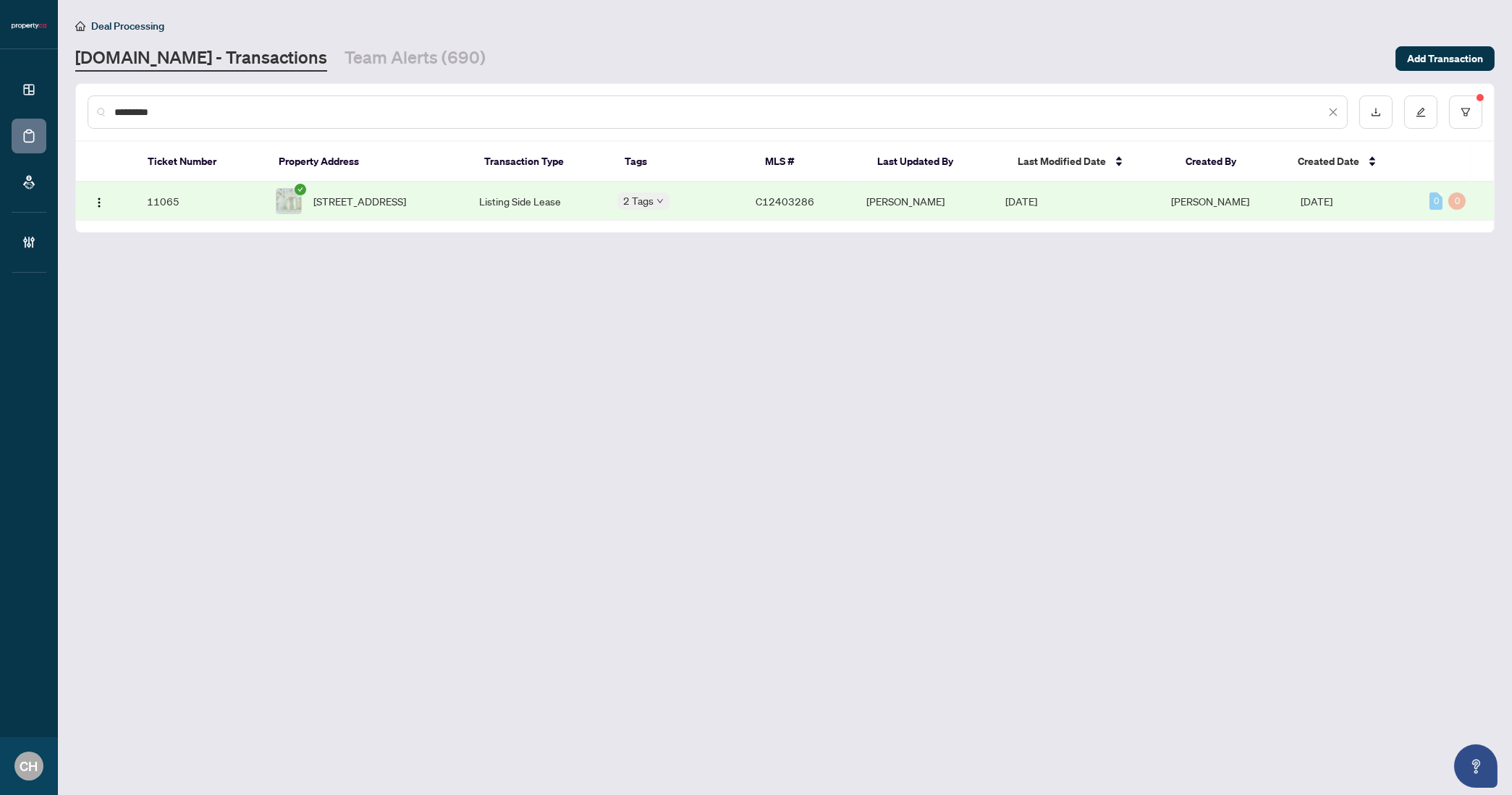
click at [277, 121] on div "*********" at bounding box center [717, 112] width 1260 height 33
click at [129, 113] on input "*********" at bounding box center [719, 112] width 1211 height 16
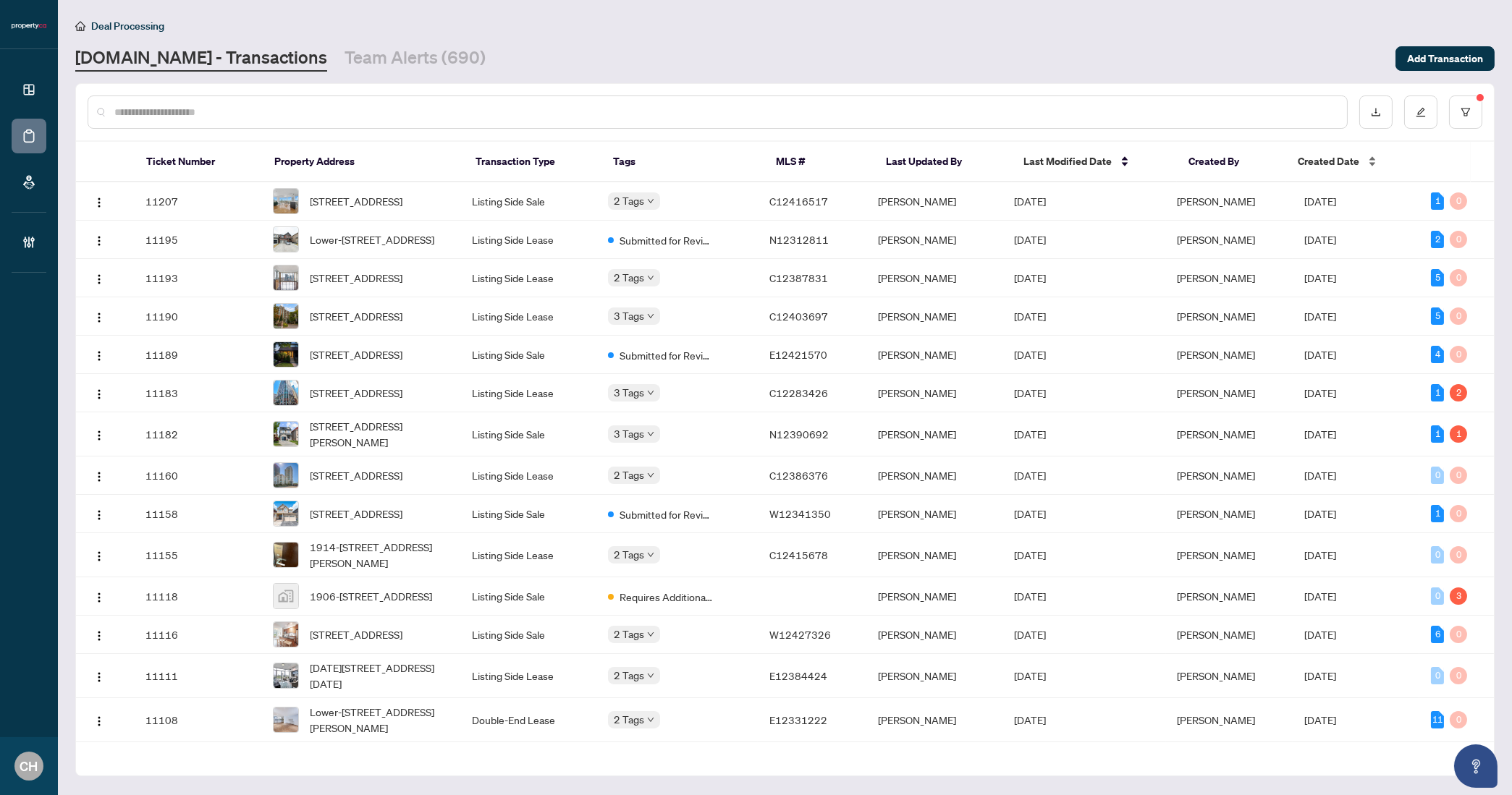
click at [1347, 153] on span "Created Date" at bounding box center [1329, 161] width 62 height 16
click at [1238, 440] on span "[PERSON_NAME]" at bounding box center [1217, 434] width 78 height 13
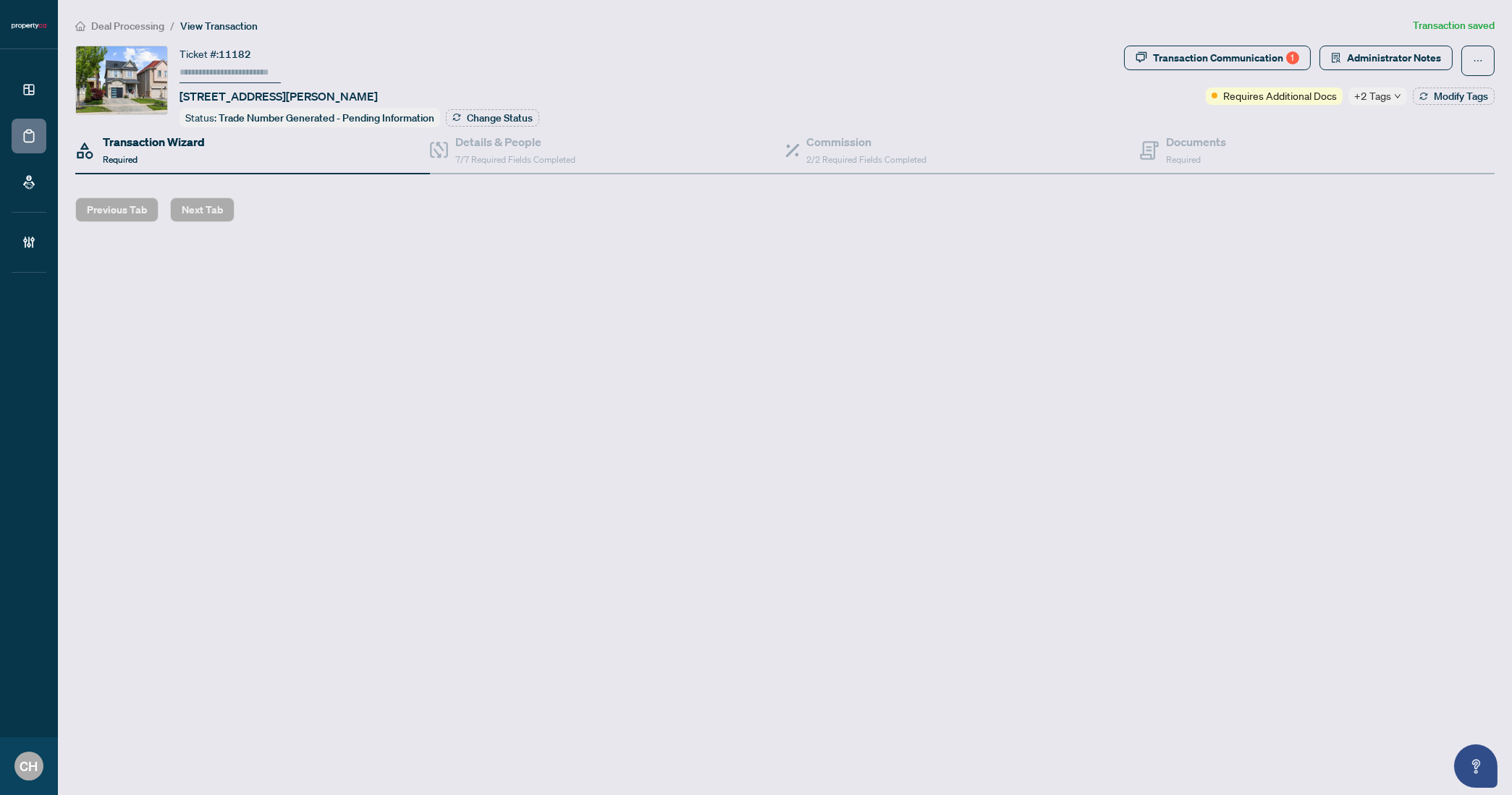
type input "******"
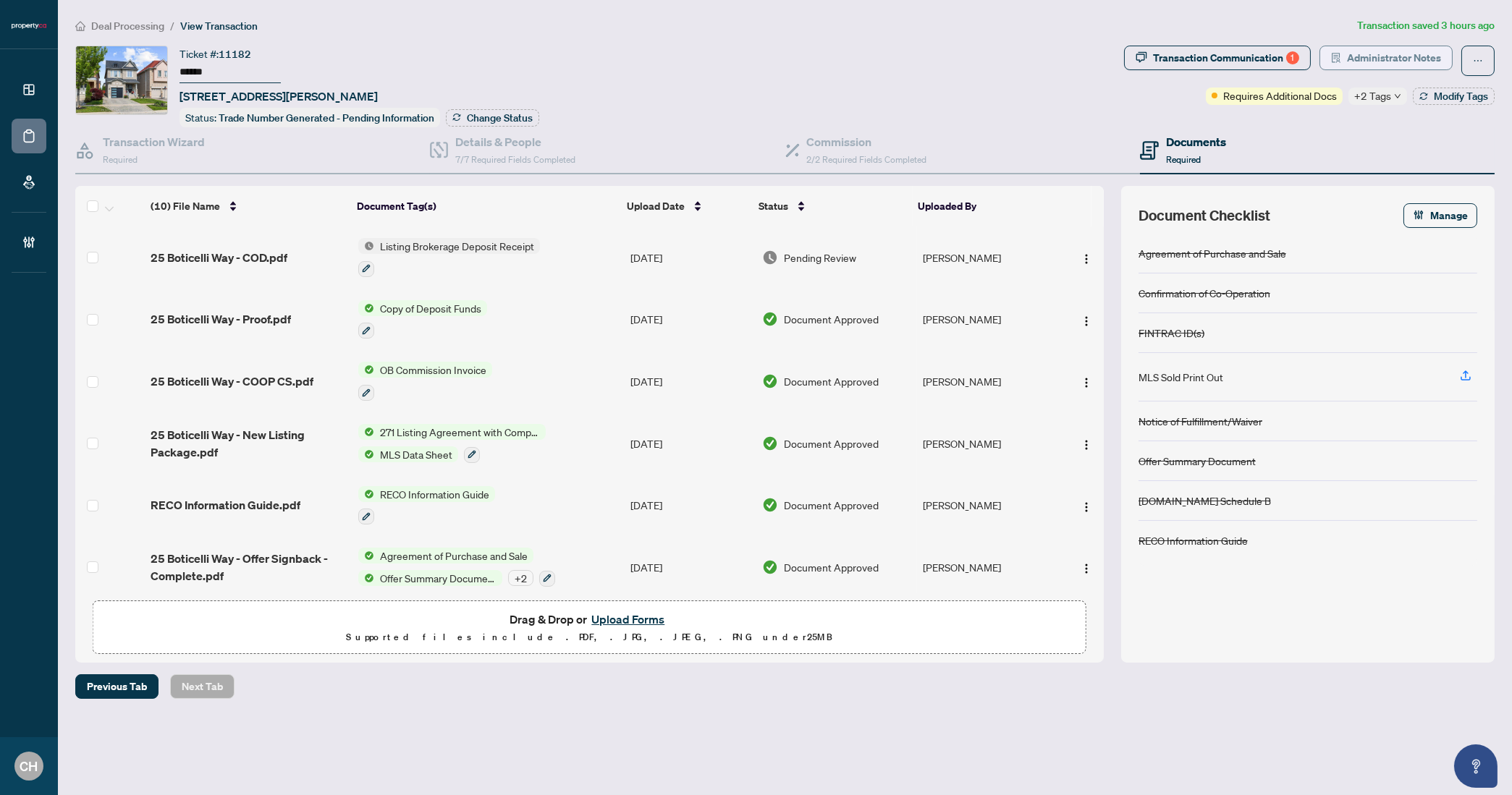
click at [1411, 66] on span "Administrator Notes" at bounding box center [1394, 58] width 94 height 24
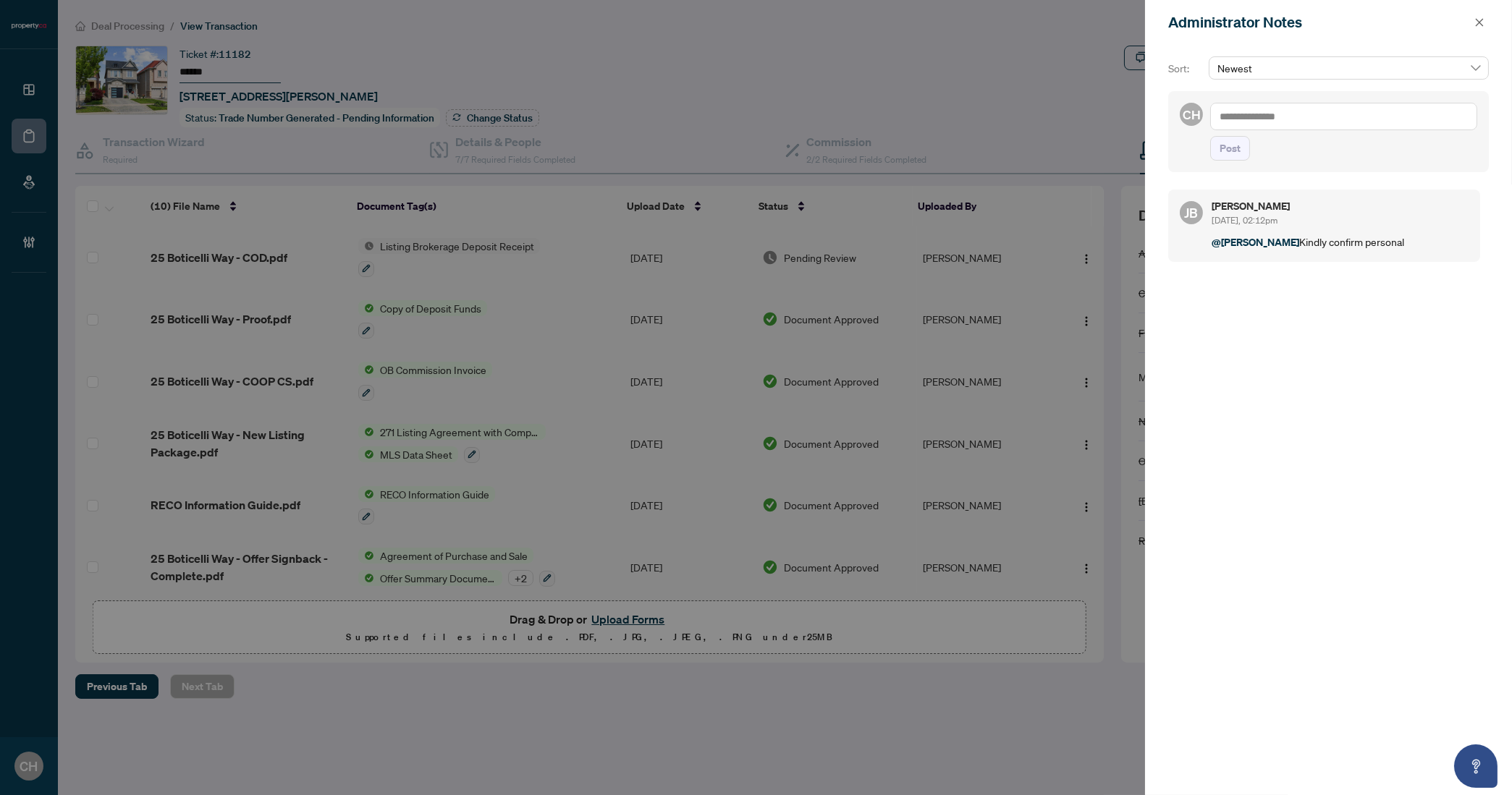
click at [1299, 122] on textarea at bounding box center [1343, 117] width 267 height 28
type textarea "*"
type textarea "**********"
click at [1210, 151] on button "Post" at bounding box center [1230, 163] width 40 height 24
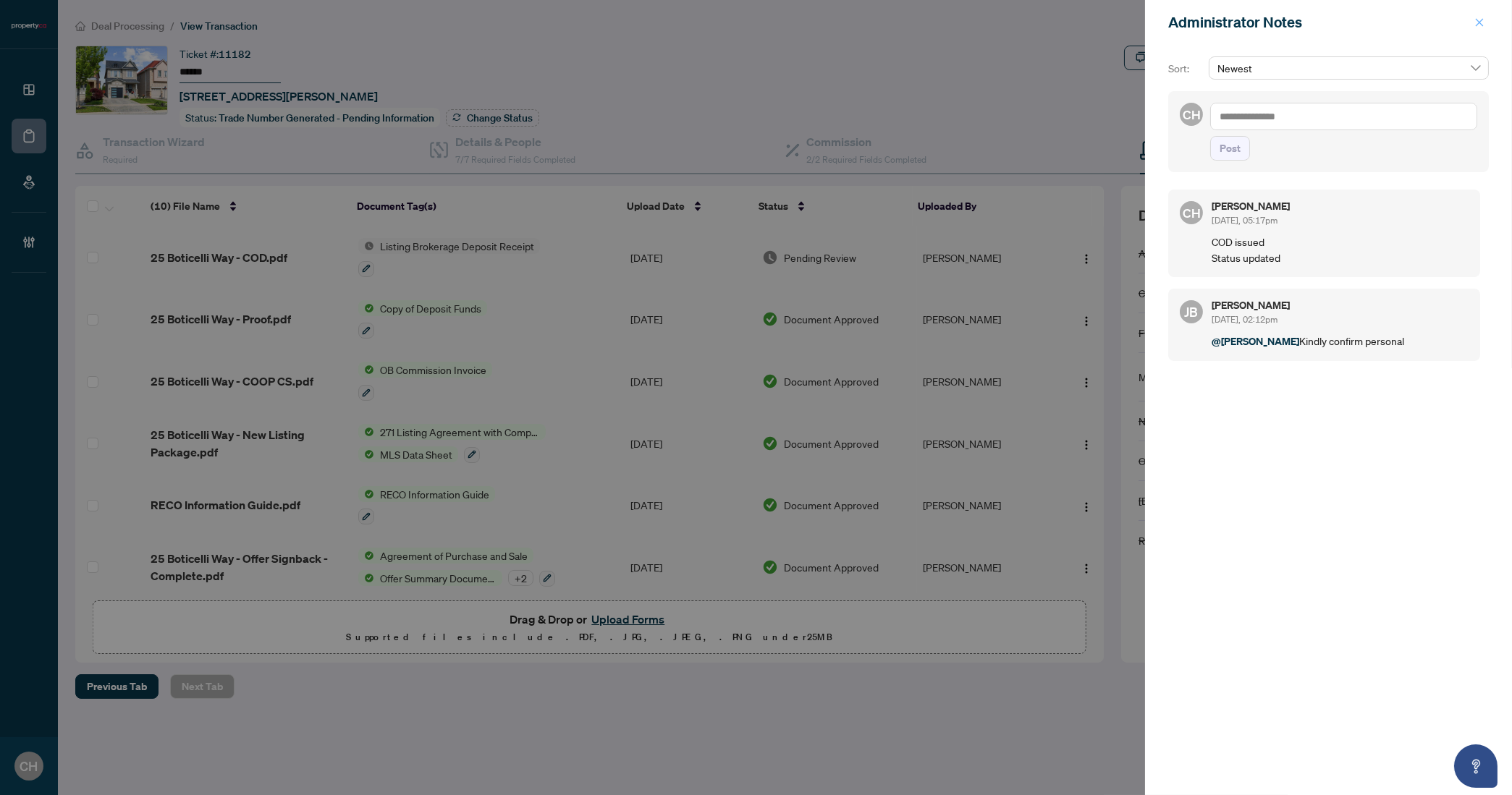
click at [1463, 24] on icon "close" at bounding box center [1479, 22] width 10 height 10
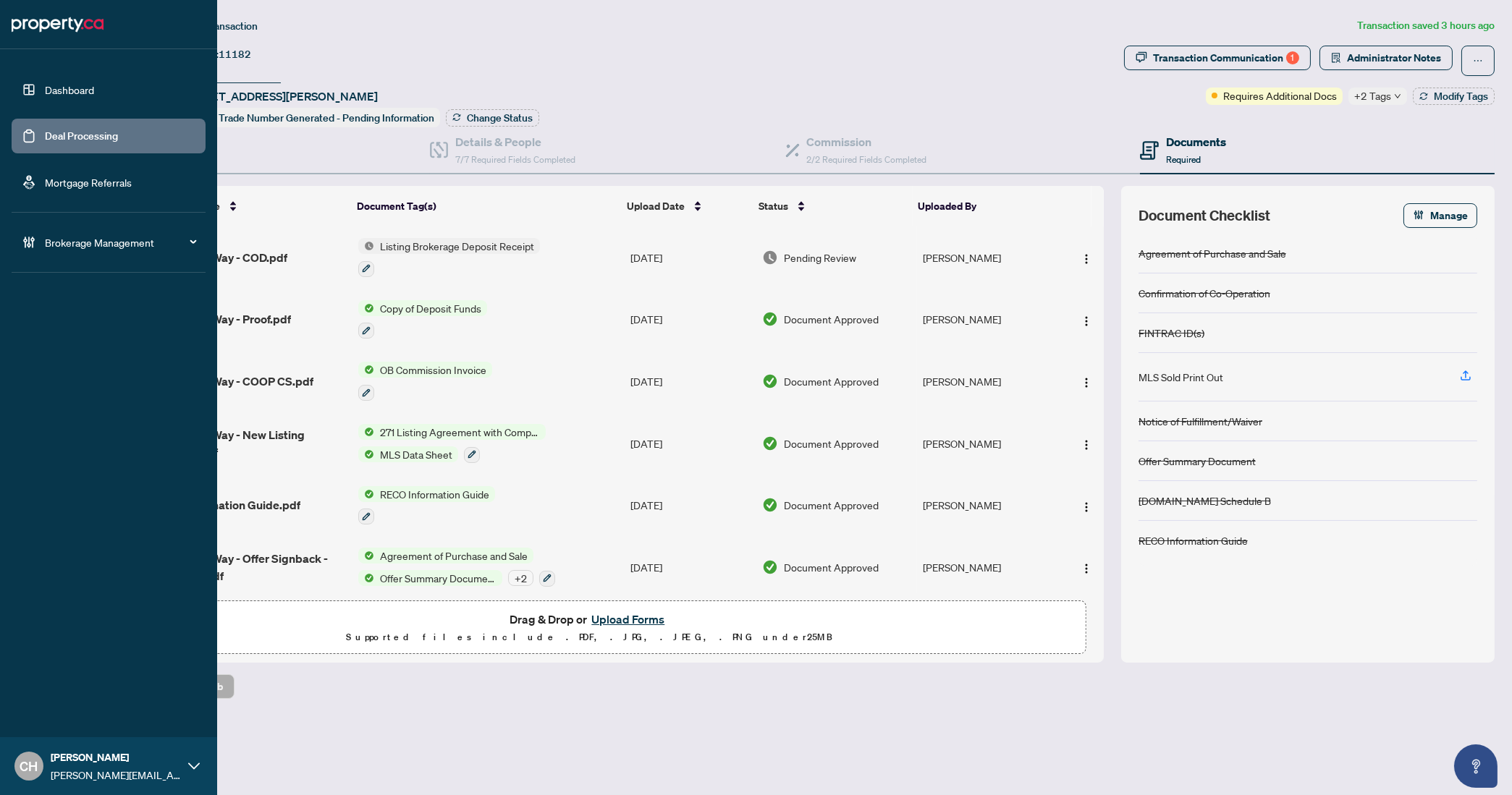
drag, startPoint x: 28, startPoint y: 135, endPoint x: 15, endPoint y: 131, distance: 13.6
click at [45, 136] on link "Deal Processing" at bounding box center [81, 136] width 73 height 13
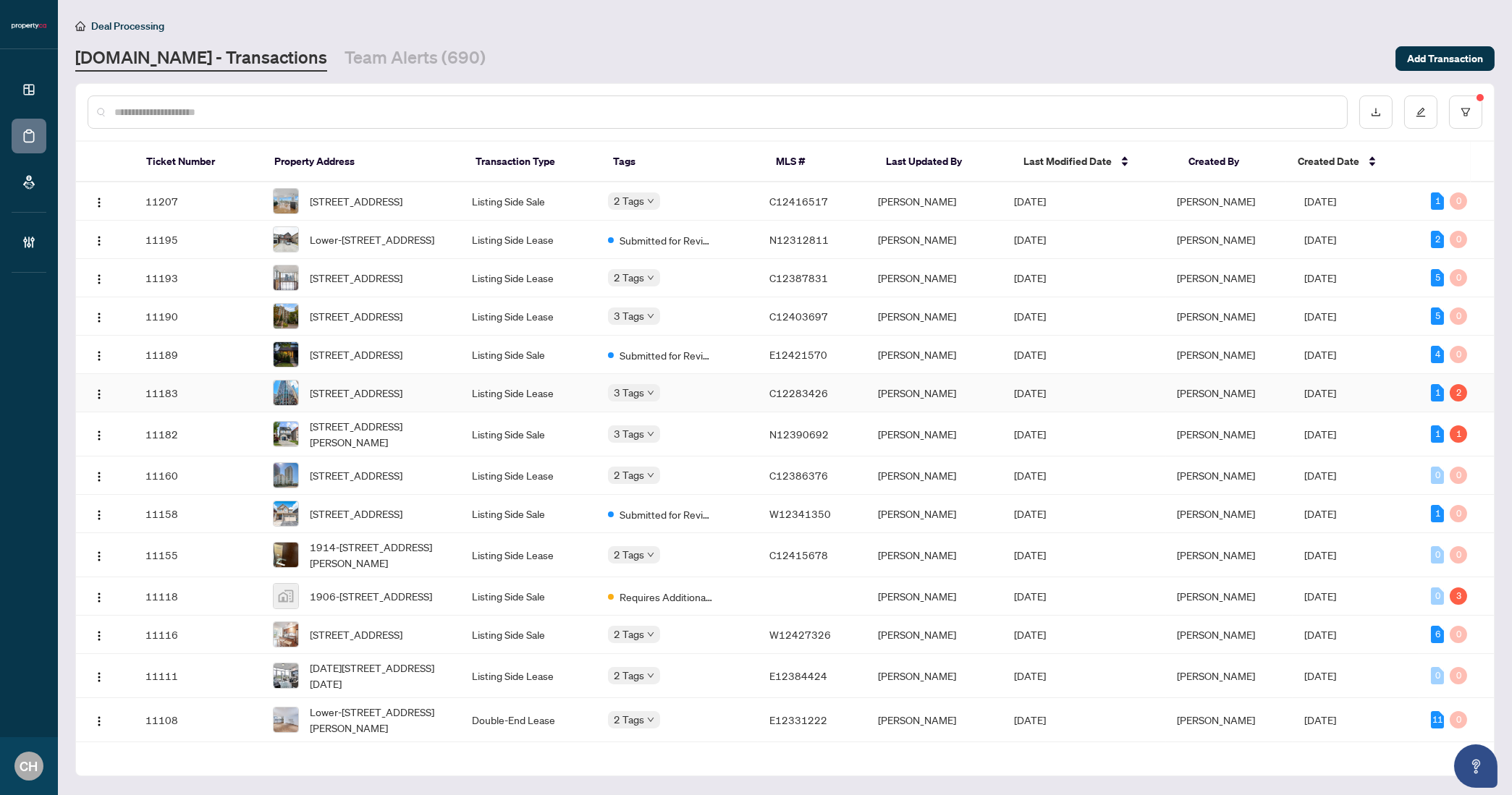
click at [1141, 413] on td "[DATE]" at bounding box center [1084, 393] width 163 height 38
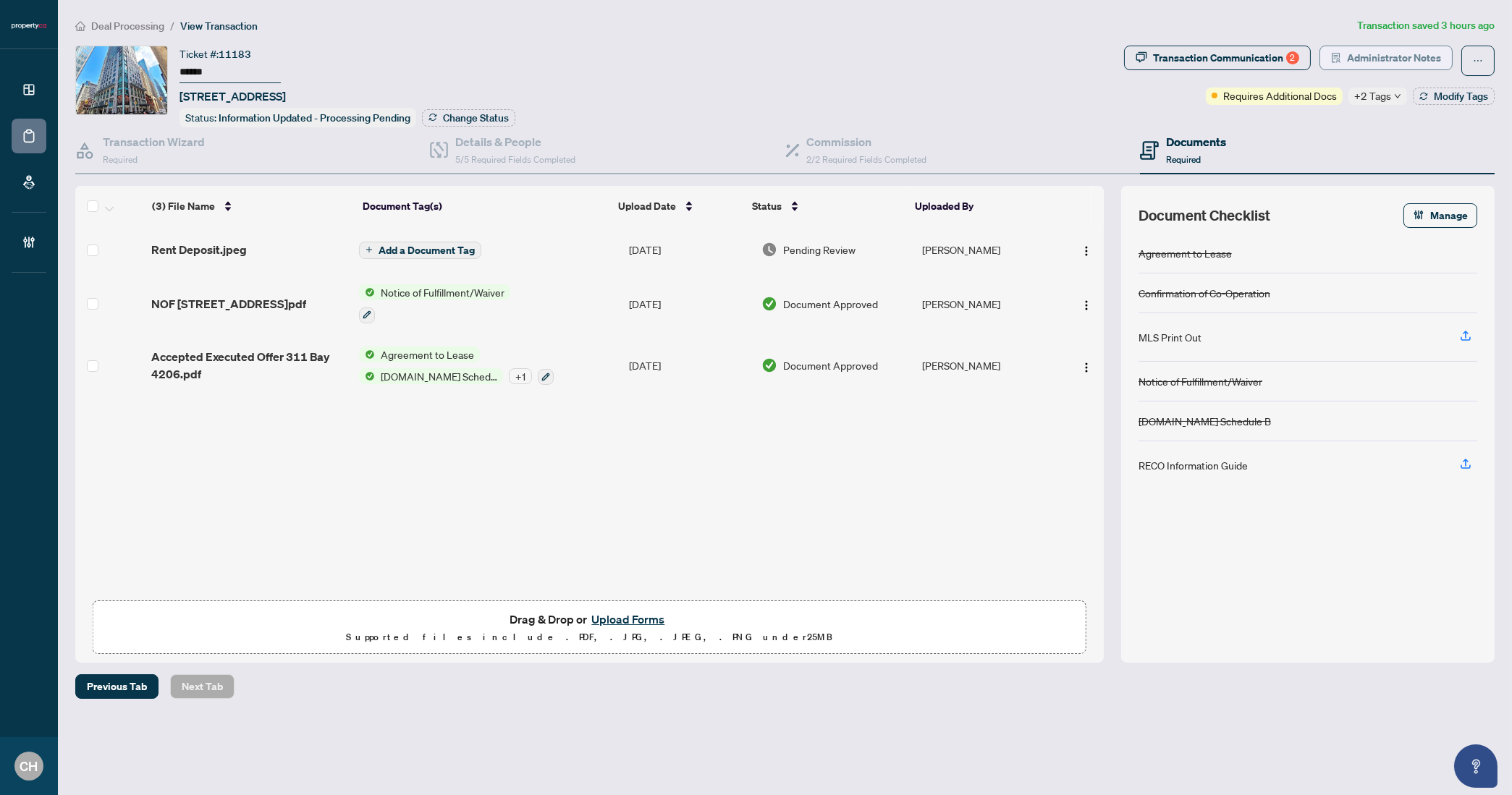
click at [1345, 59] on button "Administrator Notes" at bounding box center [1385, 58] width 133 height 24
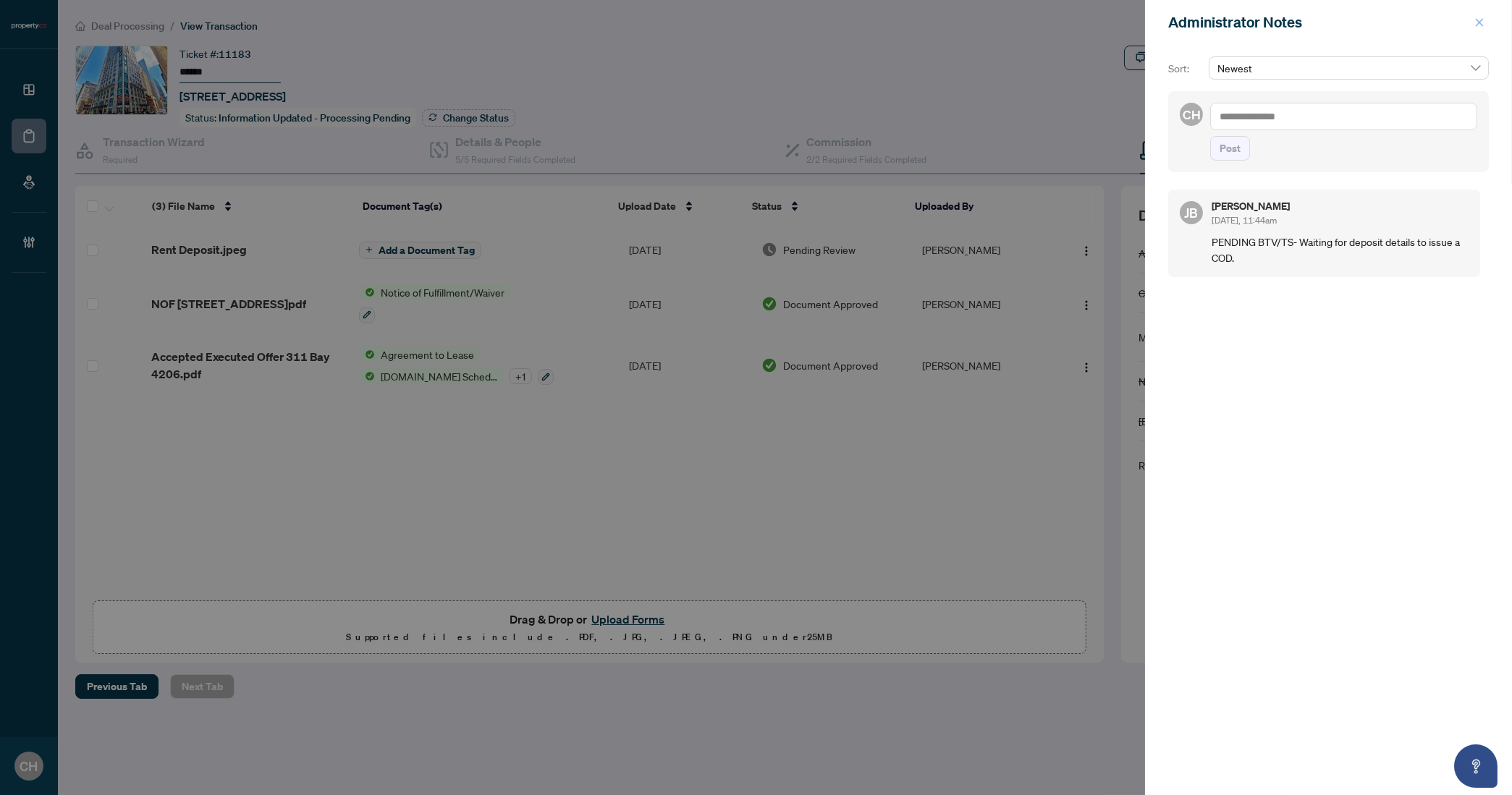
click at [1463, 11] on span "button" at bounding box center [1479, 22] width 10 height 24
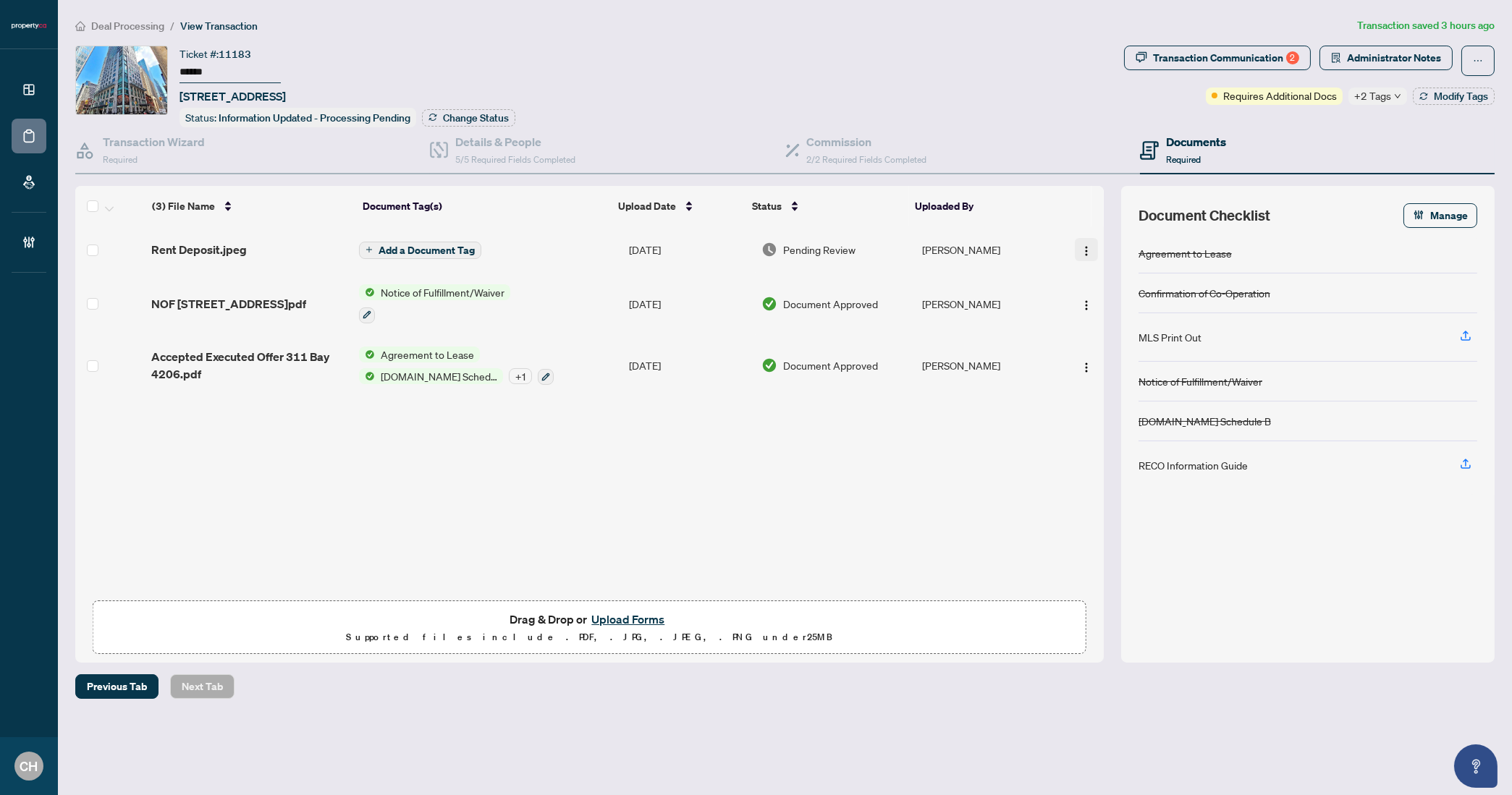
click at [1075, 245] on button "button" at bounding box center [1086, 250] width 24 height 24
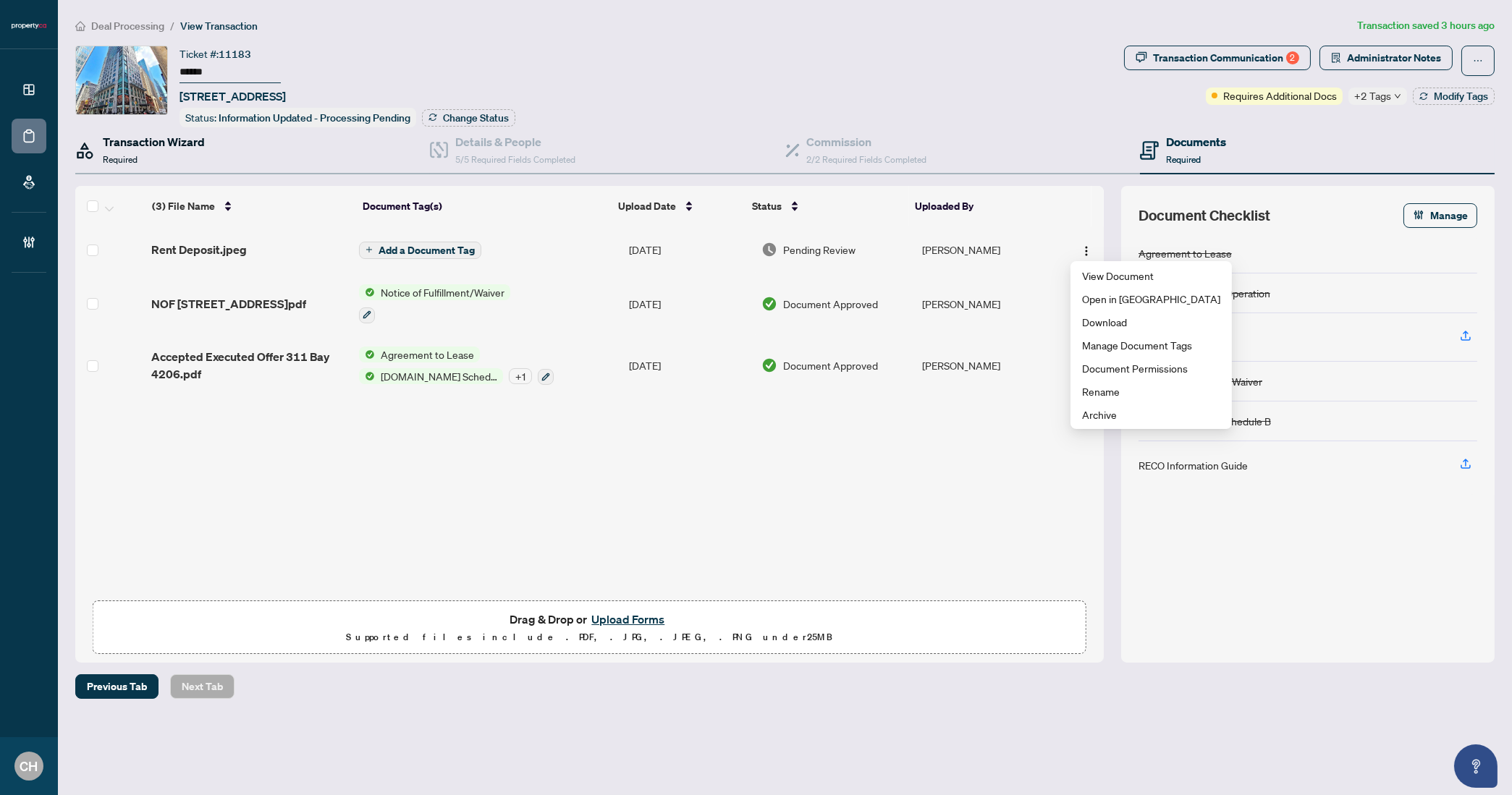
click at [133, 163] on div "Transaction Wizard Required" at bounding box center [154, 150] width 102 height 34
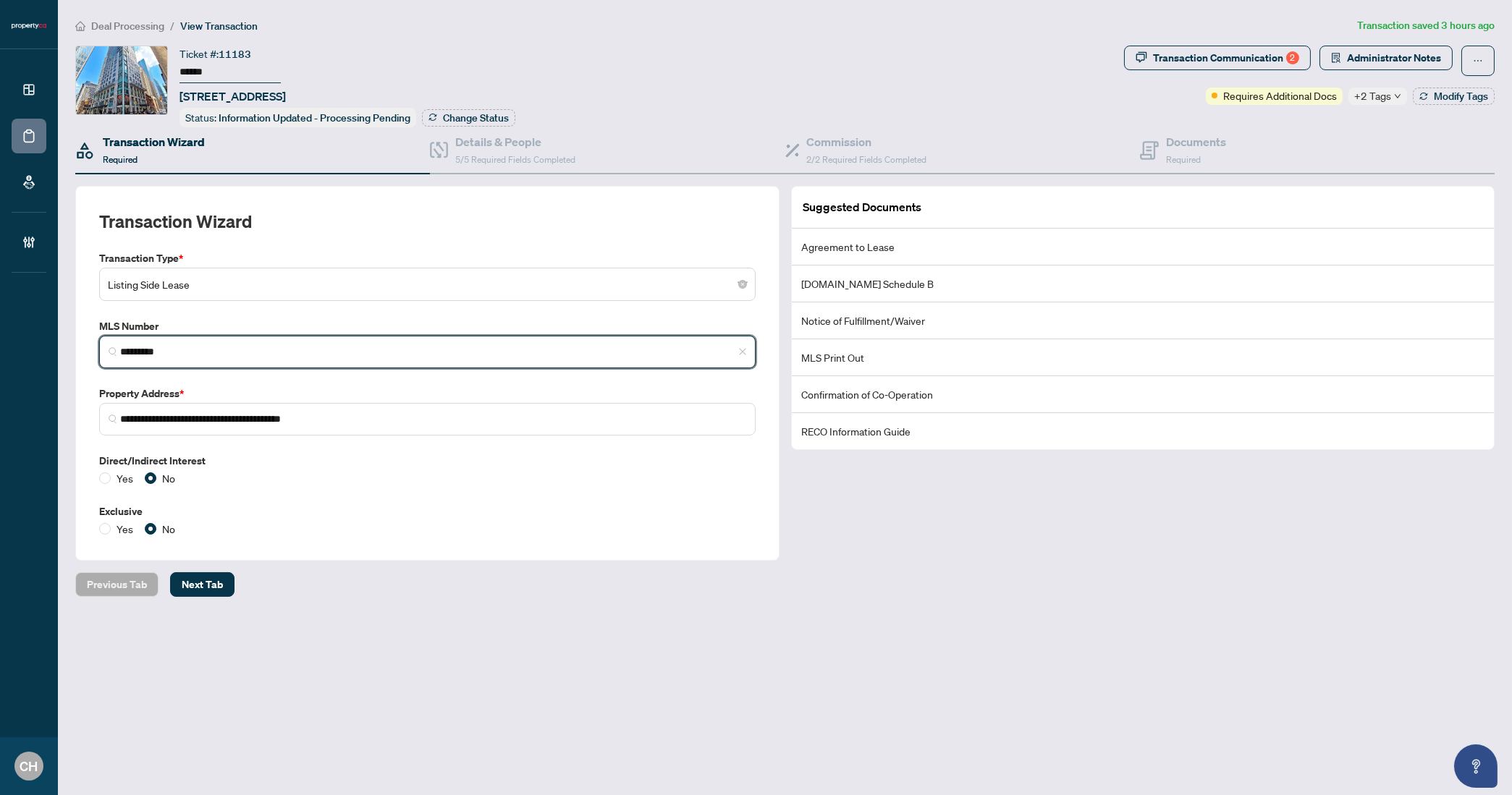
click at [166, 350] on input "*********" at bounding box center [433, 352] width 626 height 15
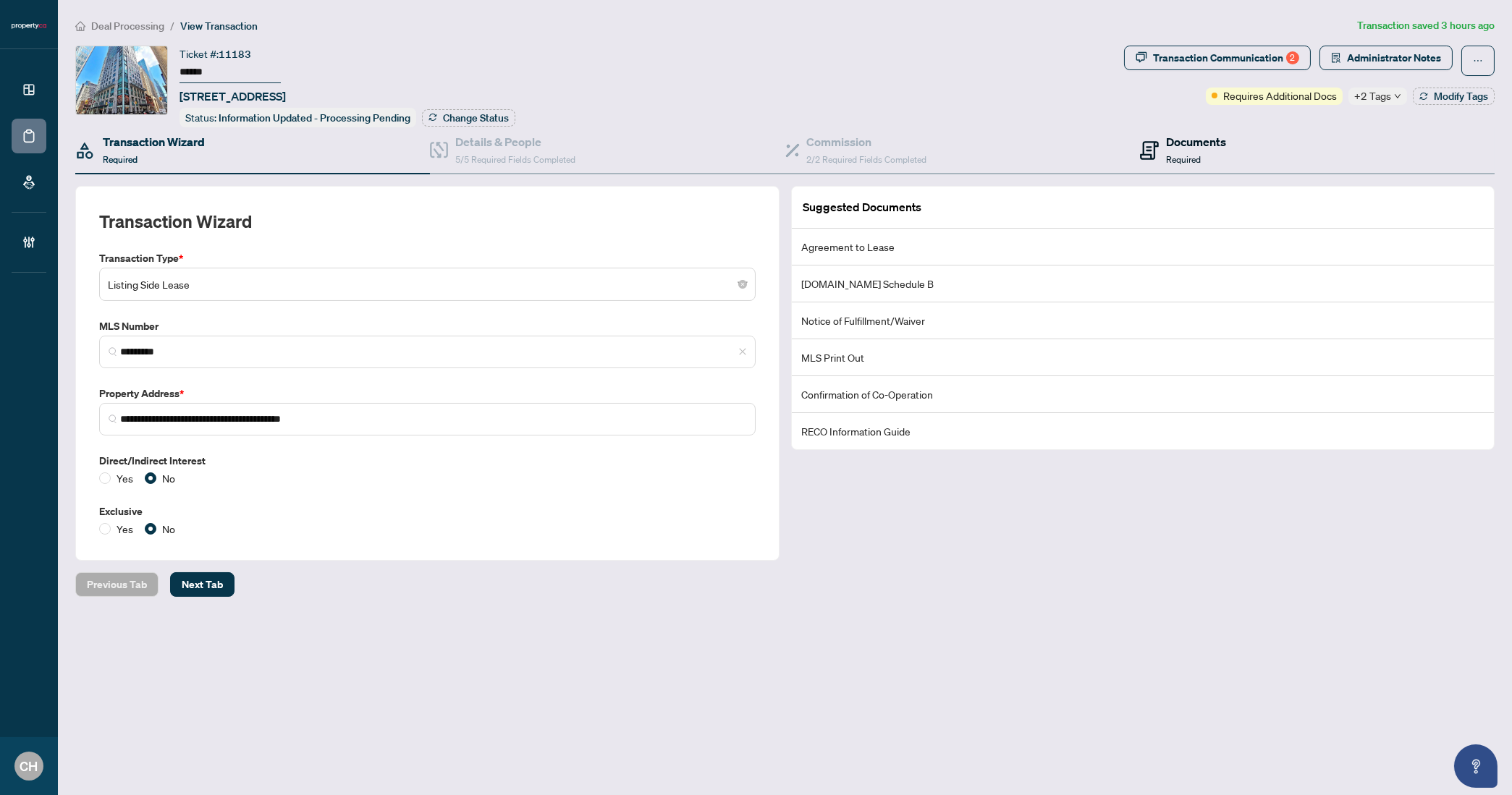
click at [1183, 134] on h4 "Documents" at bounding box center [1196, 141] width 60 height 17
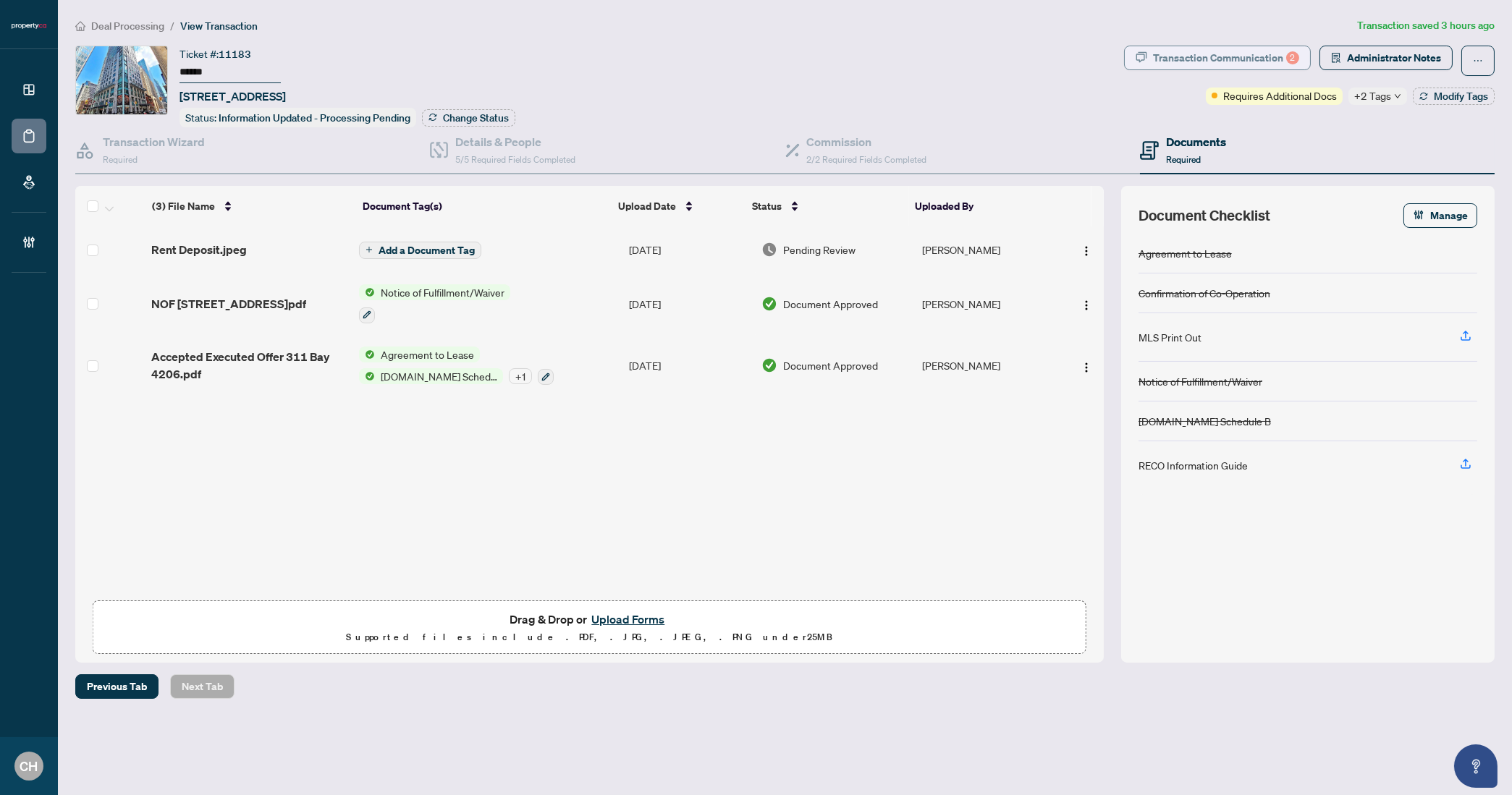
click at [1229, 61] on div "Transaction Communication 2" at bounding box center [1226, 58] width 146 height 24
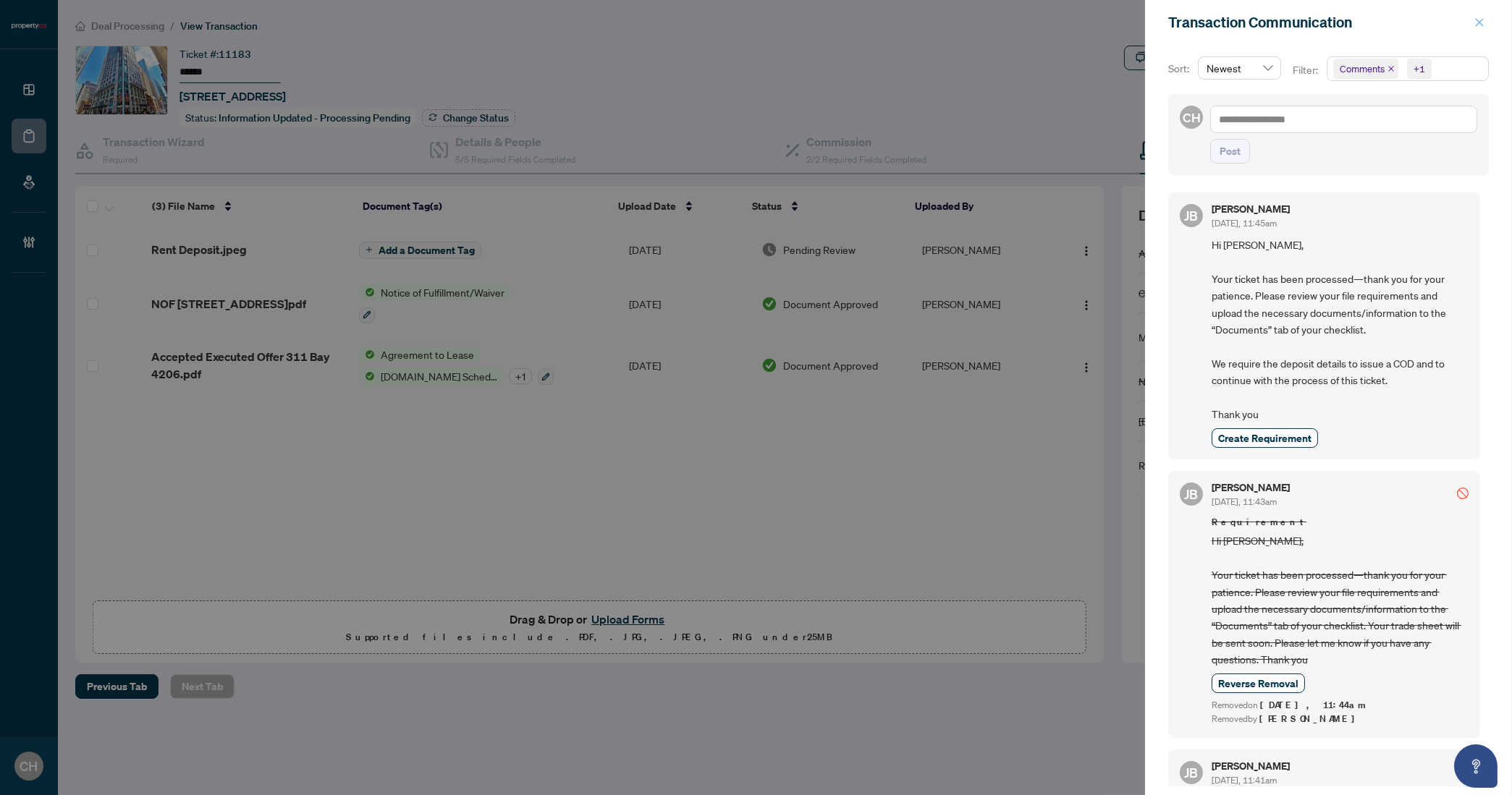
click at [1463, 27] on icon "close" at bounding box center [1479, 22] width 10 height 10
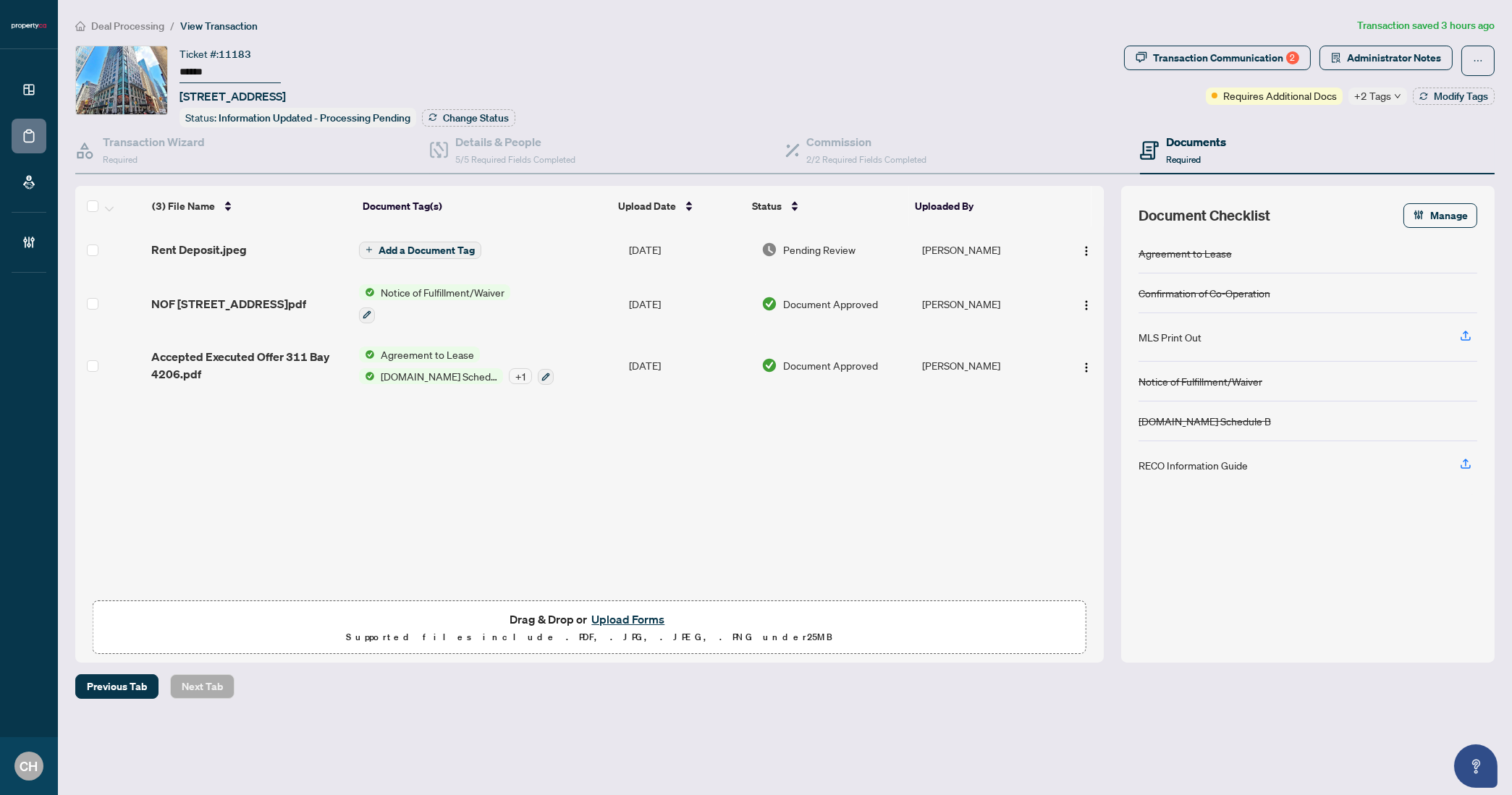
click at [281, 374] on span "Accepted Executed Offer 311 Bay 4206.pdf" at bounding box center [249, 365] width 197 height 35
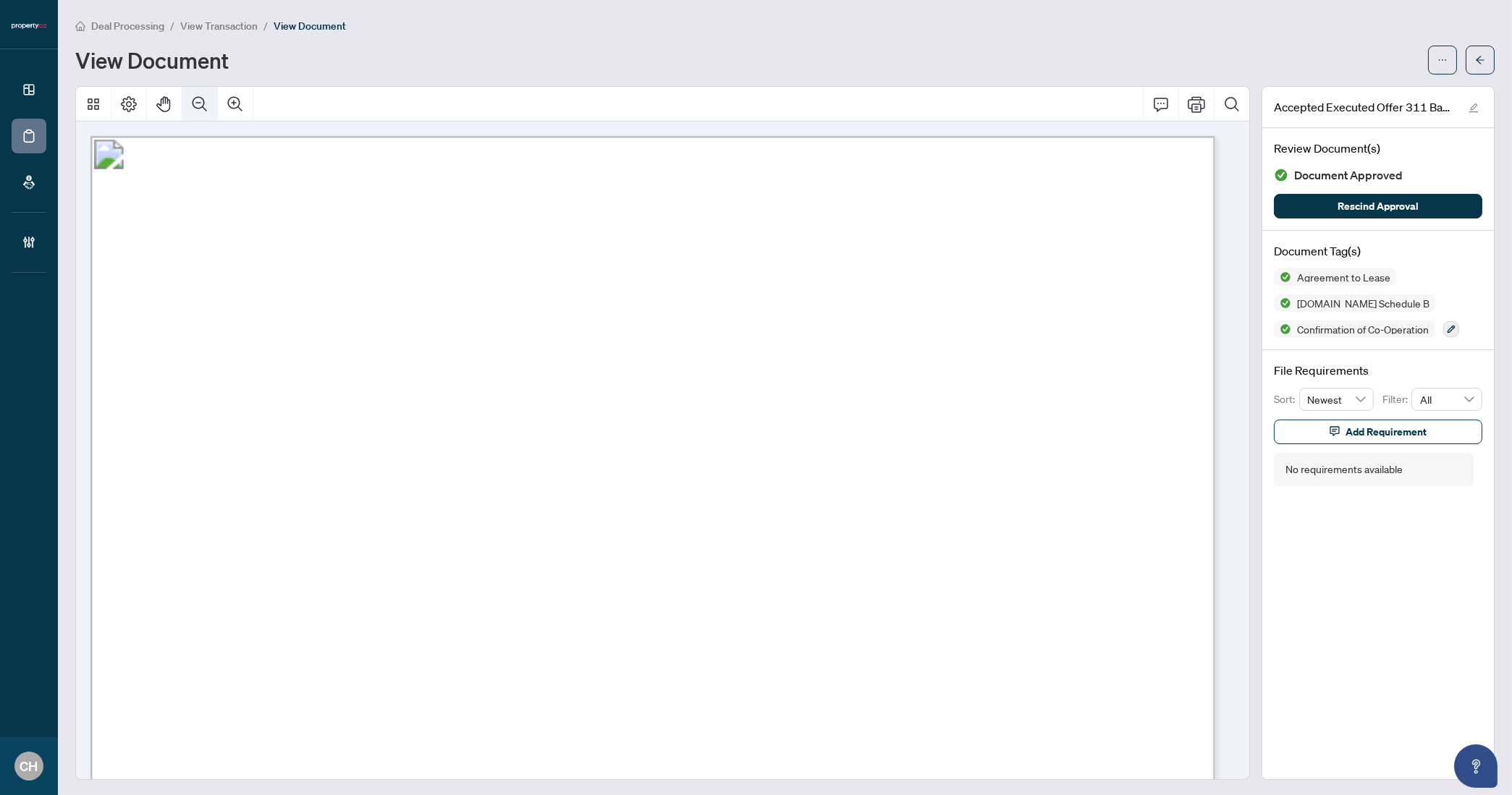
click at [194, 105] on icon "Zoom Out" at bounding box center [200, 104] width 15 height 15
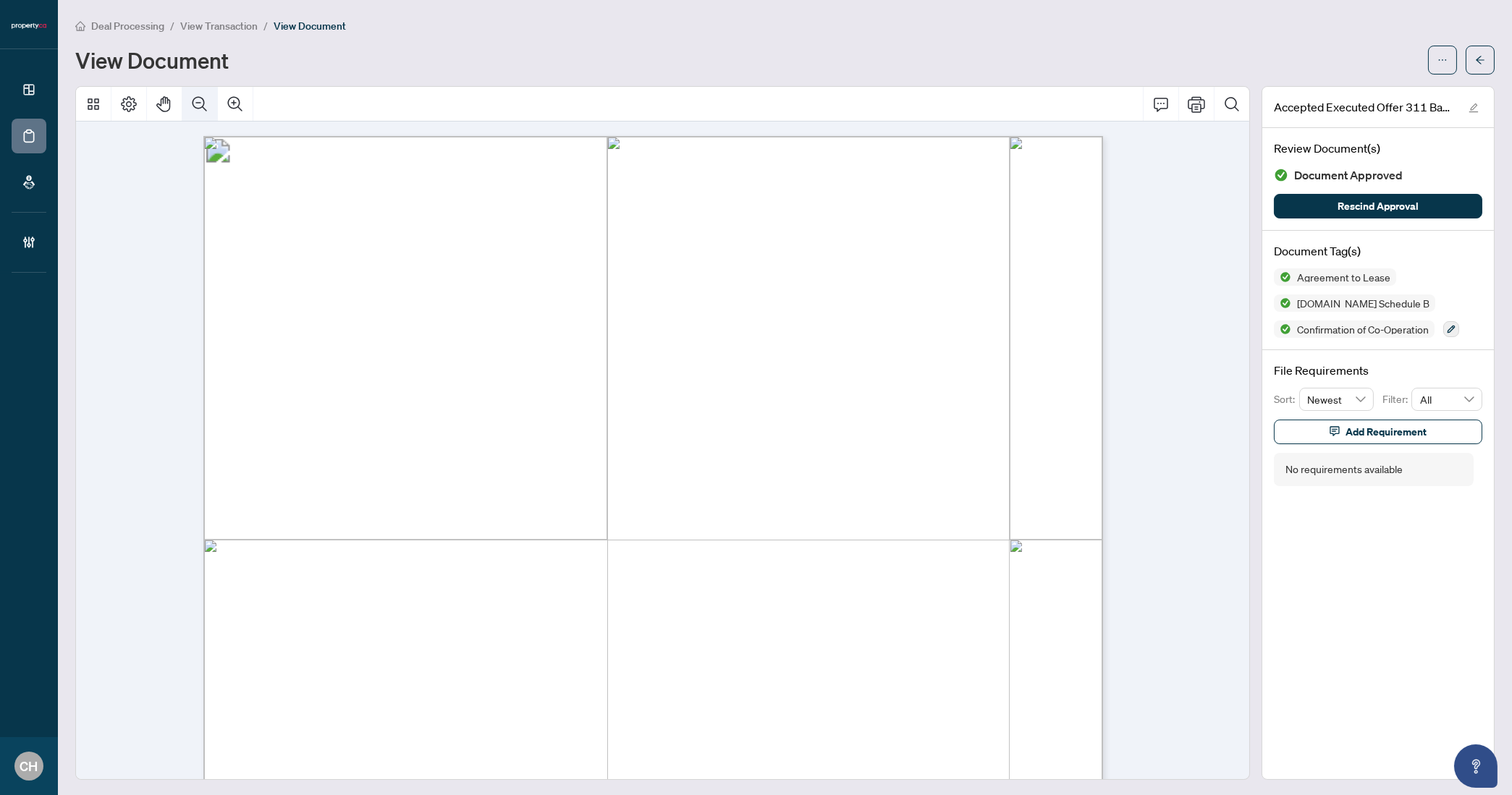
click at [194, 105] on icon "Zoom Out" at bounding box center [200, 104] width 15 height 15
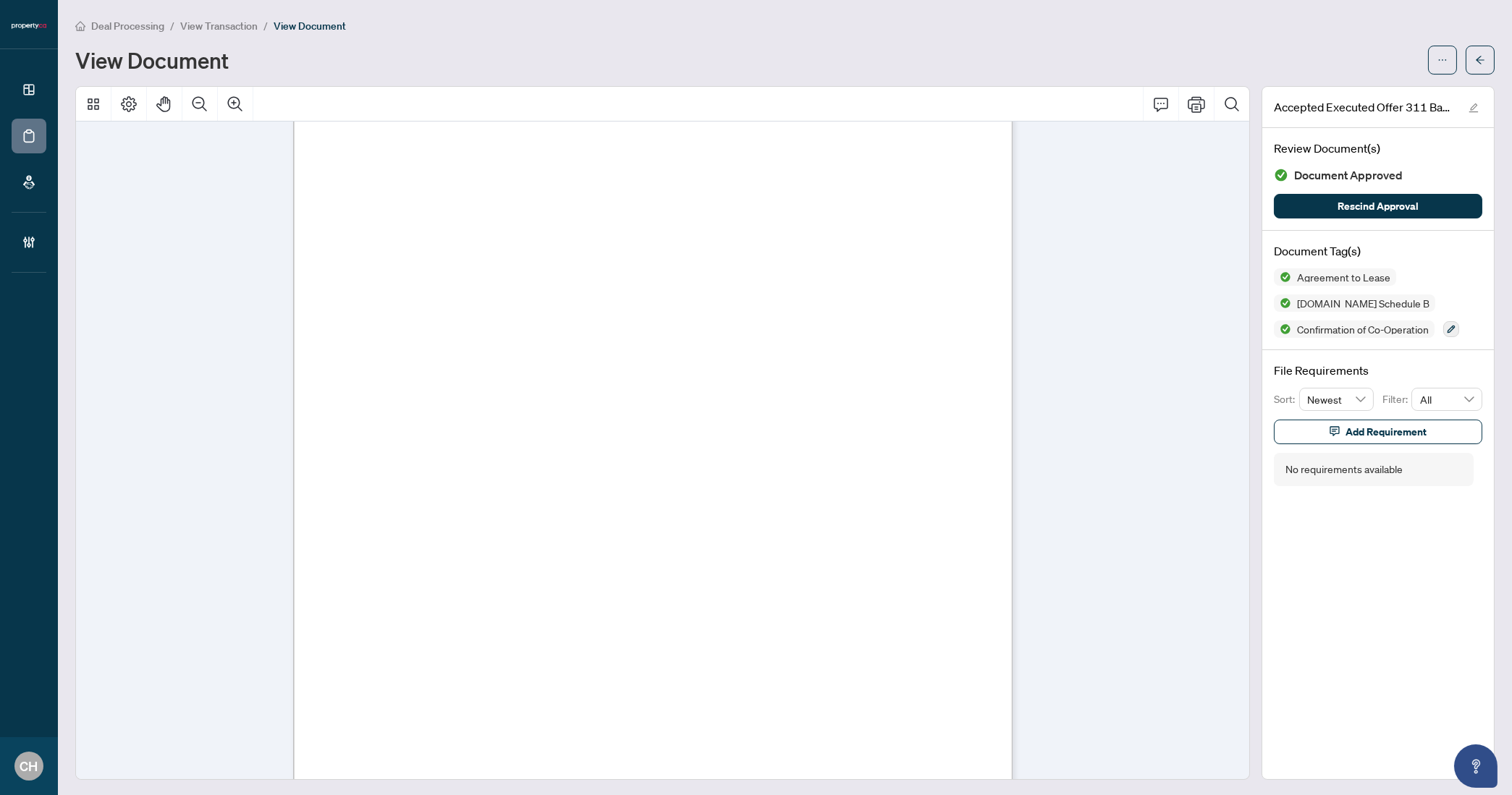
scroll to position [6031, 0]
click at [1463, 62] on button "button" at bounding box center [1480, 60] width 29 height 29
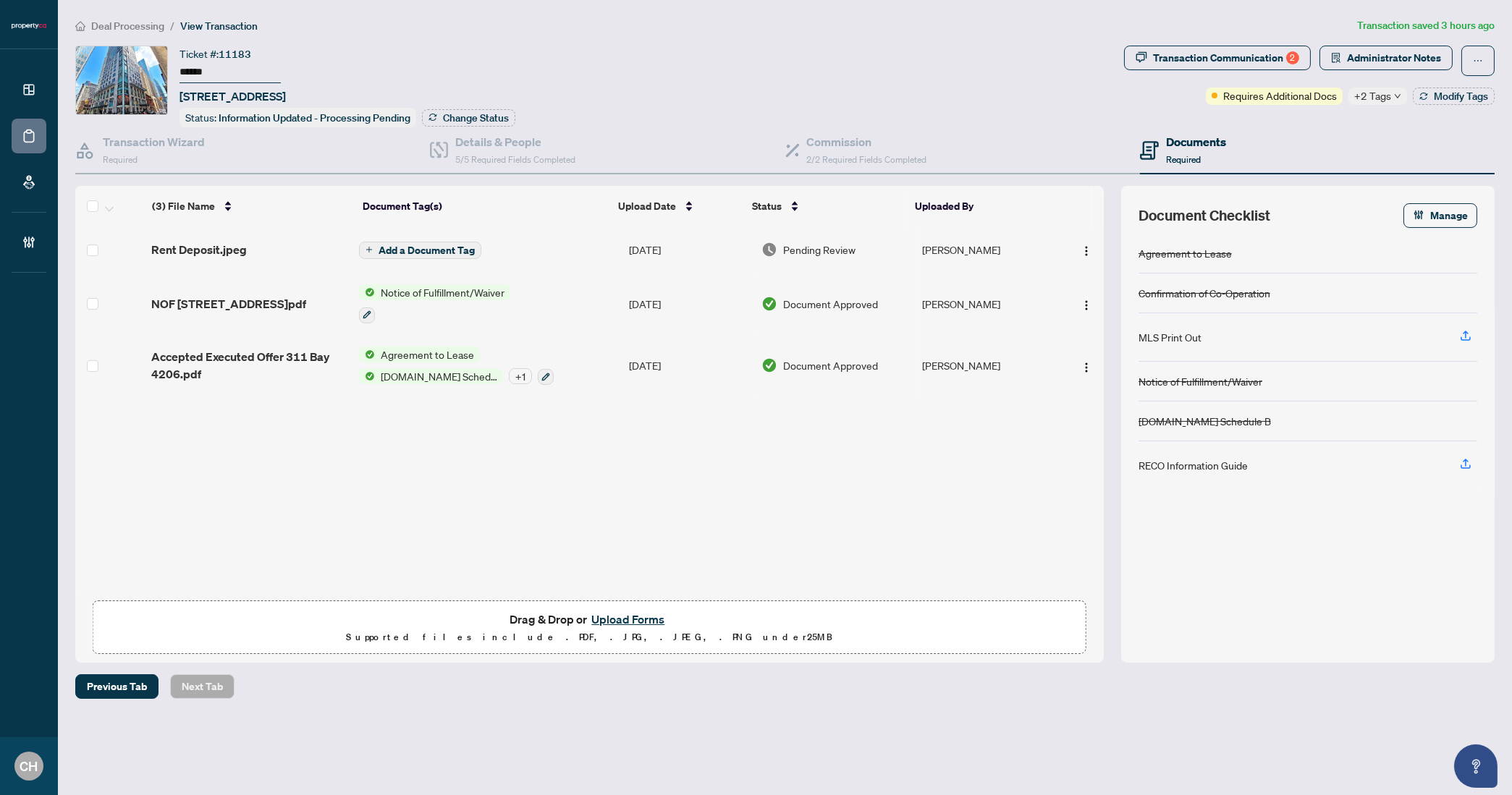
click at [245, 307] on span "NOF [STREET_ADDRESS]pdf" at bounding box center [228, 303] width 155 height 17
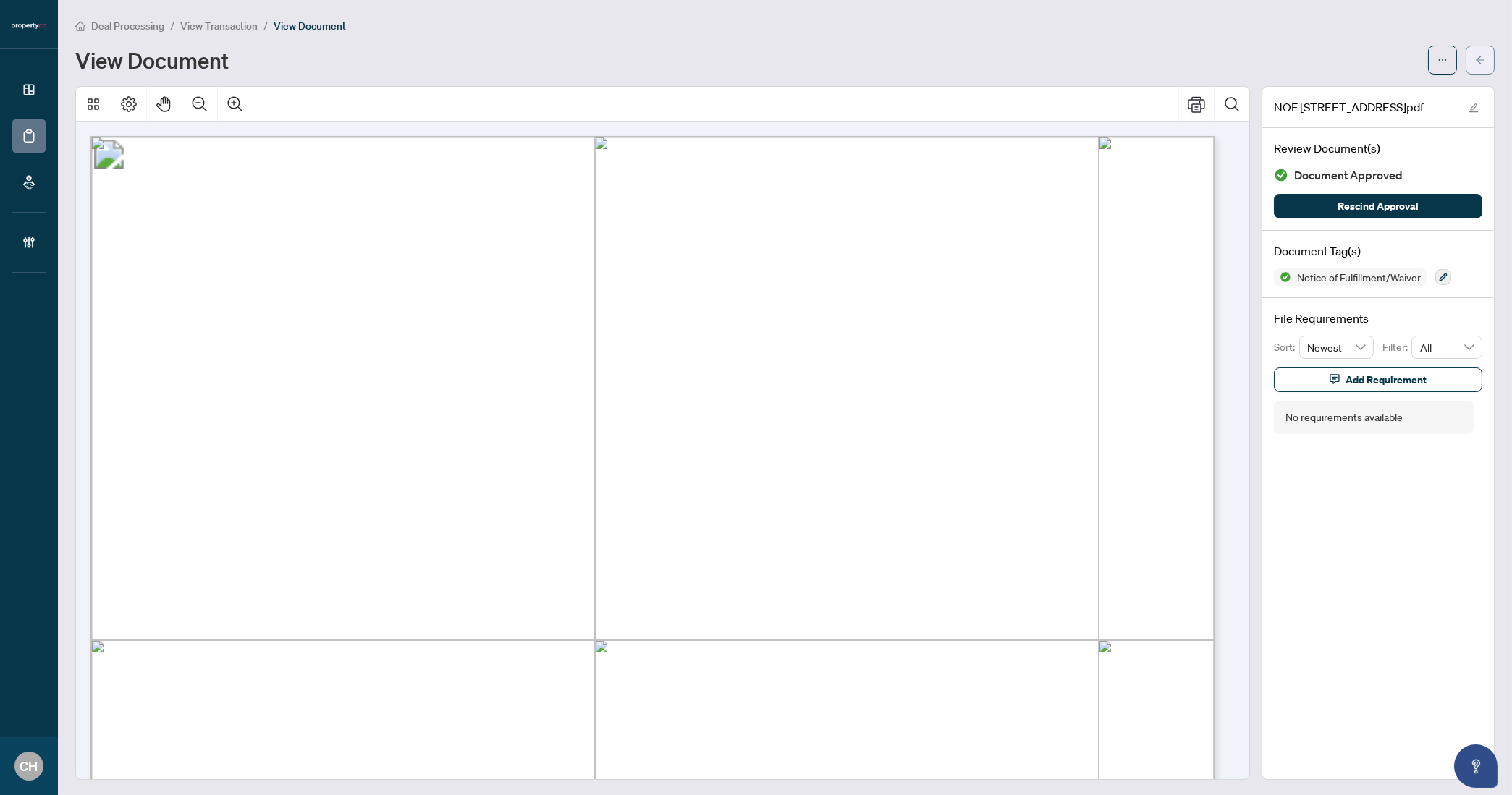
click at [1463, 68] on button "button" at bounding box center [1480, 60] width 29 height 29
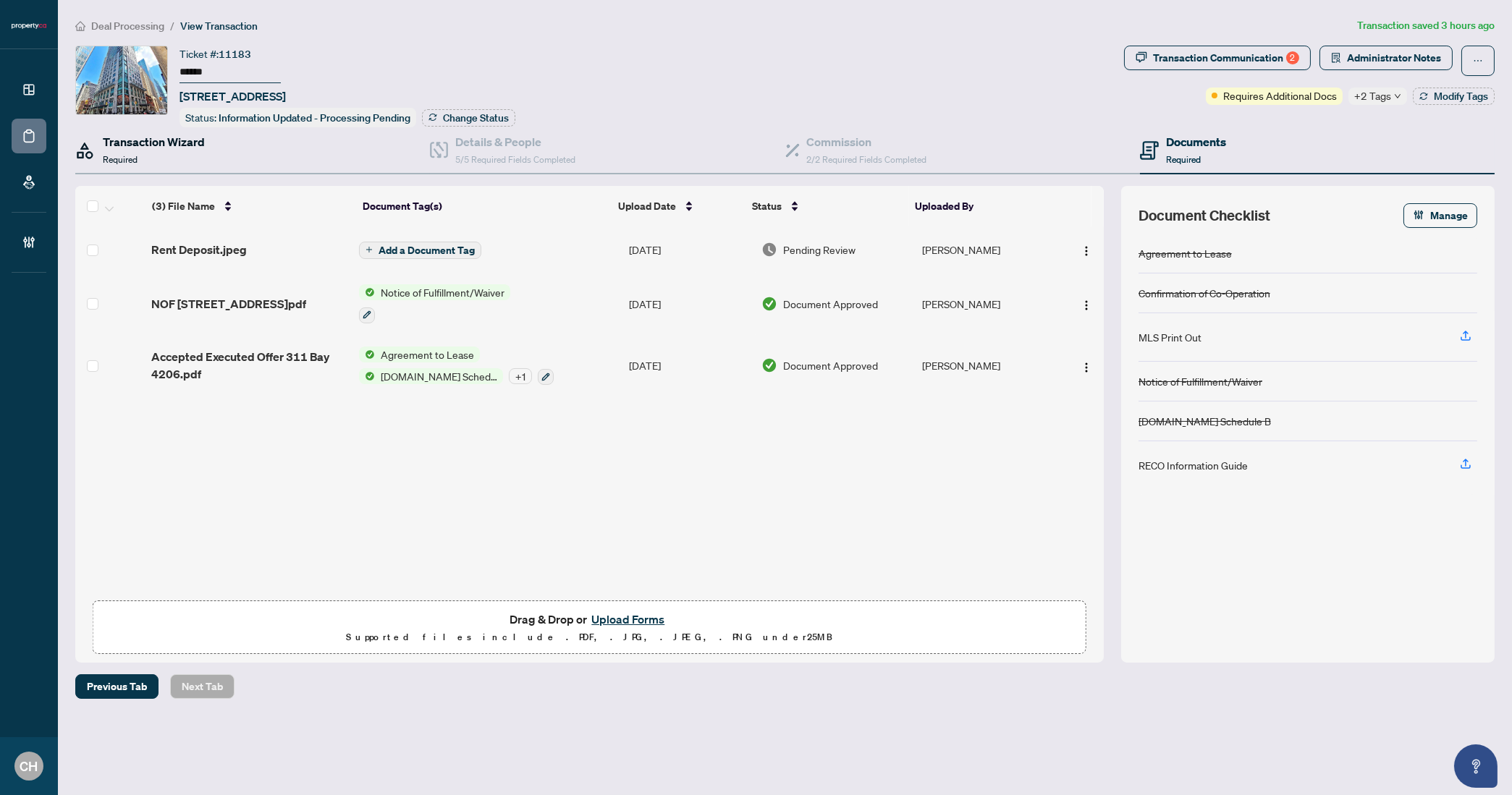
click at [192, 151] on div "Transaction Wizard Required" at bounding box center [154, 150] width 102 height 34
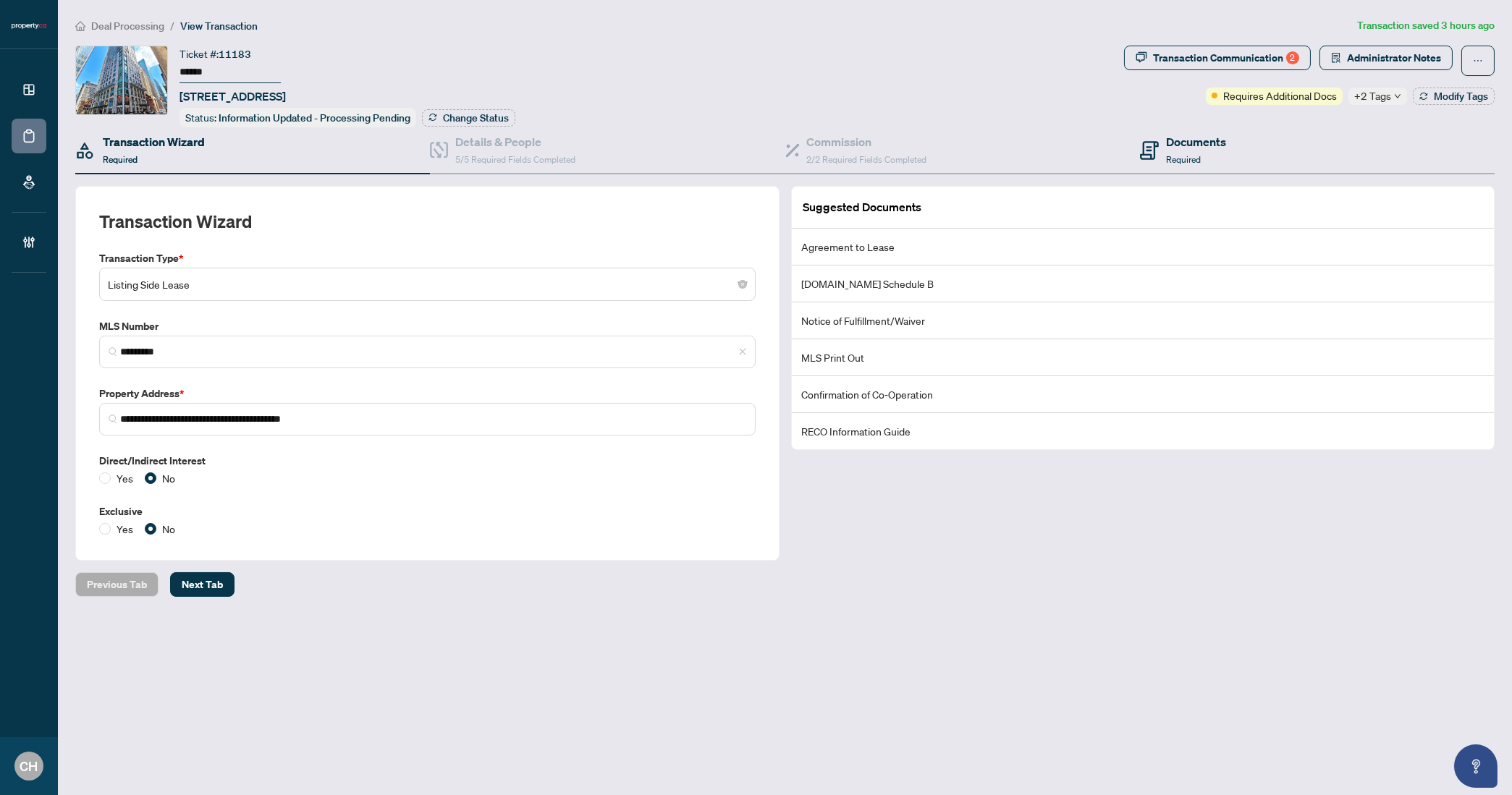
click at [1244, 151] on div "Documents Required" at bounding box center [1317, 151] width 354 height 47
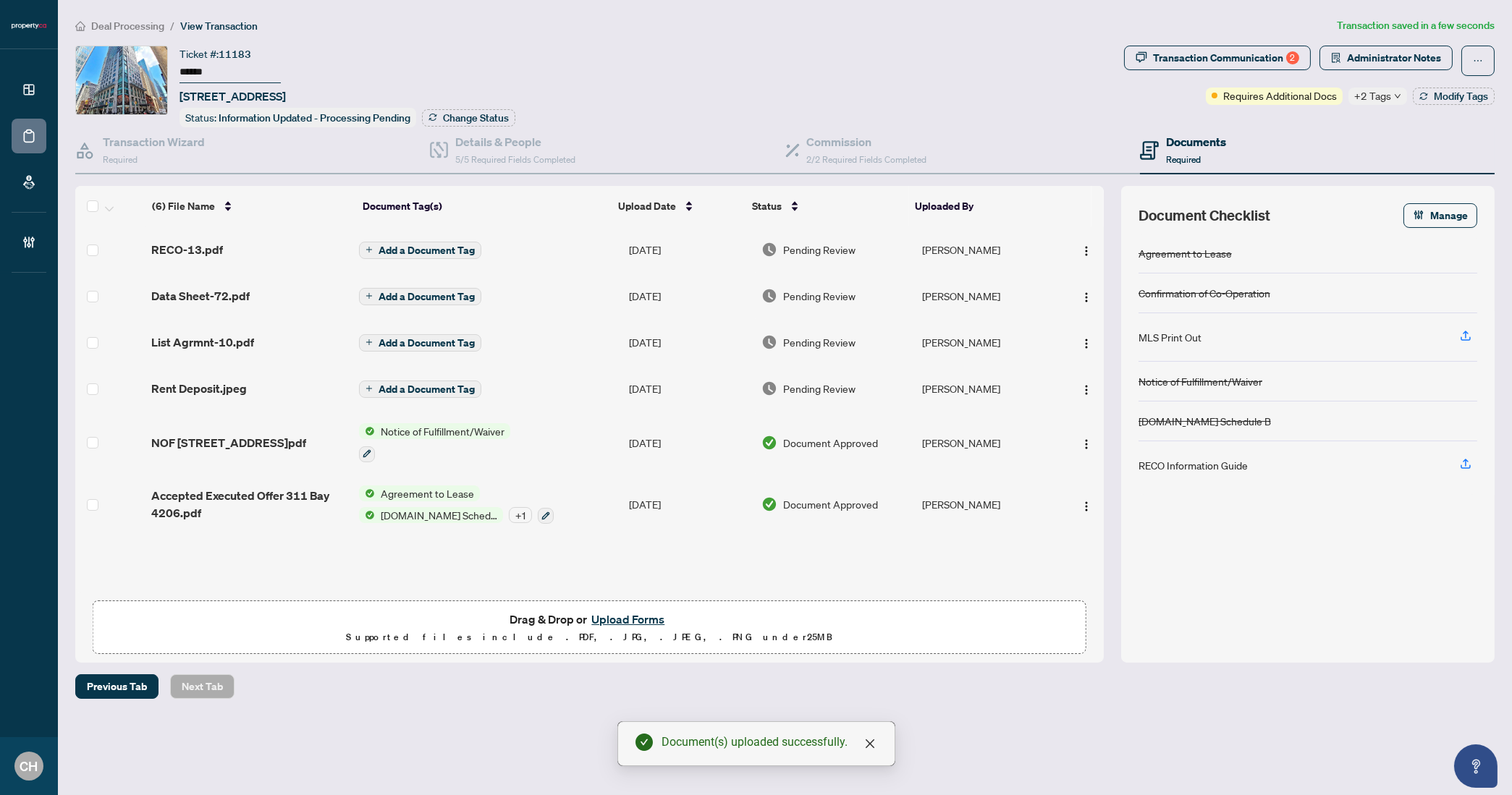
click at [419, 245] on span "Add a Document Tag" at bounding box center [427, 250] width 97 height 10
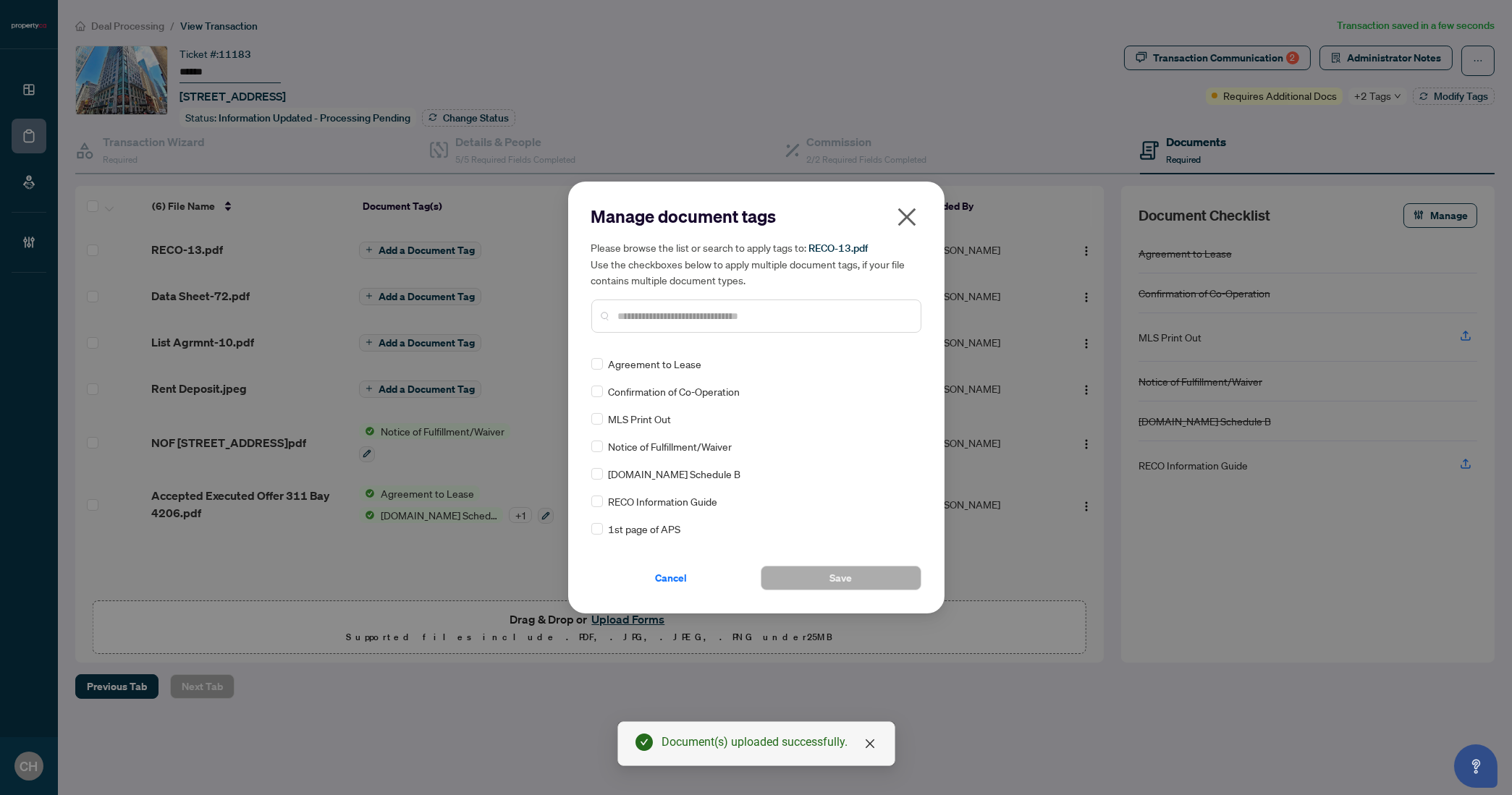
click at [672, 318] on input "text" at bounding box center [763, 316] width 291 height 16
type input "****"
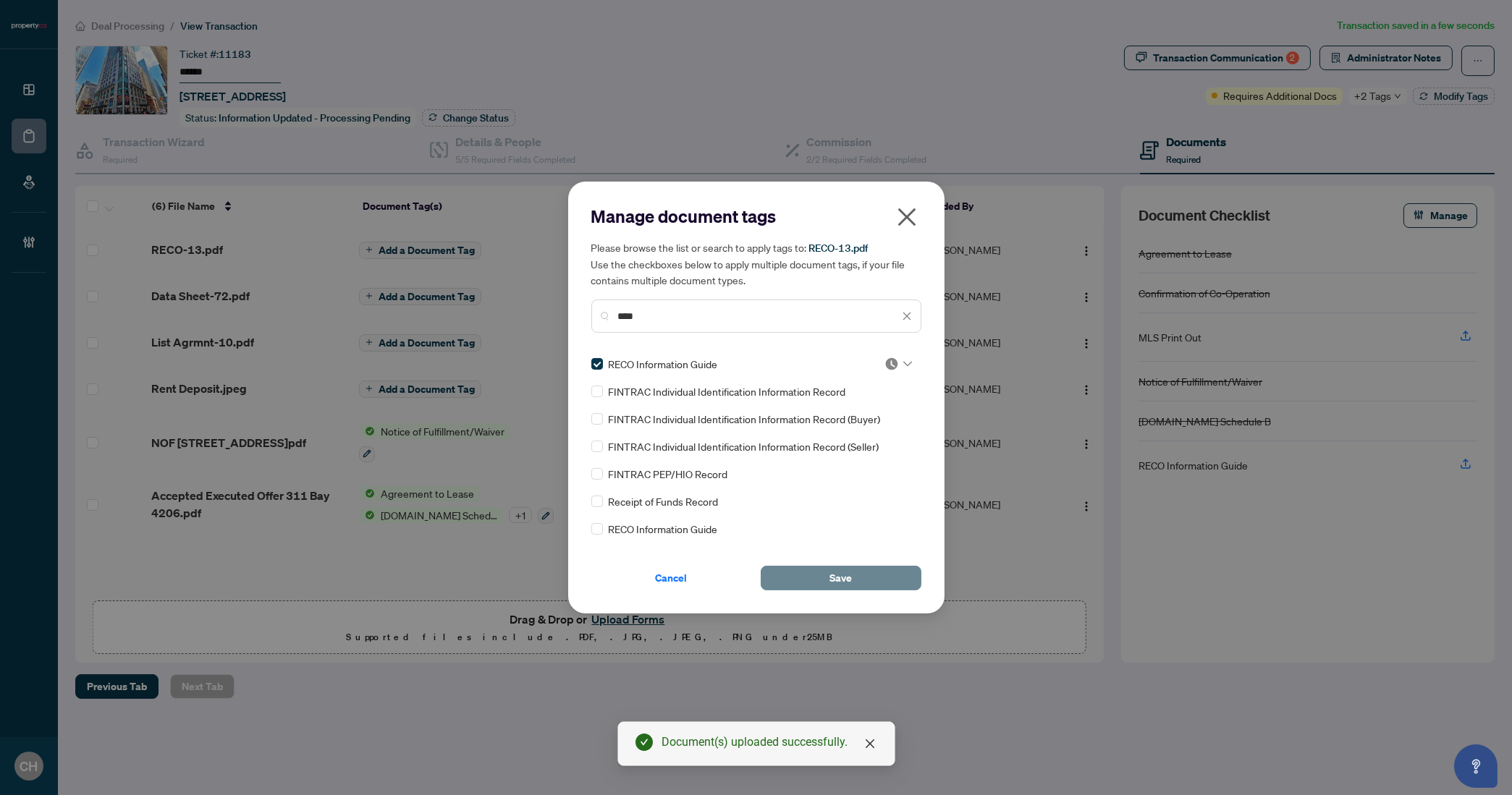
click at [830, 576] on span "Save" at bounding box center [840, 578] width 23 height 24
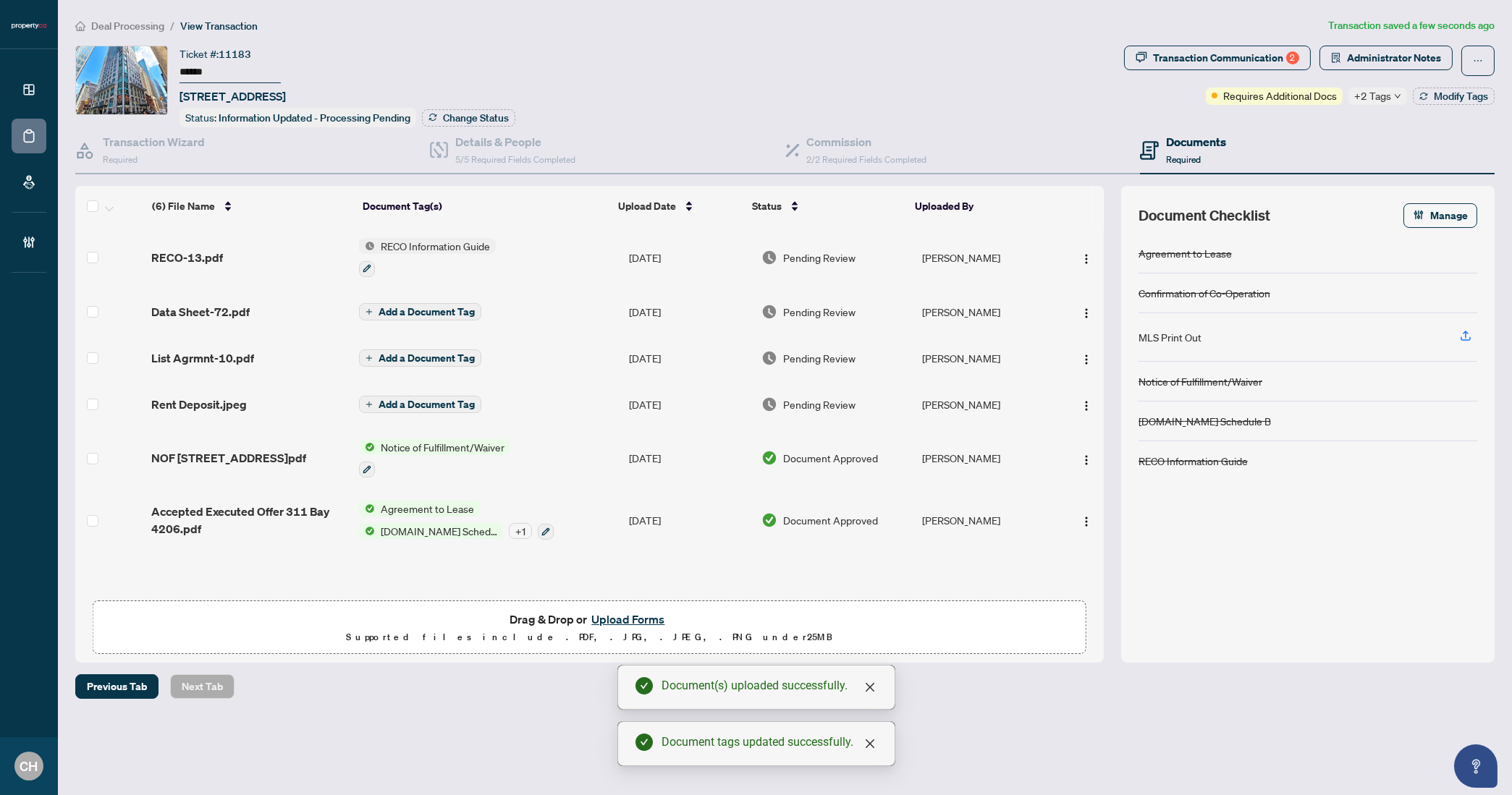
click at [413, 303] on button "Add a Document Tag" at bounding box center [420, 312] width 122 height 17
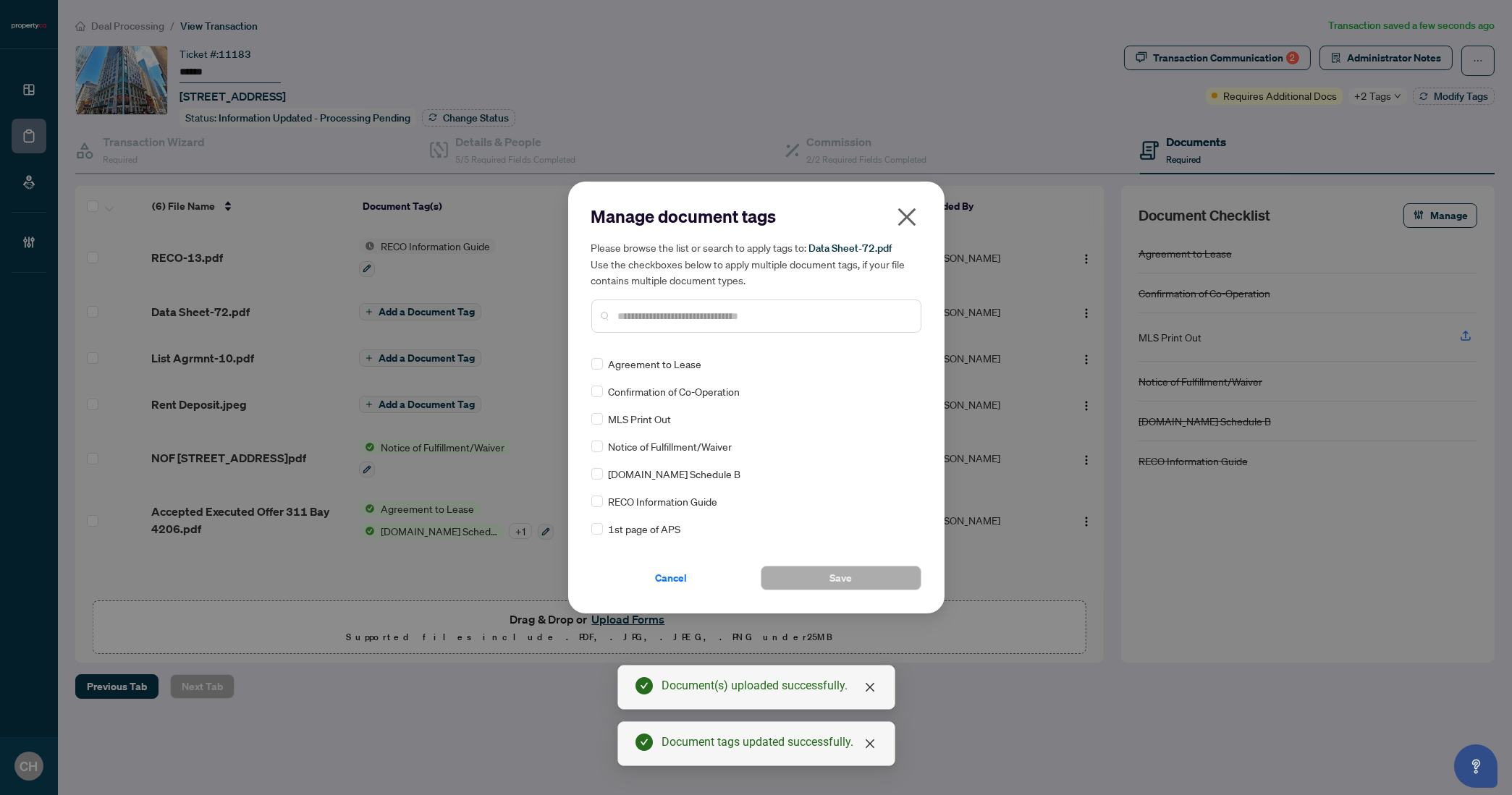
click at [740, 328] on div at bounding box center [756, 316] width 330 height 33
click at [740, 325] on div at bounding box center [756, 316] width 330 height 33
click at [740, 322] on input "text" at bounding box center [763, 316] width 291 height 16
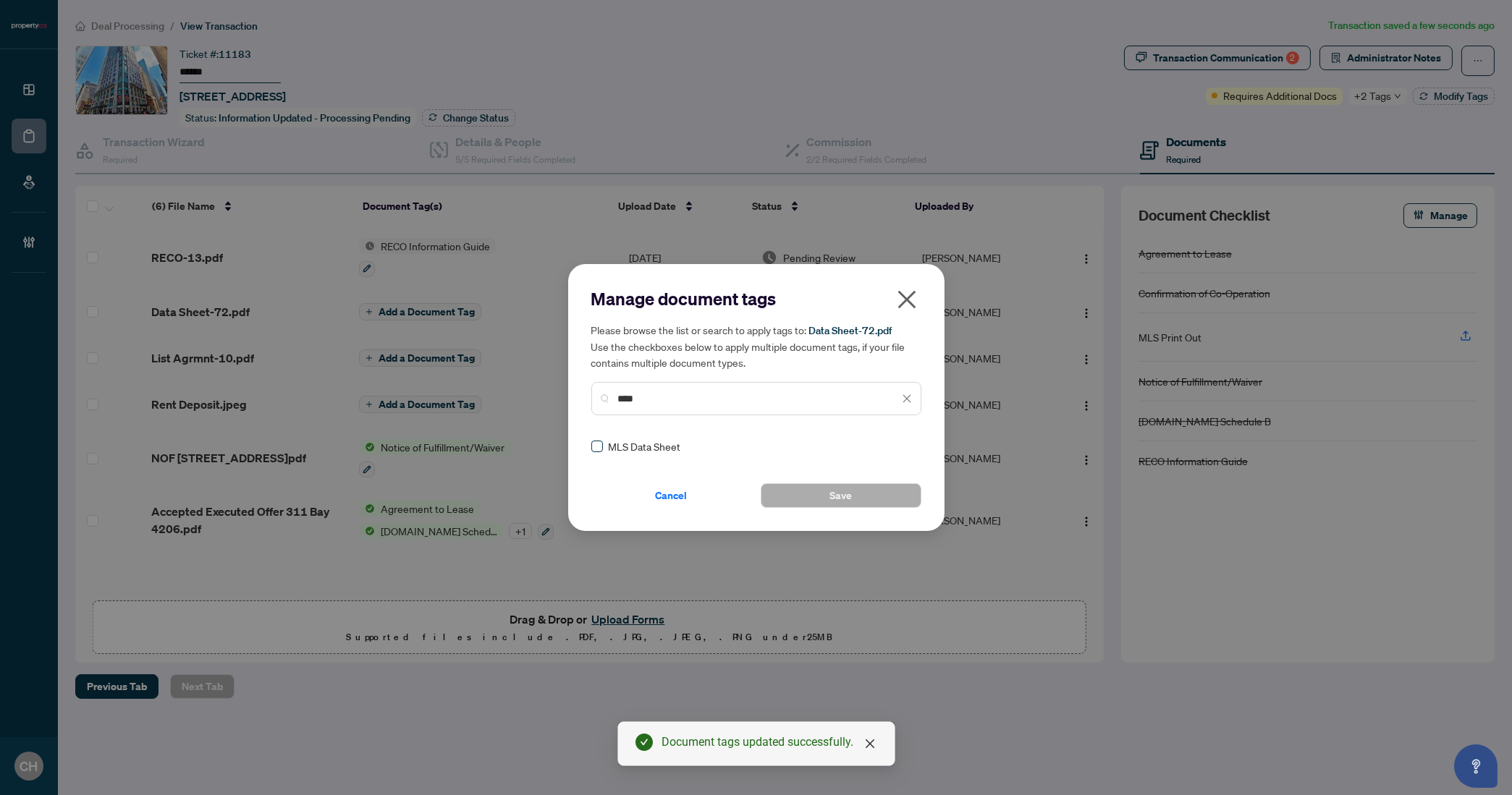
type input "****"
click at [597, 453] on label at bounding box center [597, 447] width 11 height 16
click at [813, 505] on button "Save" at bounding box center [841, 496] width 161 height 24
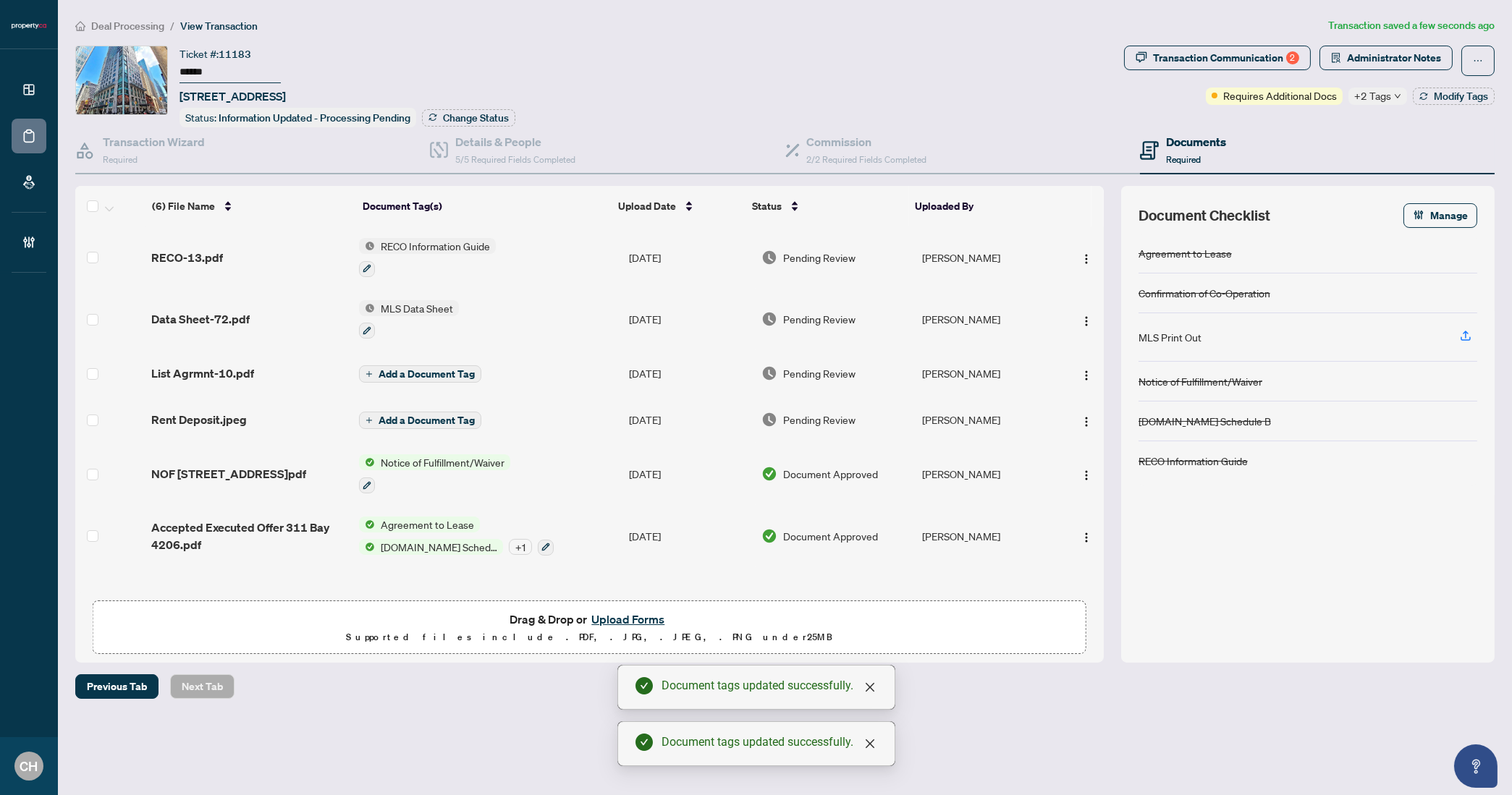
click at [426, 369] on span "Add a Document Tag" at bounding box center [427, 374] width 97 height 10
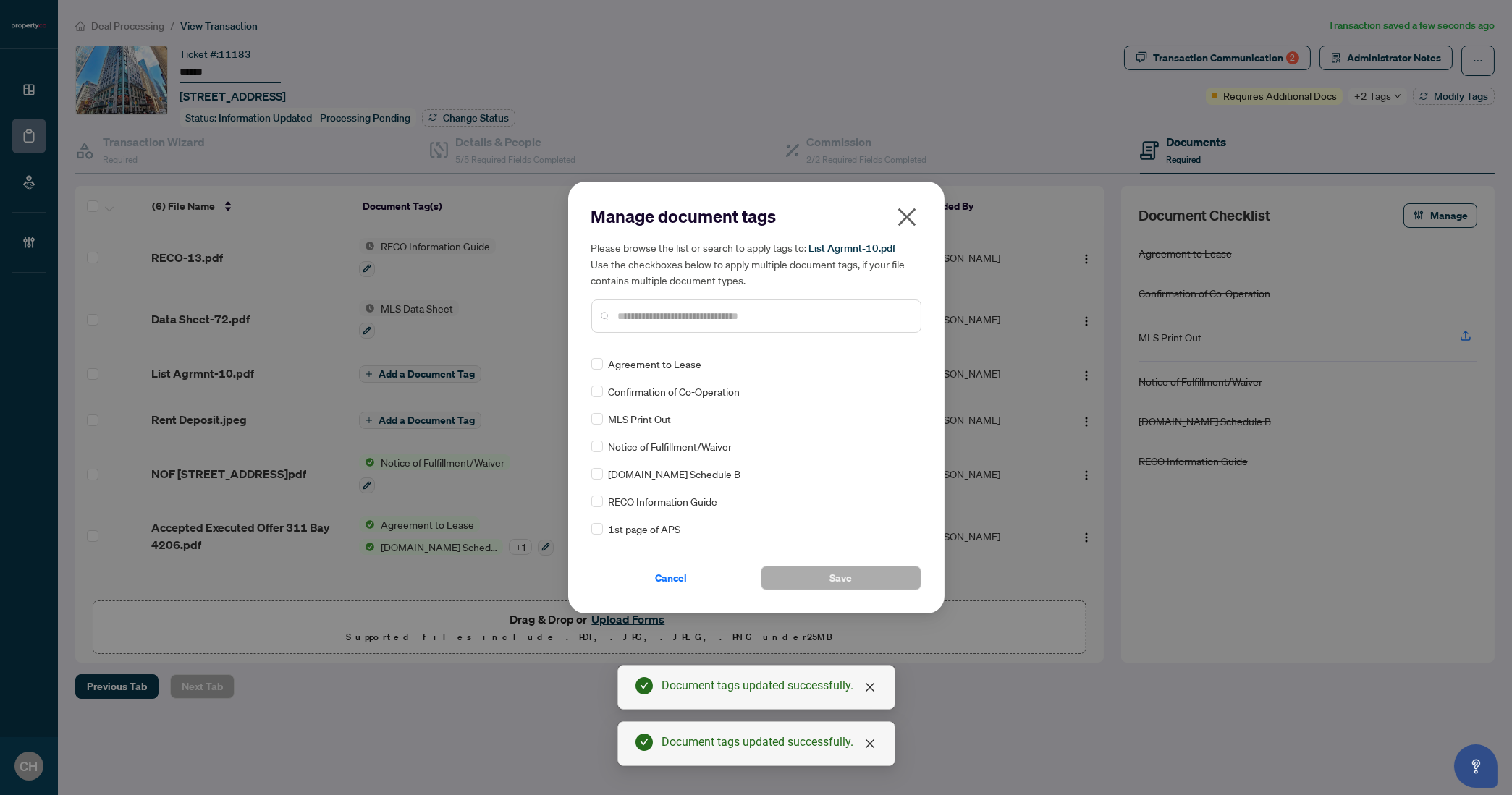
click at [775, 314] on input "text" at bounding box center [763, 316] width 291 height 16
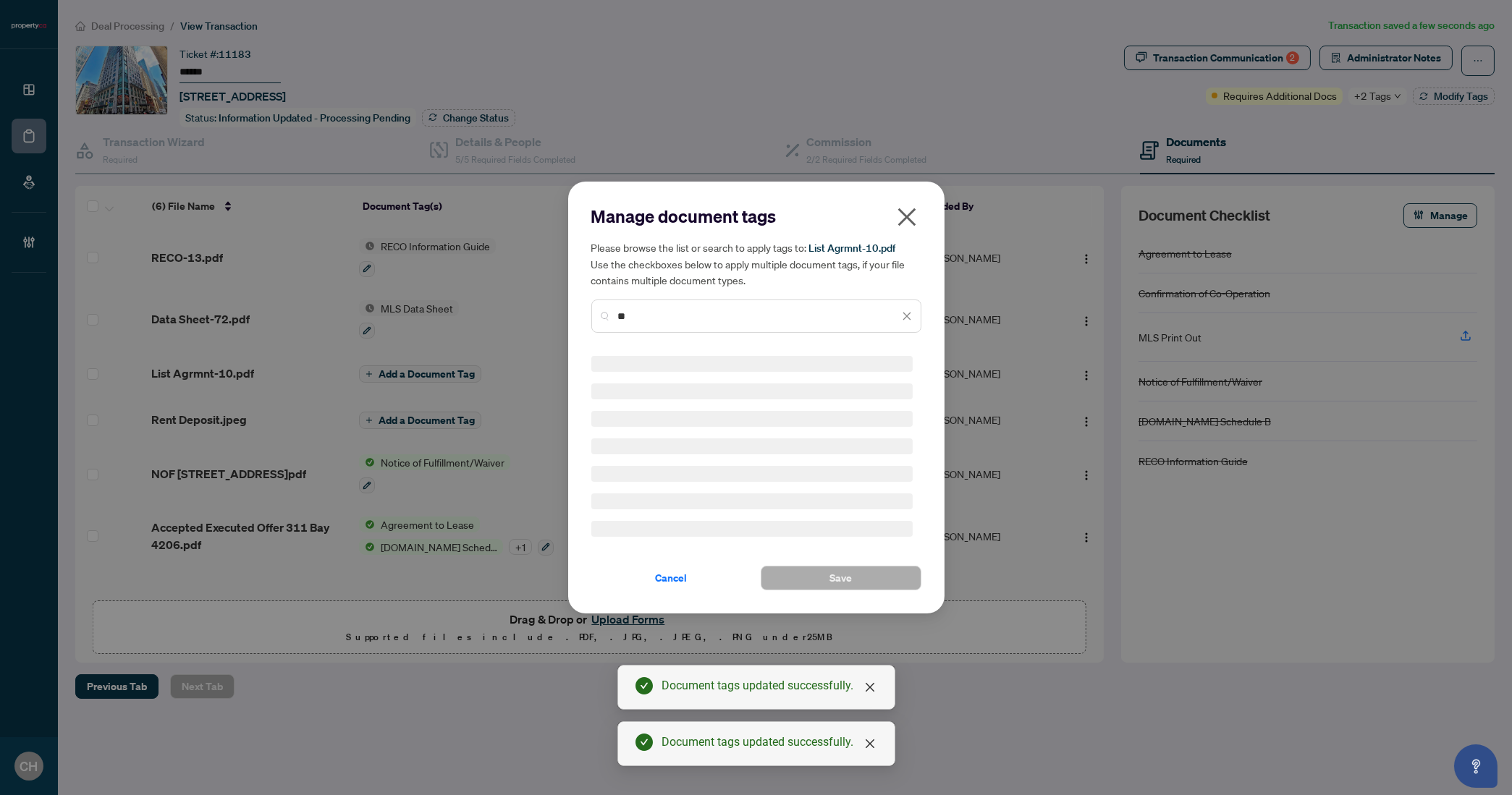
type input "*"
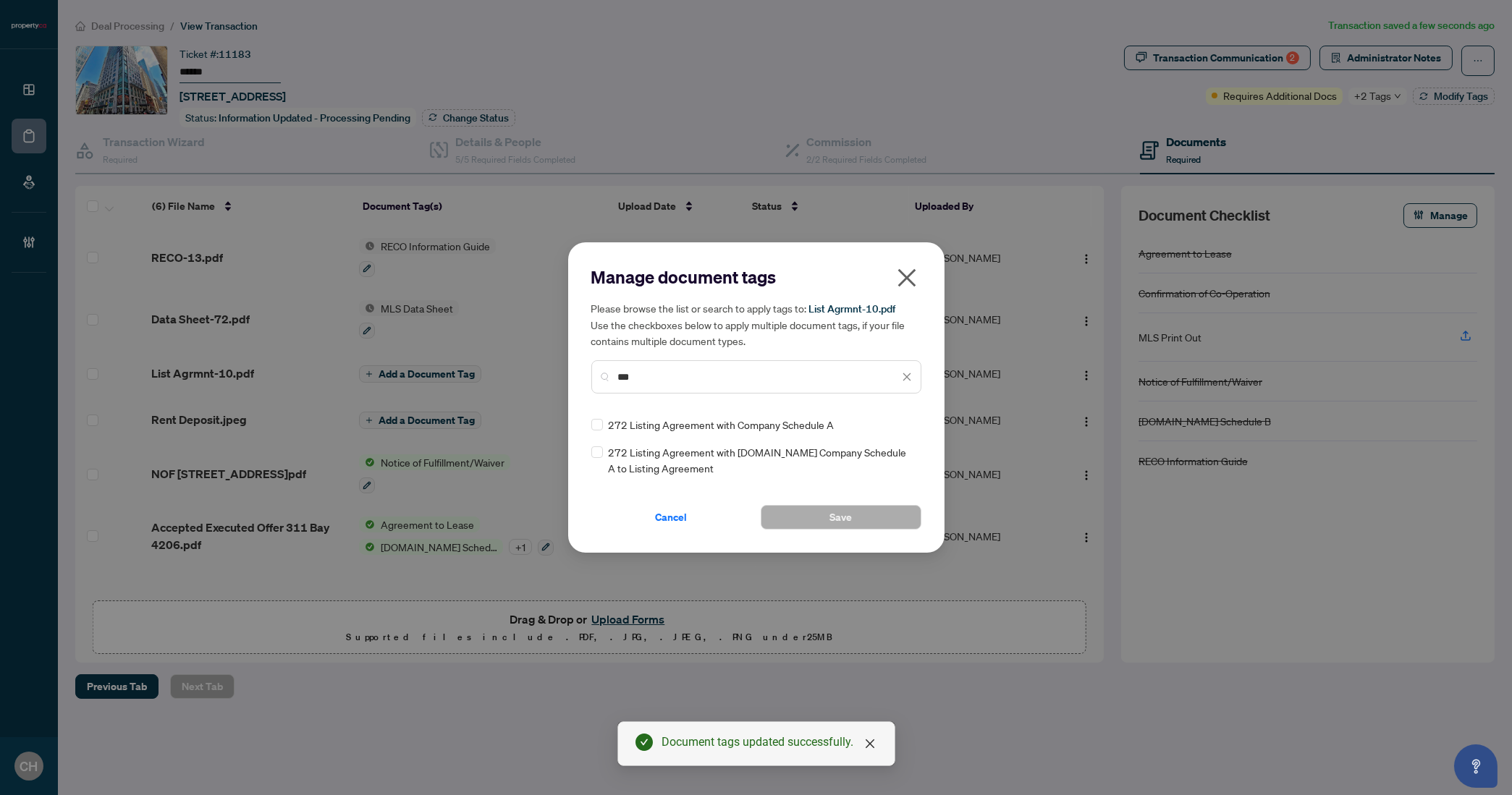
type input "***"
click at [832, 502] on div "Cancel Save" at bounding box center [756, 509] width 330 height 42
click at [833, 505] on button "Save" at bounding box center [841, 518] width 161 height 24
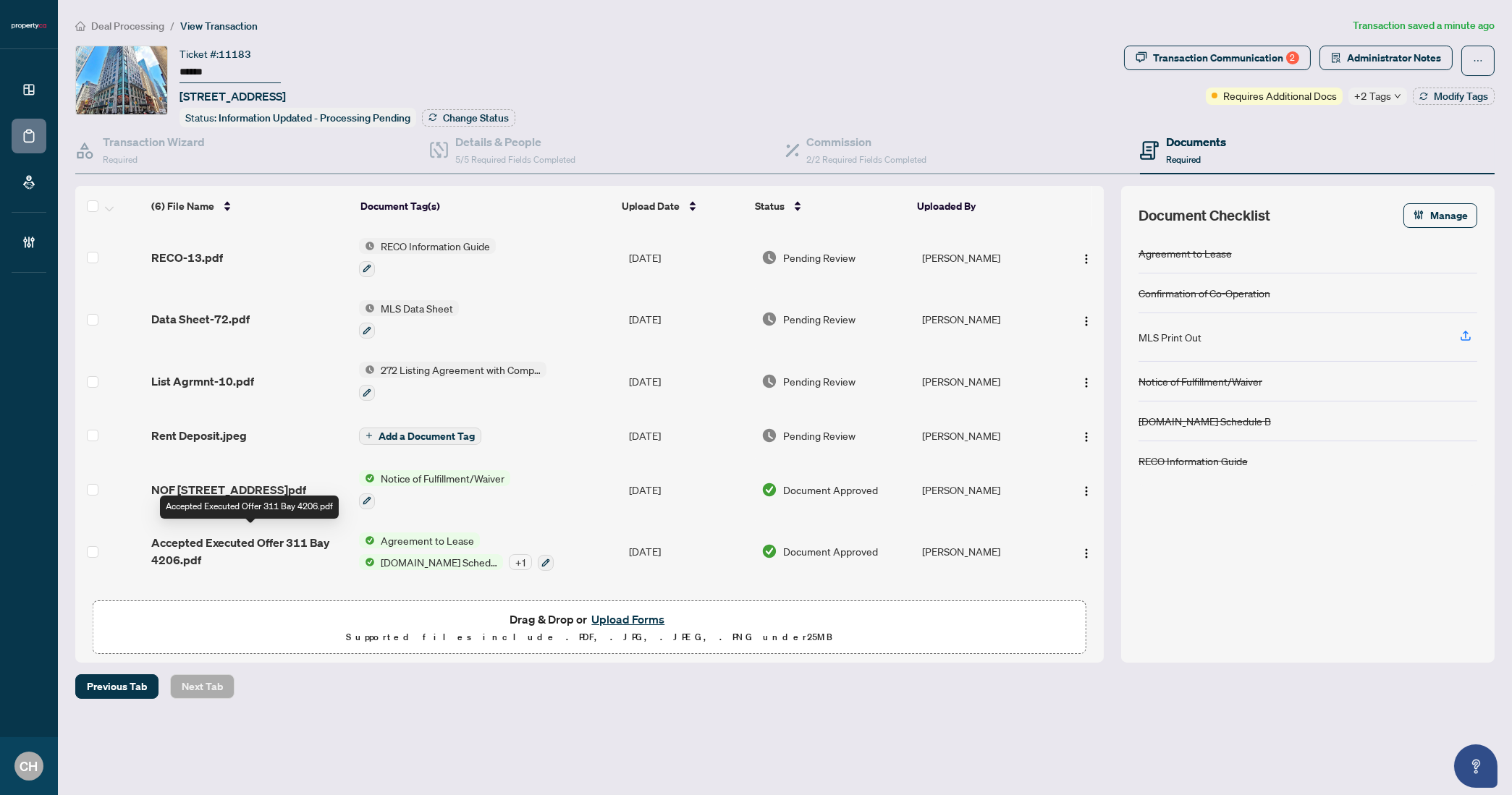
click at [281, 548] on span "Accepted Executed Offer 311 Bay 4206.pdf" at bounding box center [249, 551] width 197 height 35
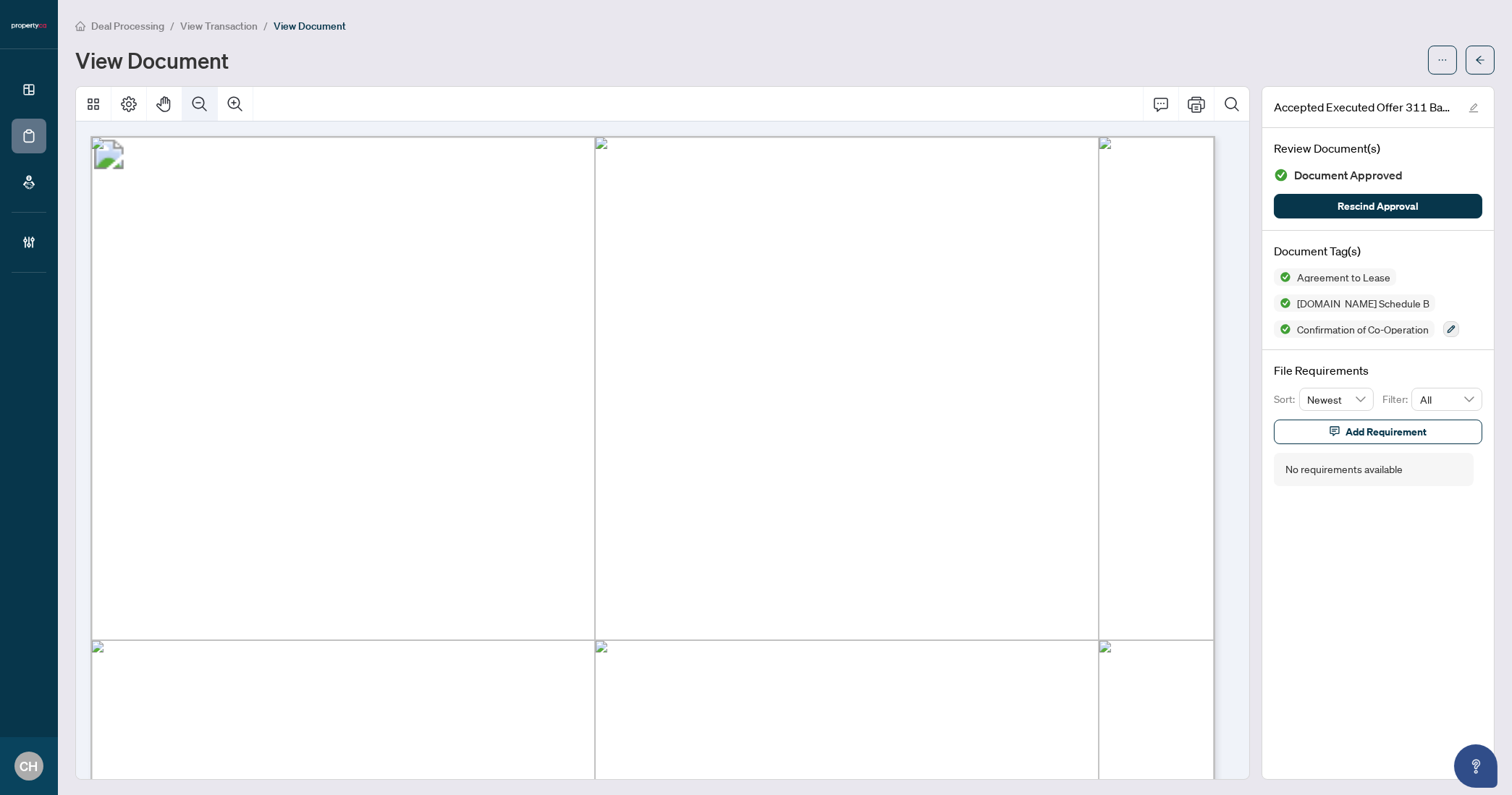
click at [206, 92] on button "Zoom Out" at bounding box center [200, 104] width 35 height 35
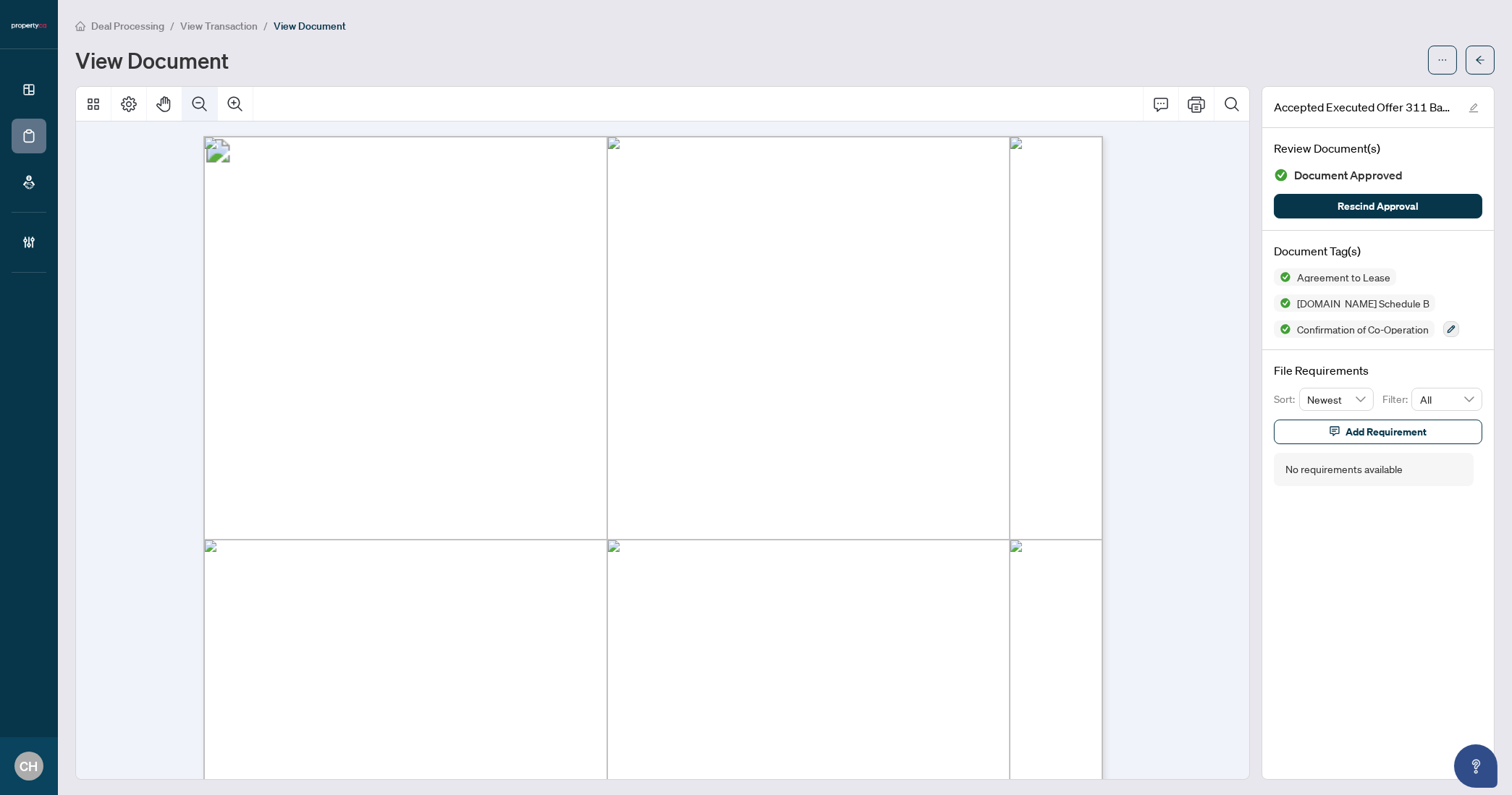
click at [206, 92] on button "Zoom Out" at bounding box center [200, 104] width 35 height 35
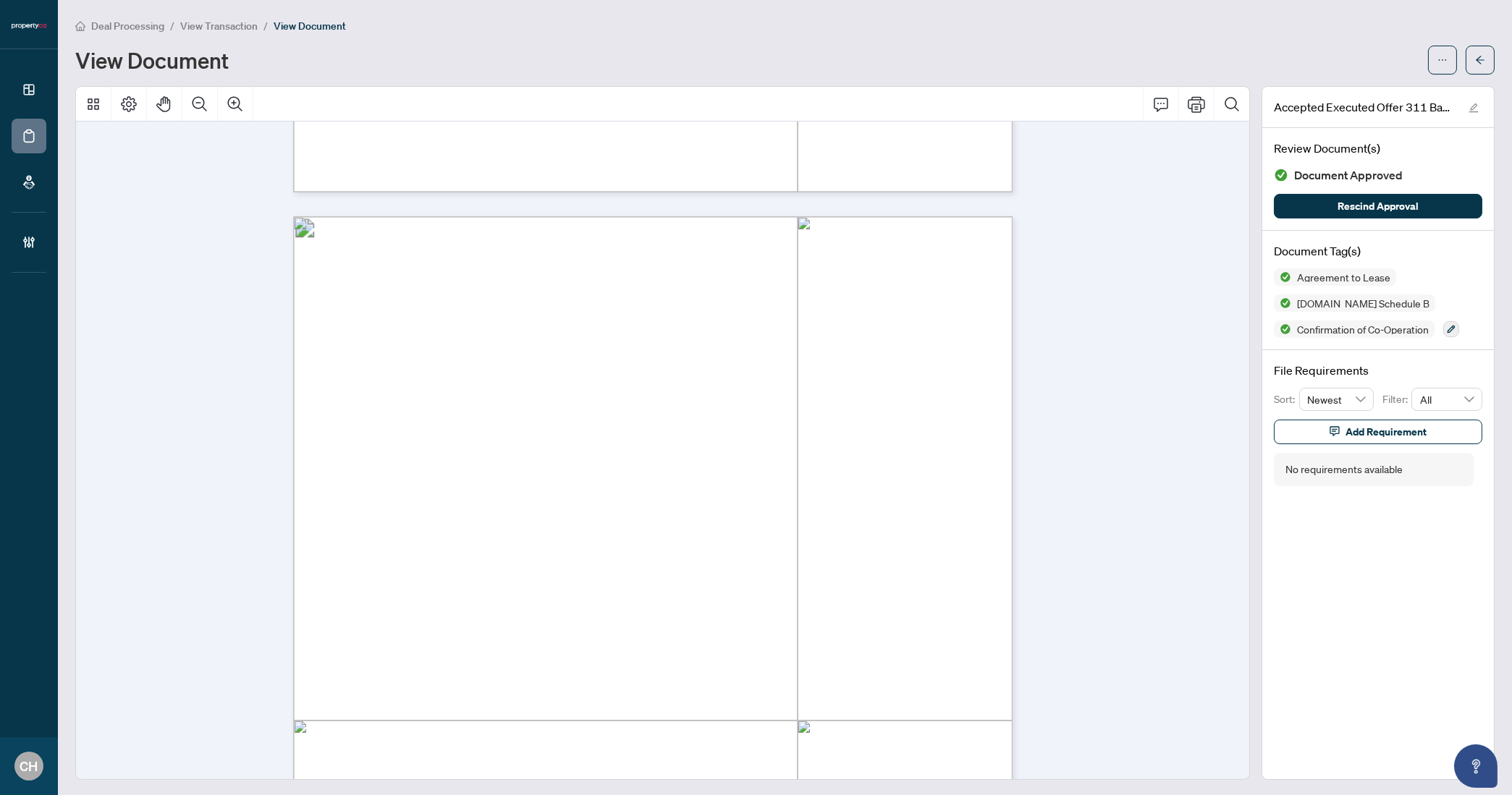
scroll to position [2268, 0]
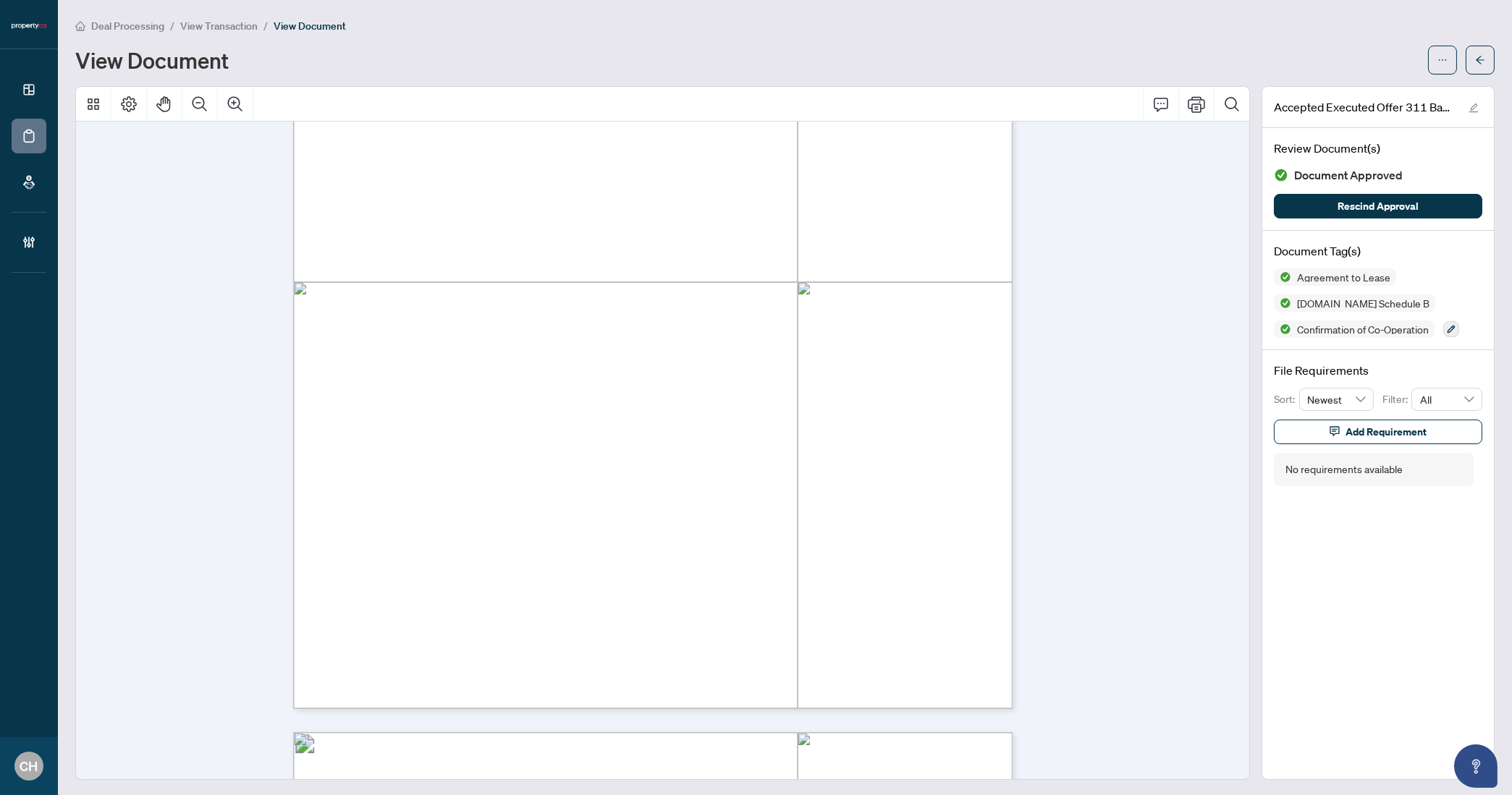
drag, startPoint x: 470, startPoint y: 265, endPoint x: 533, endPoint y: 267, distance: 63.0
drag, startPoint x: 534, startPoint y: 267, endPoint x: 473, endPoint y: 267, distance: 61.0
click at [473, 267] on span "[PERSON_NAME]" at bounding box center [508, 269] width 74 height 11
click at [1463, 66] on span "button" at bounding box center [1480, 60] width 10 height 24
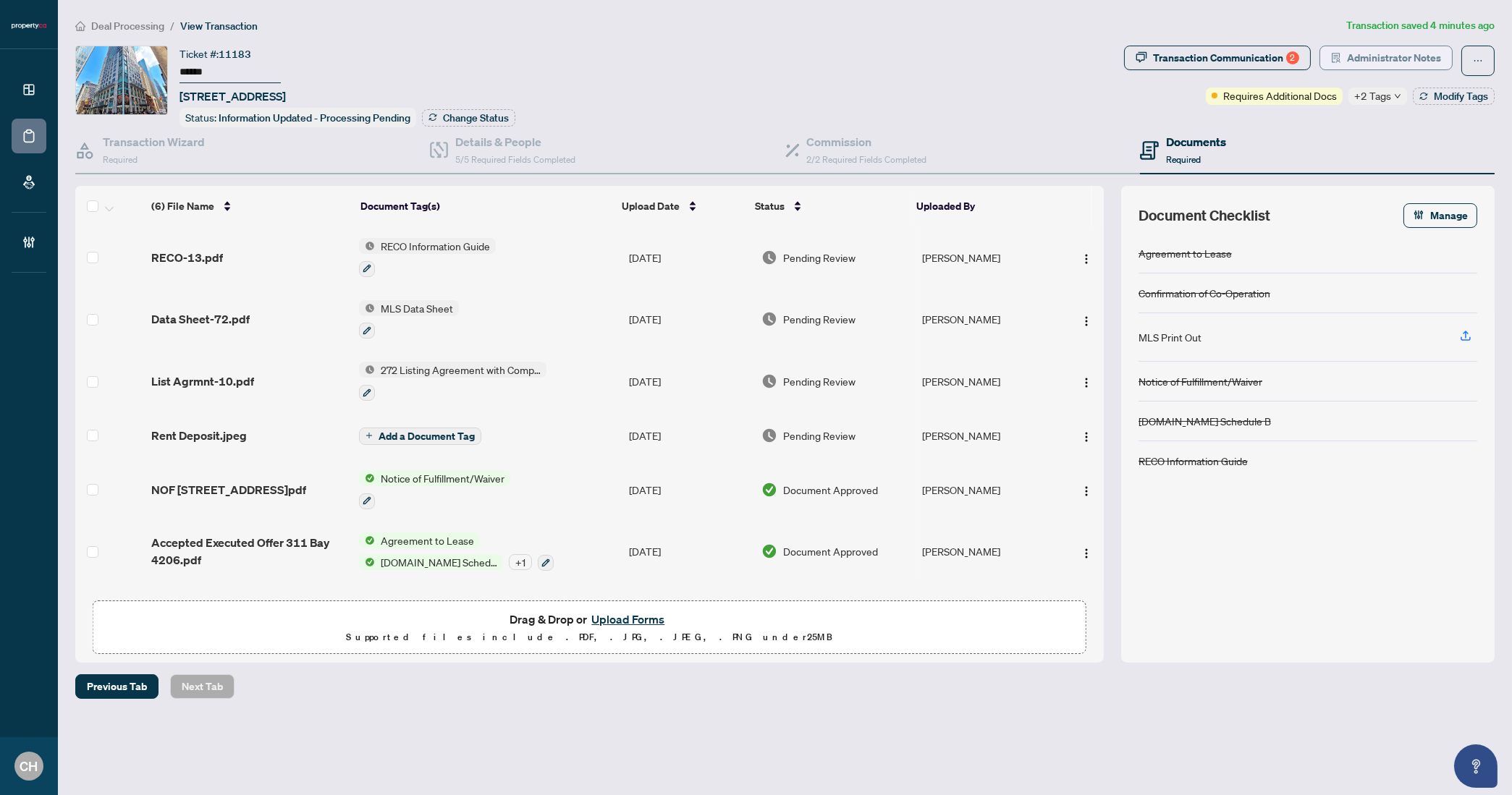
click at [1353, 60] on span "Administrator Notes" at bounding box center [1394, 58] width 94 height 24
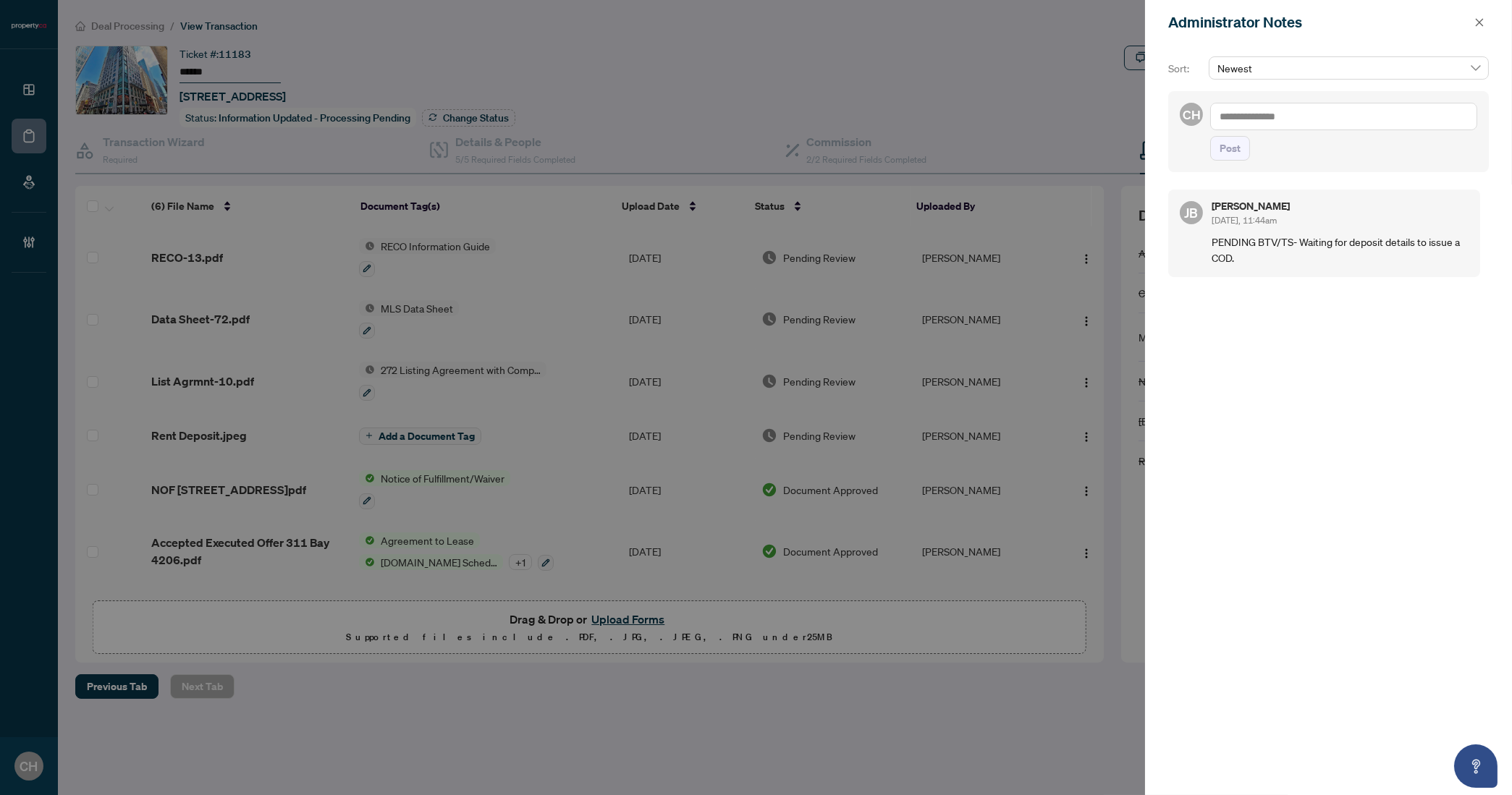
click at [1262, 110] on textarea at bounding box center [1343, 117] width 267 height 28
type textarea "*"
type textarea "**********"
click at [1210, 151] on button "Post" at bounding box center [1230, 163] width 40 height 24
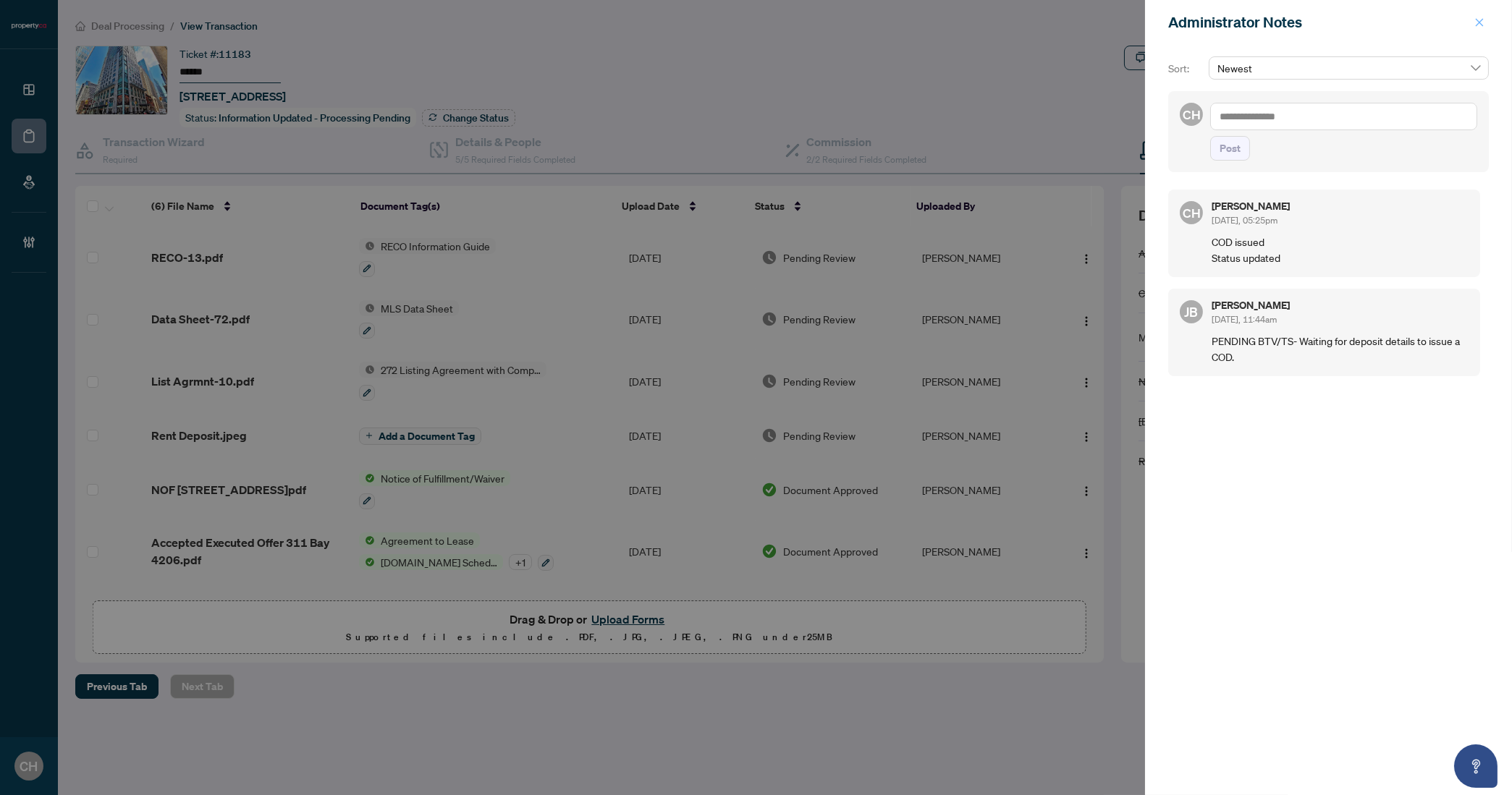
click at [1463, 29] on span "button" at bounding box center [1479, 22] width 10 height 24
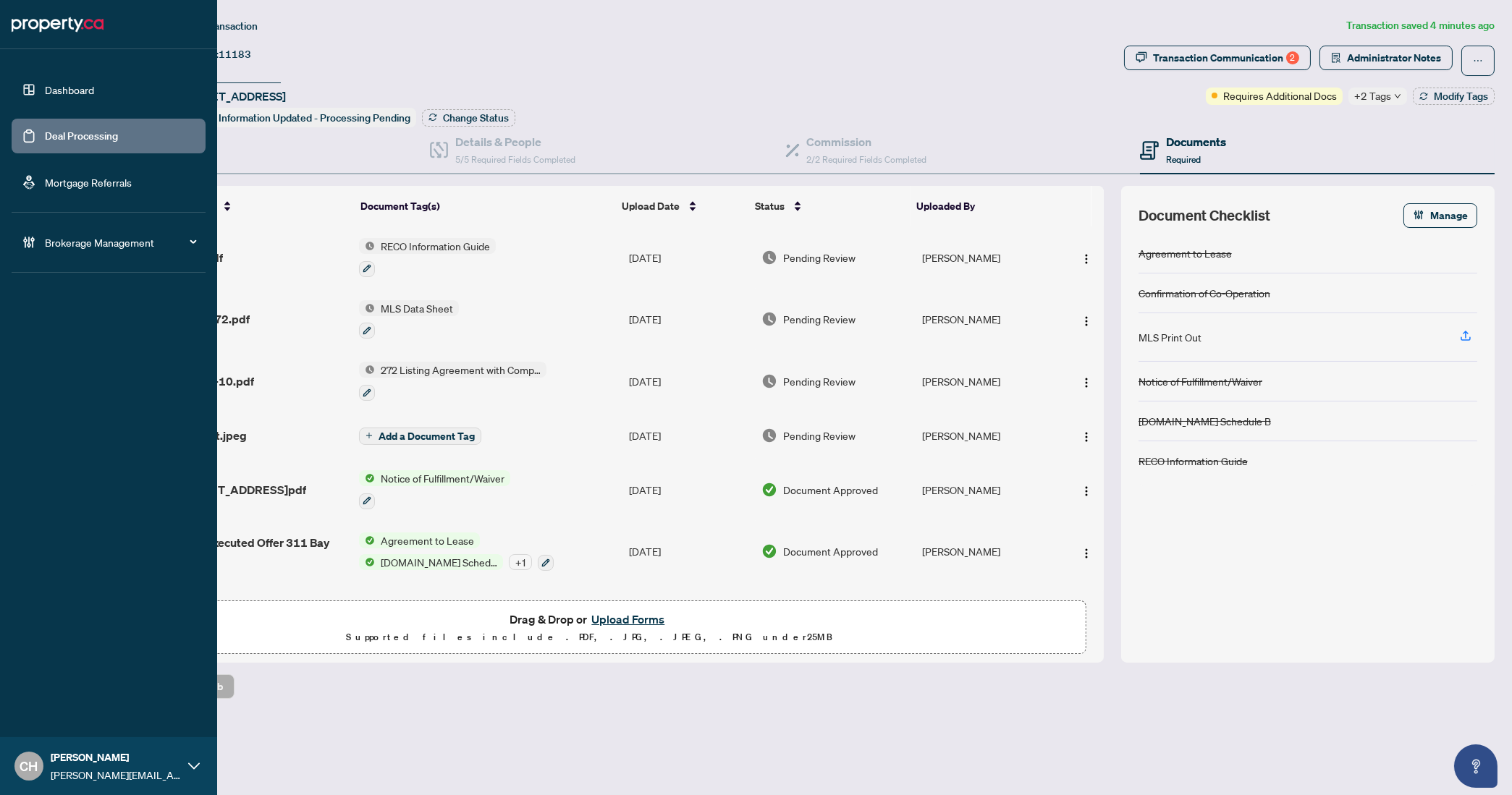
click at [45, 138] on link "Deal Processing" at bounding box center [81, 136] width 73 height 13
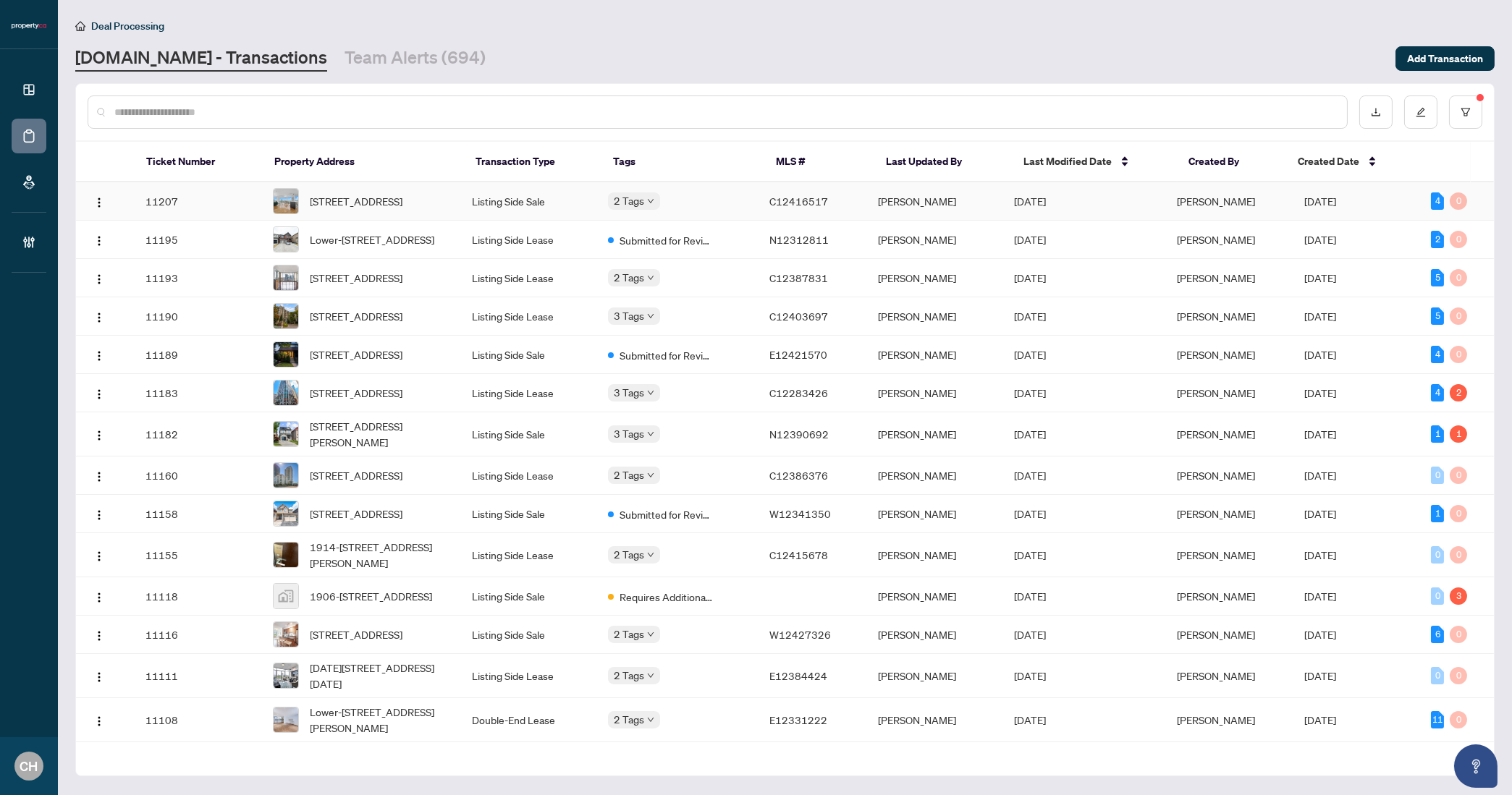
click at [1244, 192] on td "[PERSON_NAME]" at bounding box center [1229, 201] width 127 height 38
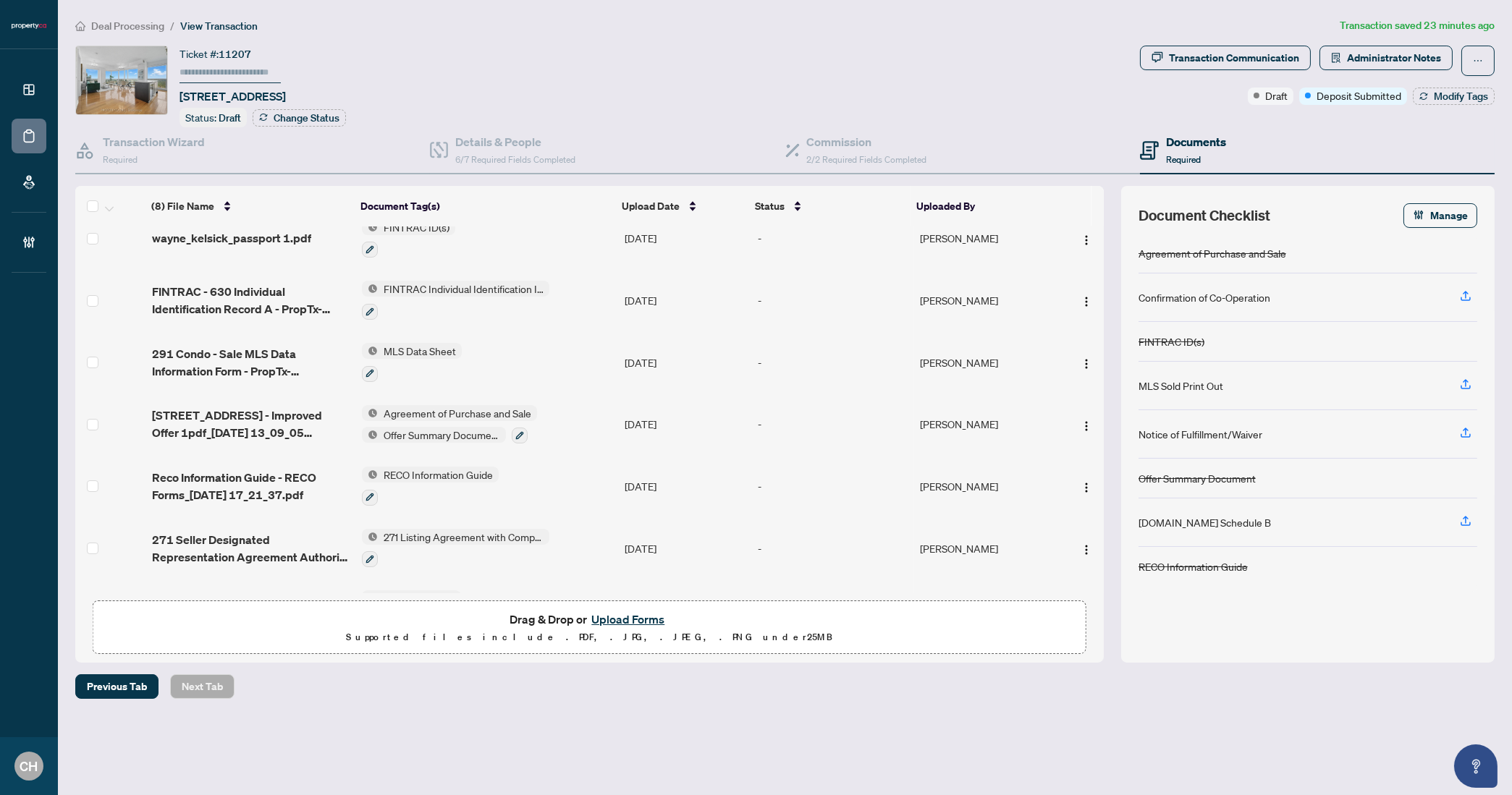
scroll to position [127, 0]
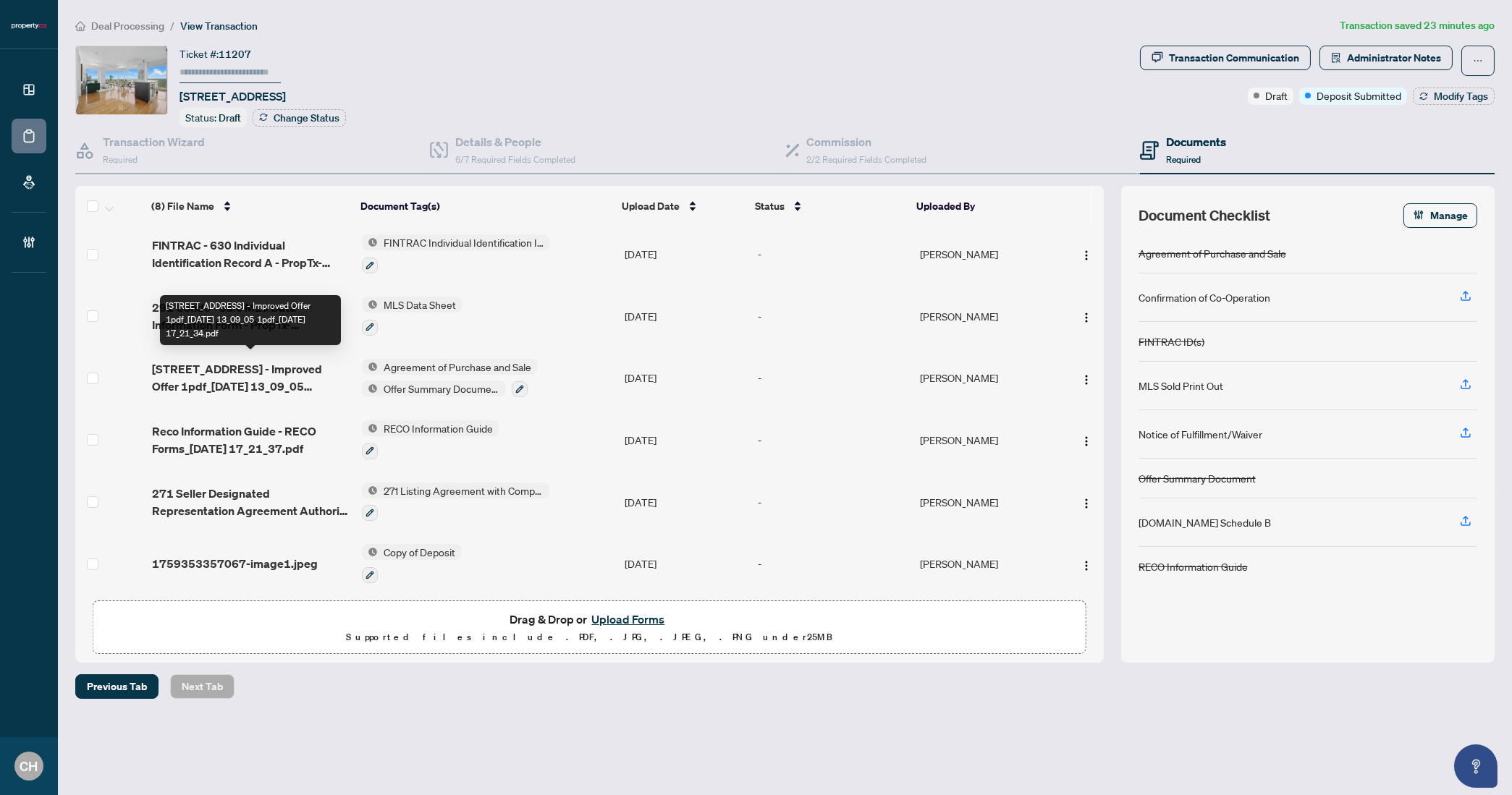
click at [251, 360] on span "388 Yonge St 6302 - Improved Offer 1pdf_2025-10-01 13_09_05 1pdf_2025-10-01 17_…" at bounding box center [251, 377] width 198 height 35
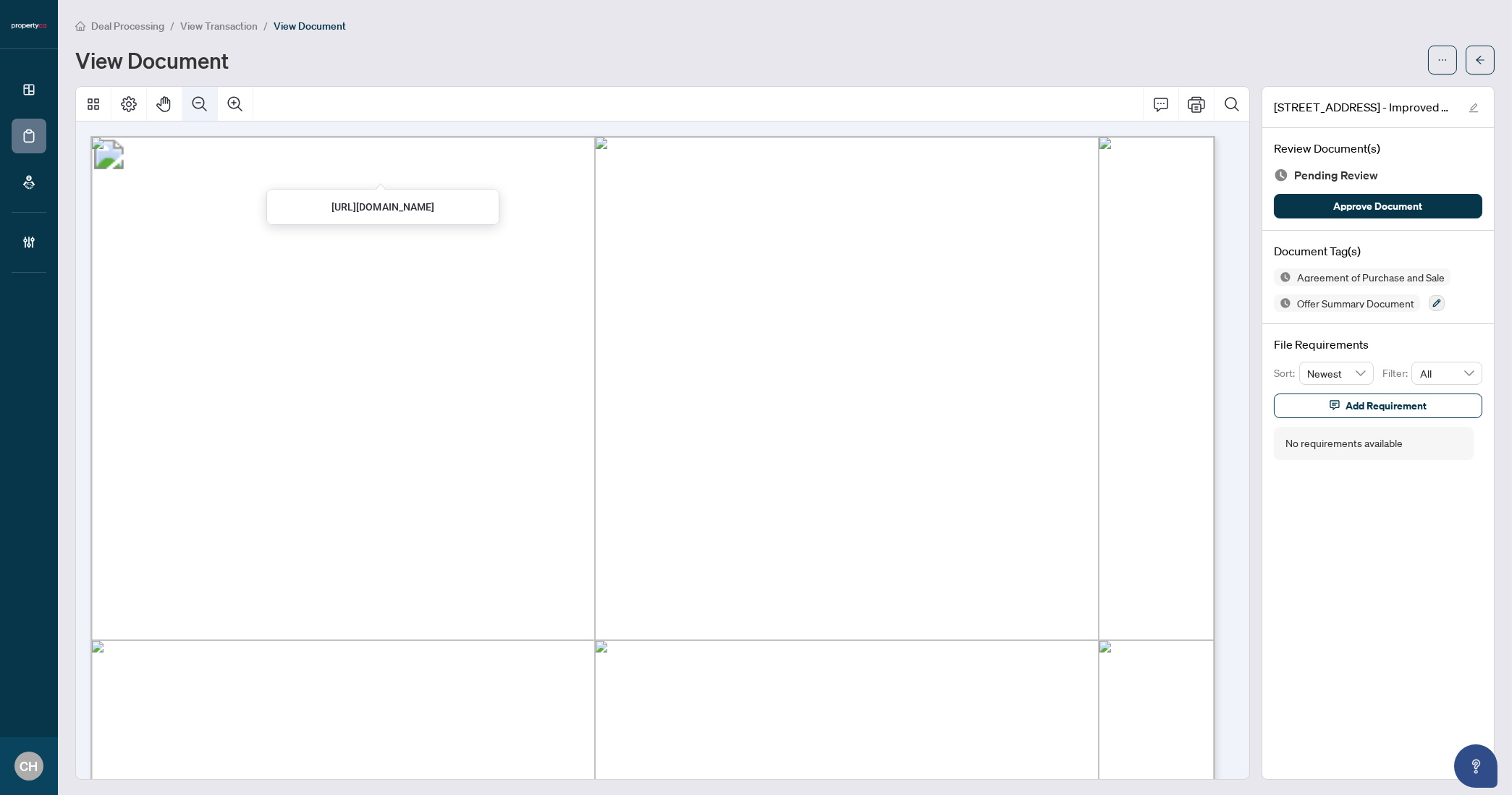
click at [207, 112] on button "Zoom Out" at bounding box center [200, 104] width 35 height 35
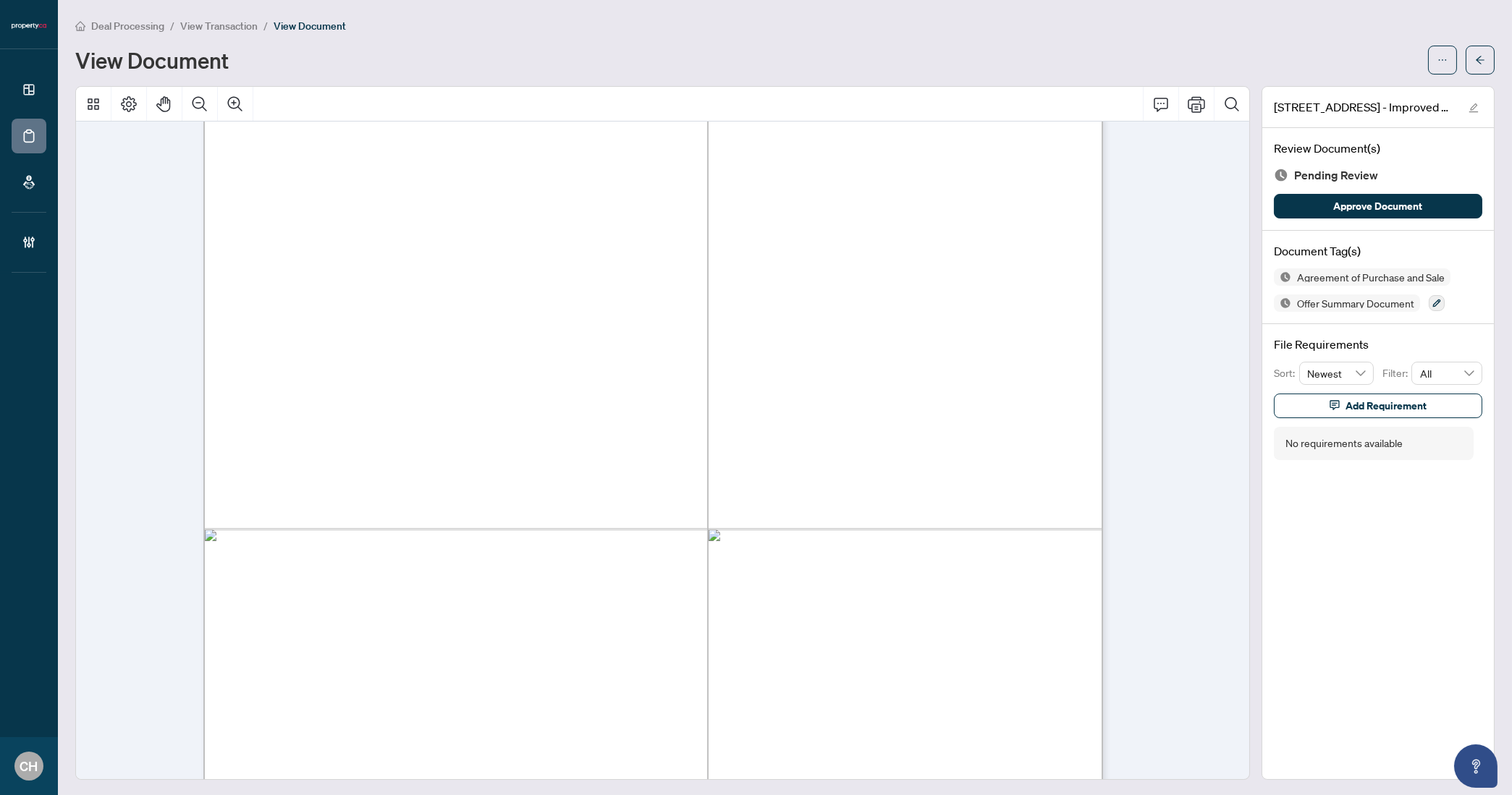
scroll to position [9673, 0]
click at [1466, 57] on button "button" at bounding box center [1480, 60] width 29 height 29
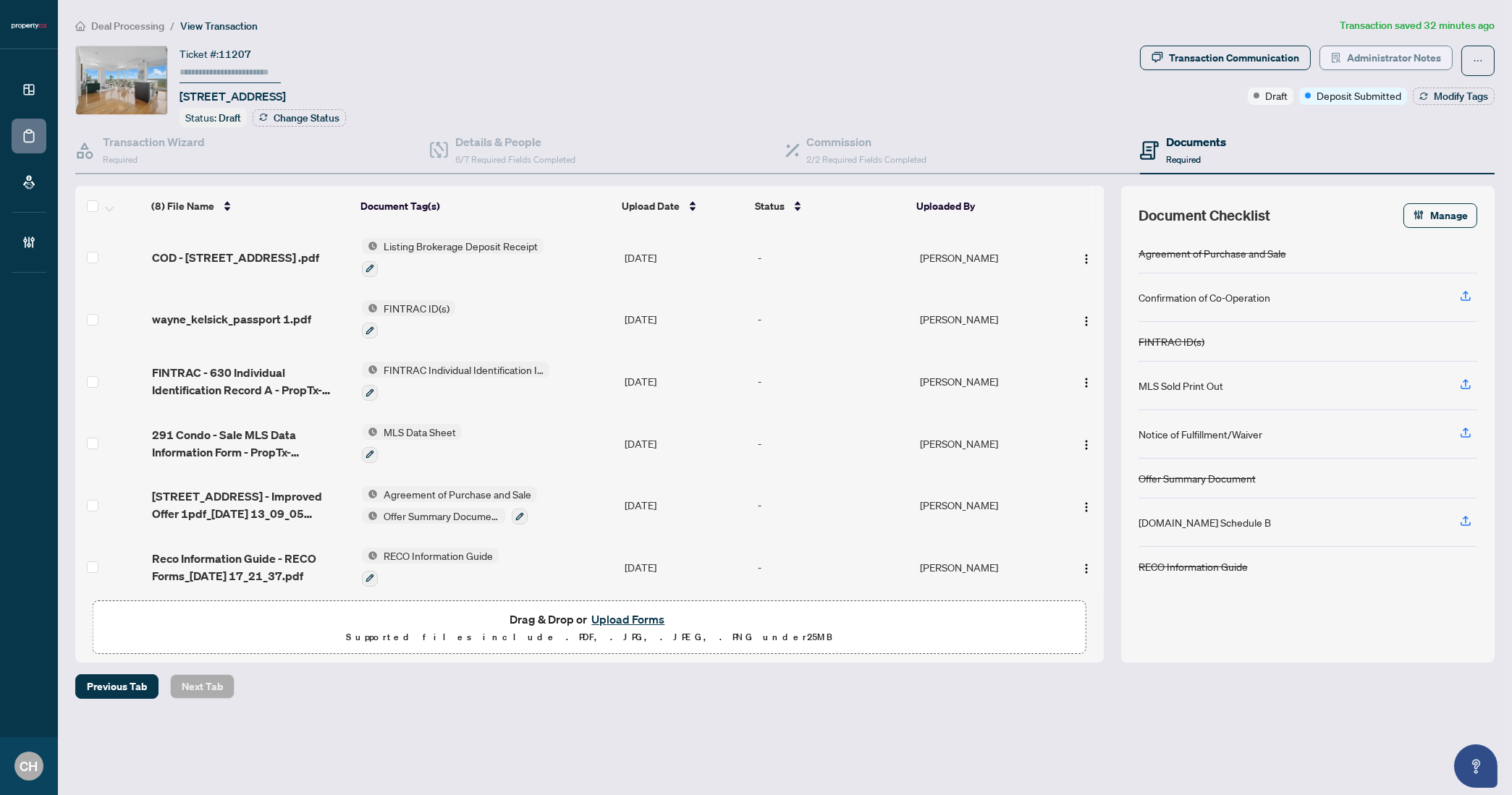
click at [1378, 68] on span "Administrator Notes" at bounding box center [1394, 58] width 94 height 24
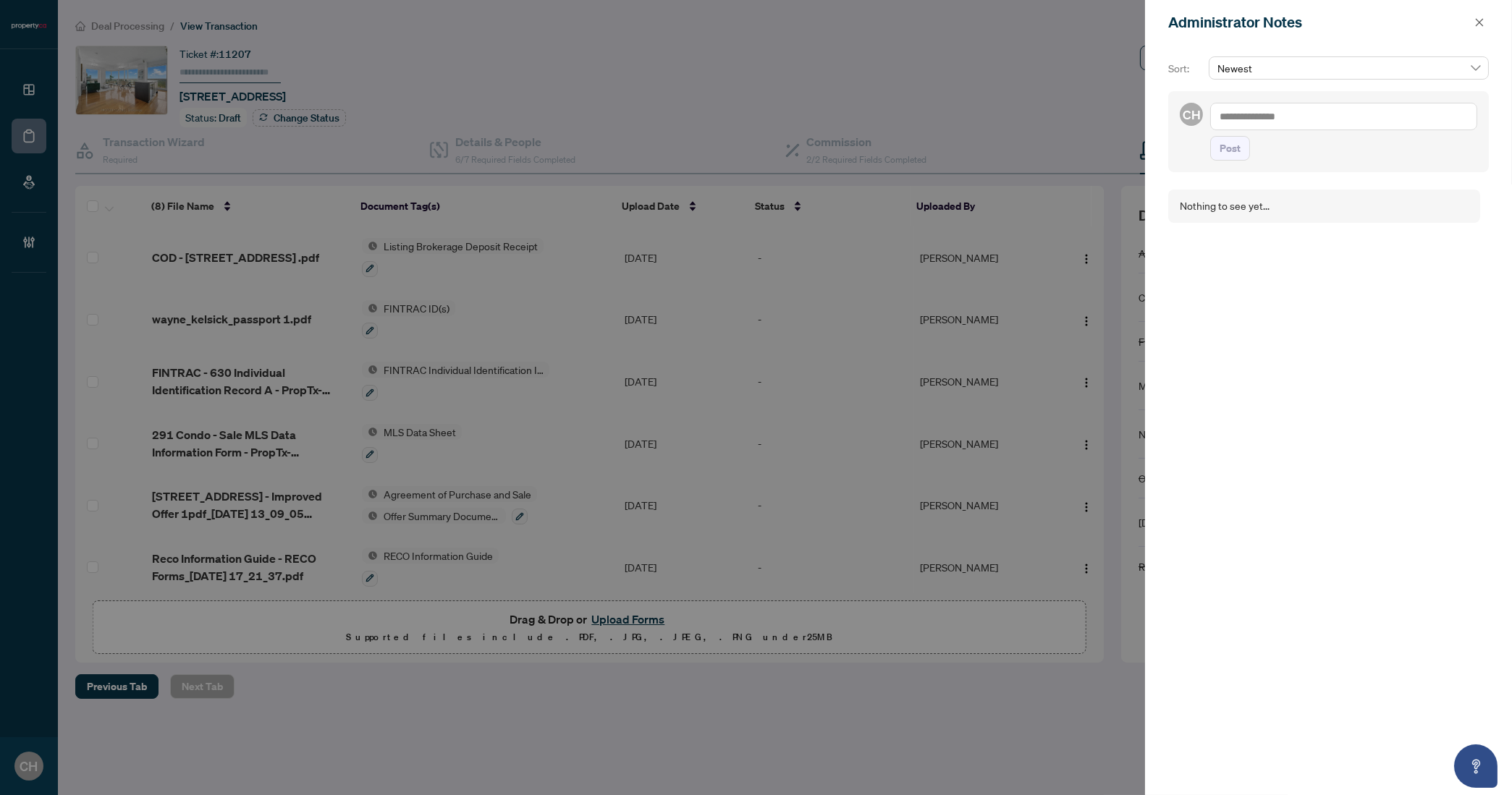
click at [1316, 121] on textarea at bounding box center [1343, 117] width 267 height 28
type textarea "**********"
click at [1210, 151] on button "Post" at bounding box center [1230, 163] width 40 height 24
click at [1480, 19] on icon "close" at bounding box center [1479, 22] width 10 height 10
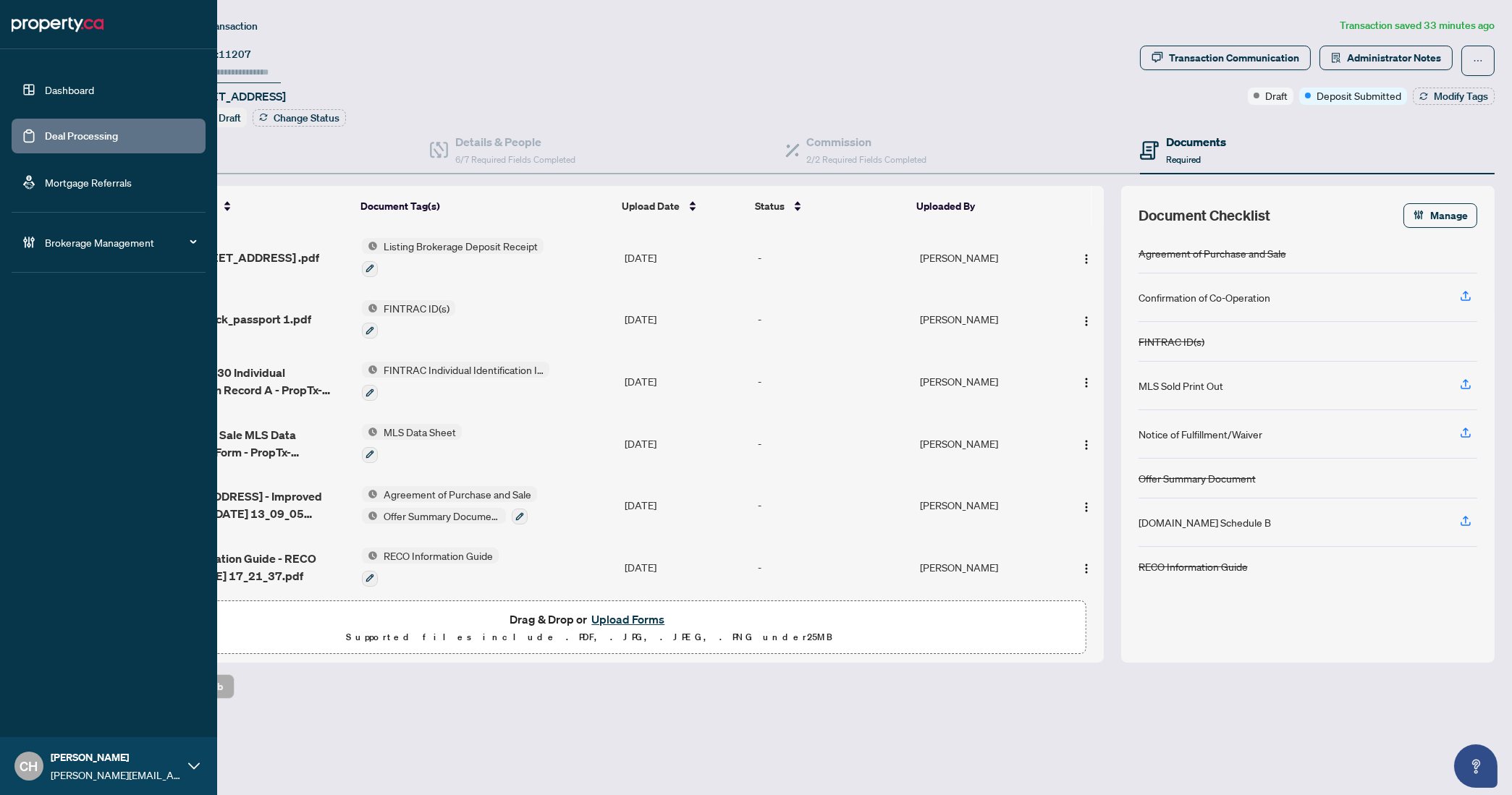
drag, startPoint x: 46, startPoint y: 139, endPoint x: 389, endPoint y: 172, distance: 344.6
click at [46, 139] on link "Deal Processing" at bounding box center [81, 136] width 73 height 13
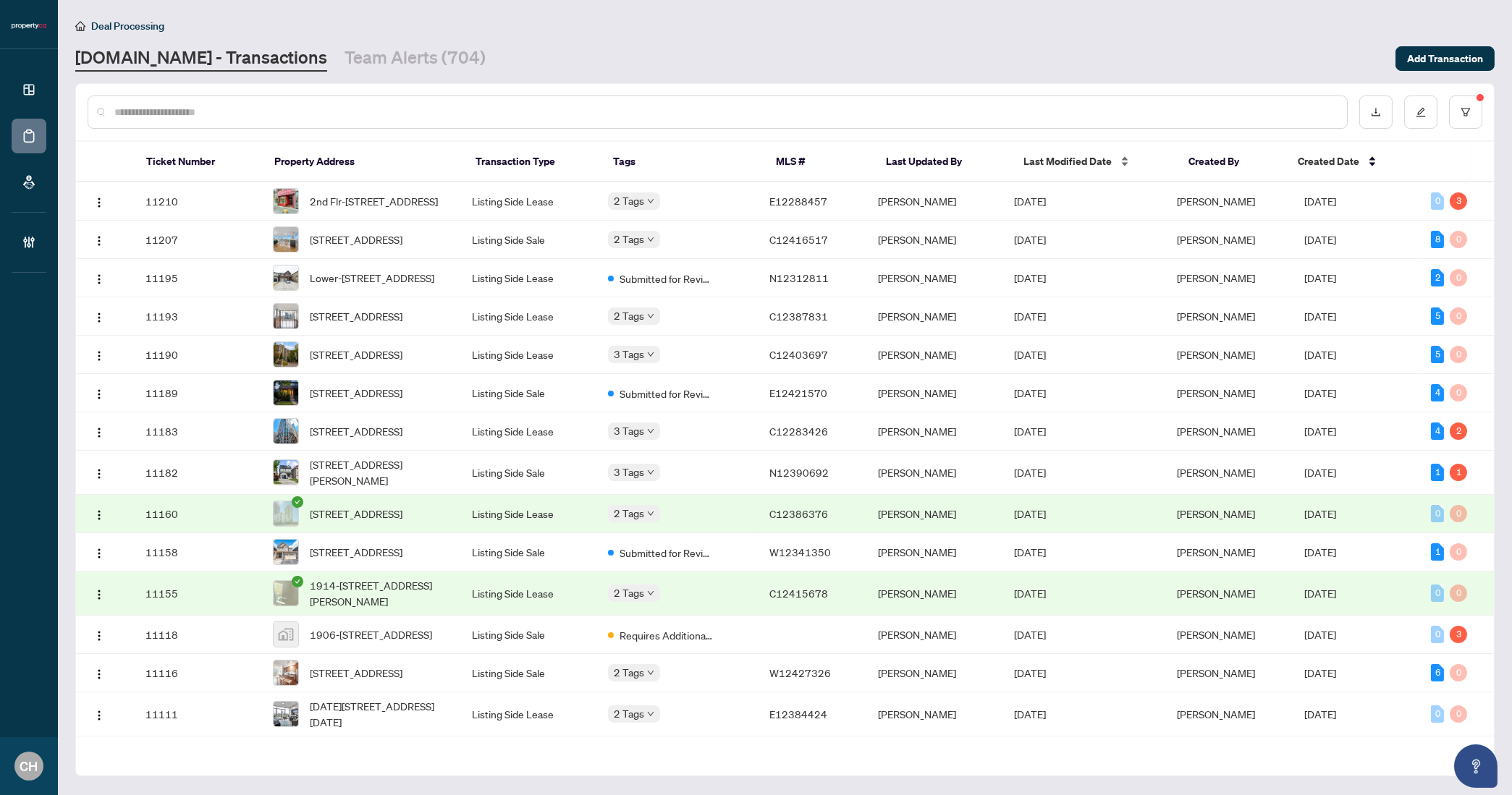
click at [1076, 154] on span "Last Modified Date" at bounding box center [1067, 161] width 88 height 16
